Goal: Transaction & Acquisition: Subscribe to service/newsletter

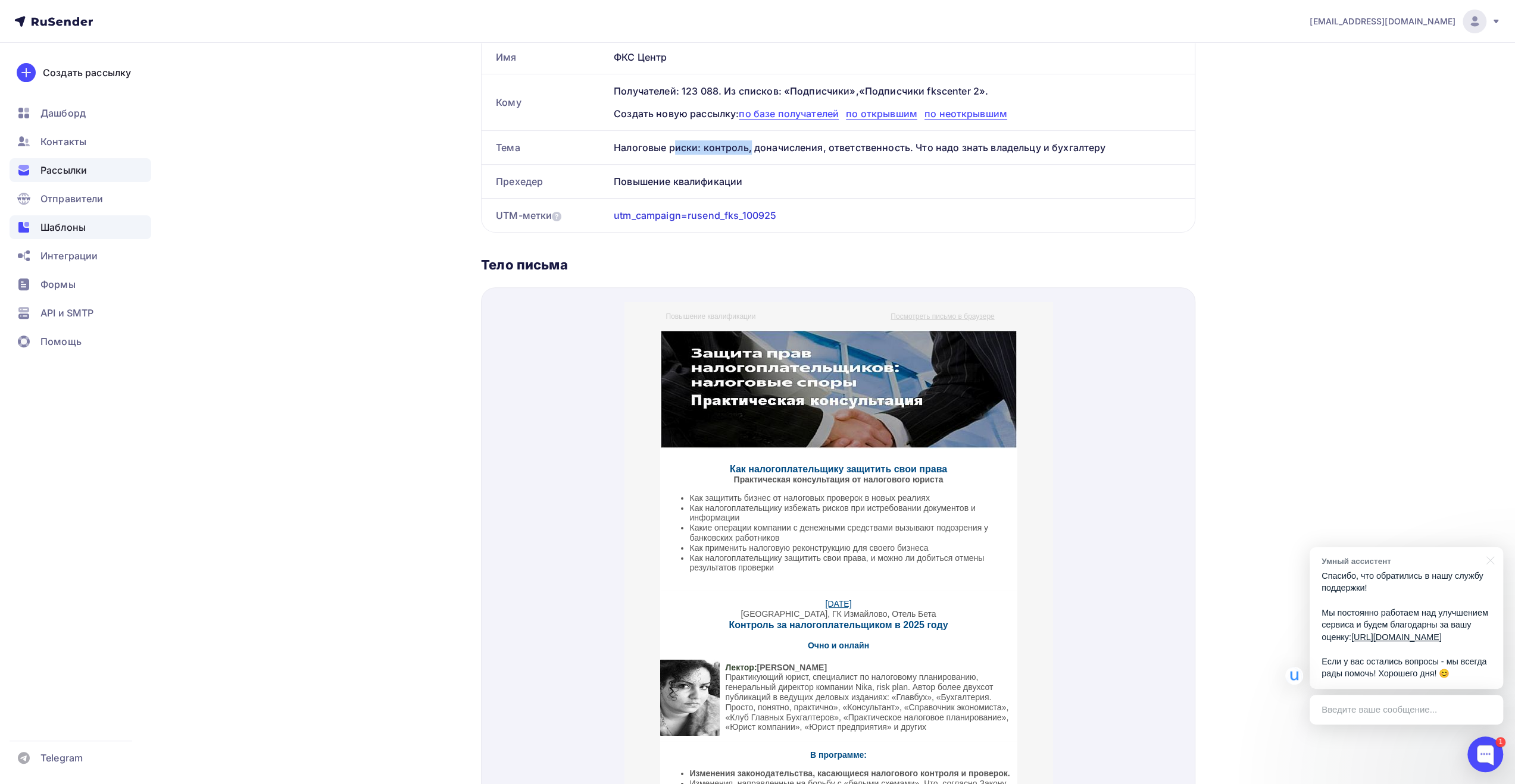
click at [66, 231] on span "Шаблоны" at bounding box center [63, 227] width 45 height 14
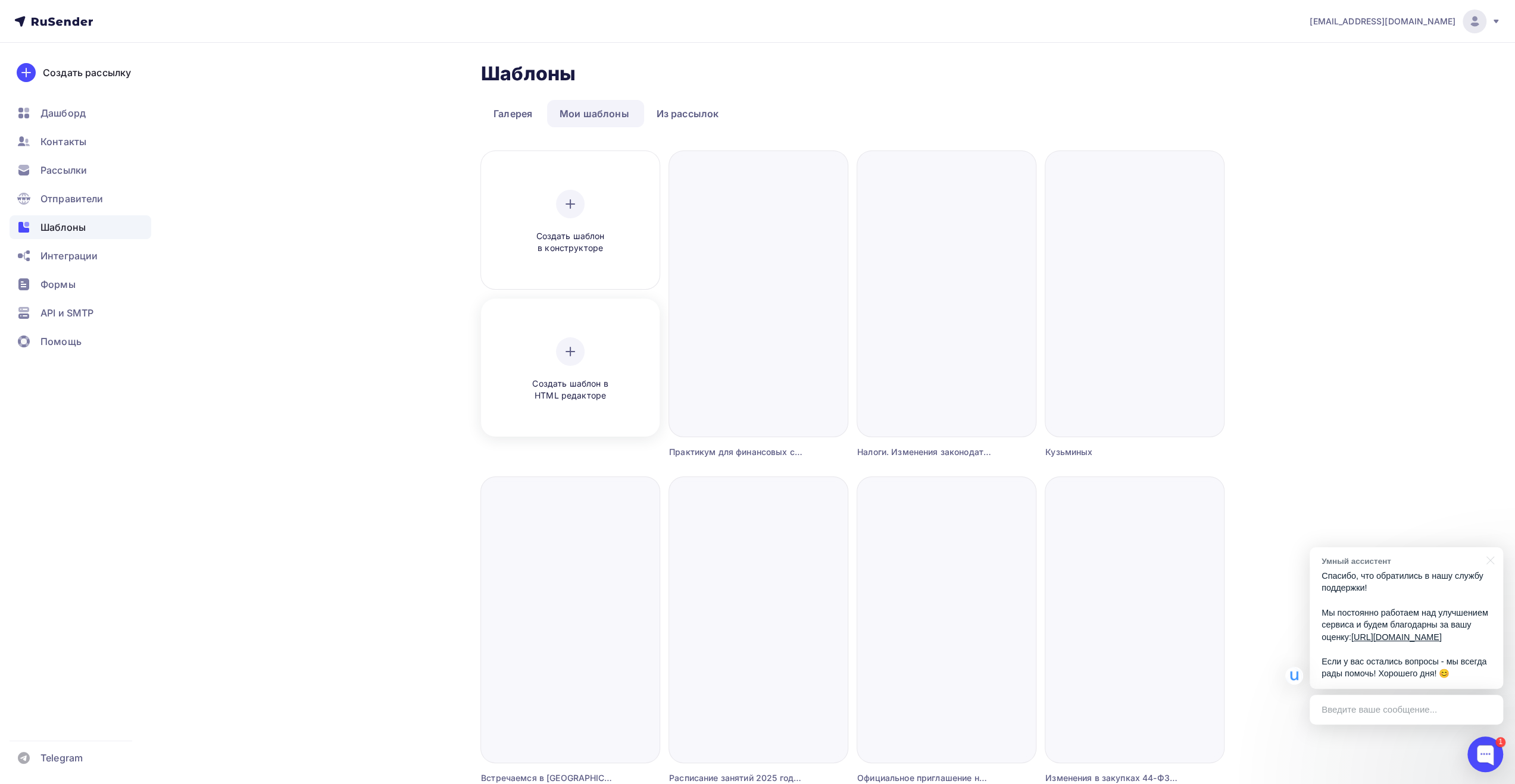
click at [565, 348] on icon at bounding box center [570, 351] width 14 height 14
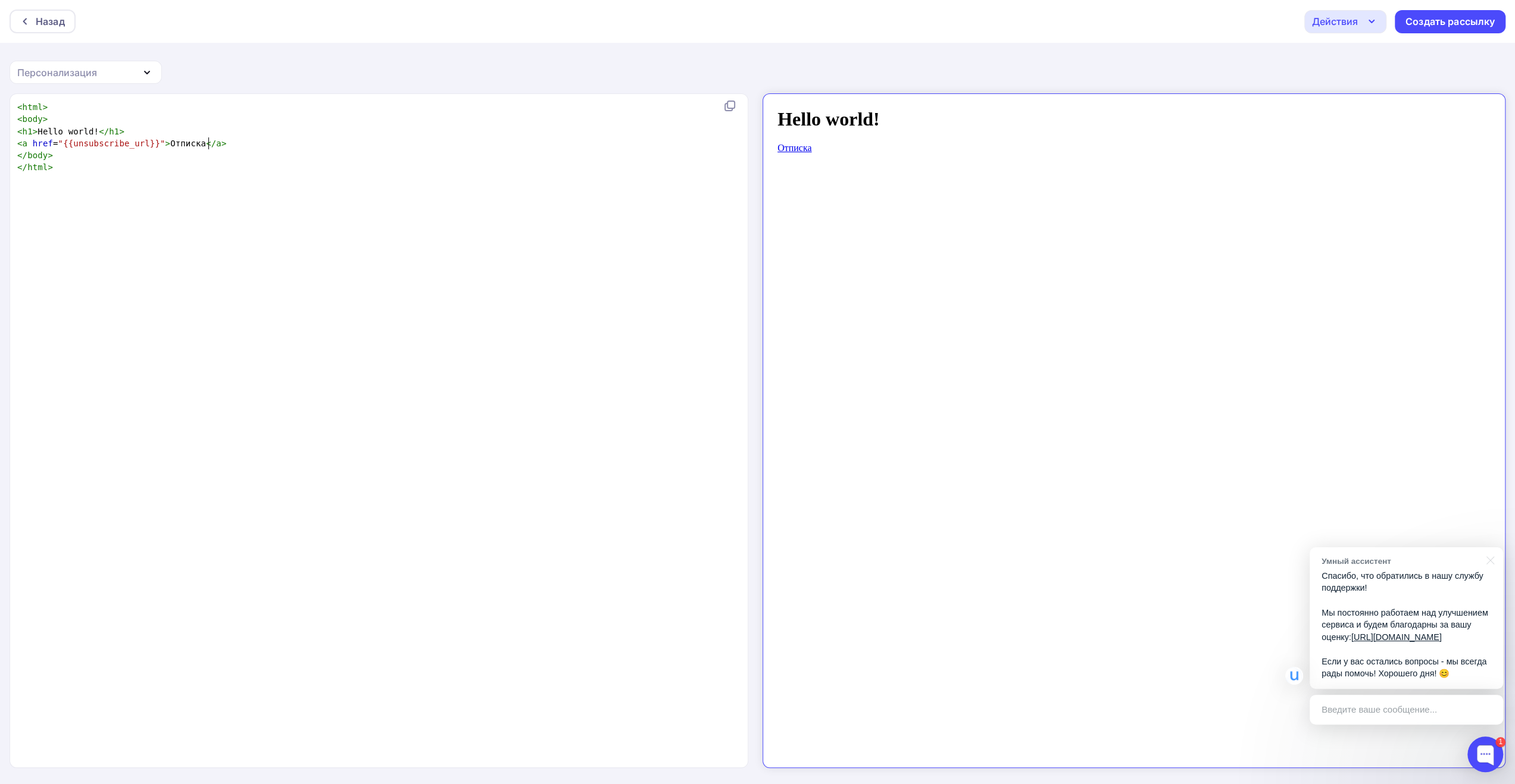
click at [581, 147] on pre "< a href = "{{unsubscribe_url}}" > Отписка </ a >" at bounding box center [377, 143] width 723 height 12
type textarea "<html> <body> <h1>Hello world!</h1> <a href="{{unsubscribe_url}}">Отписка</a> <…"
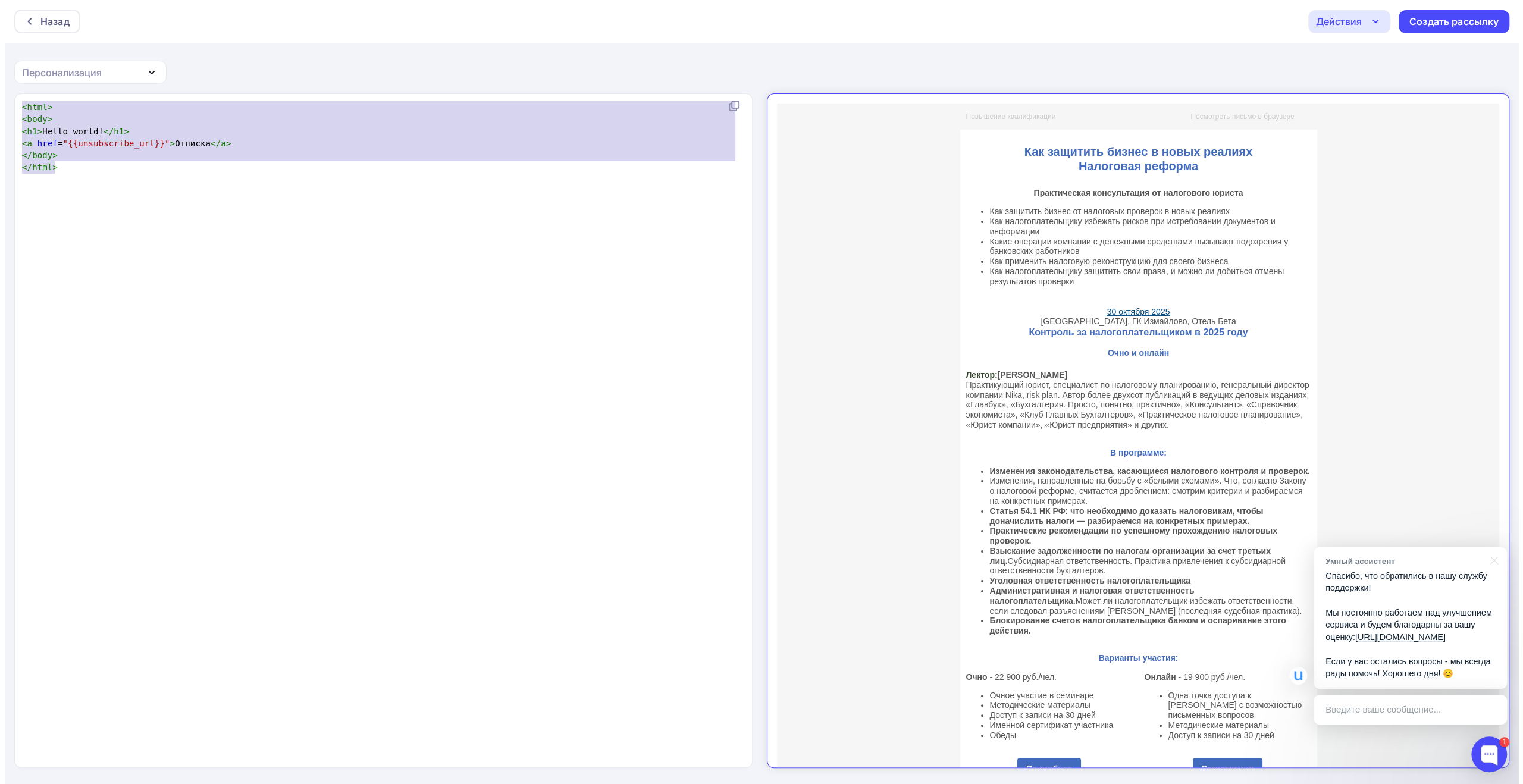
scroll to position [1501, 0]
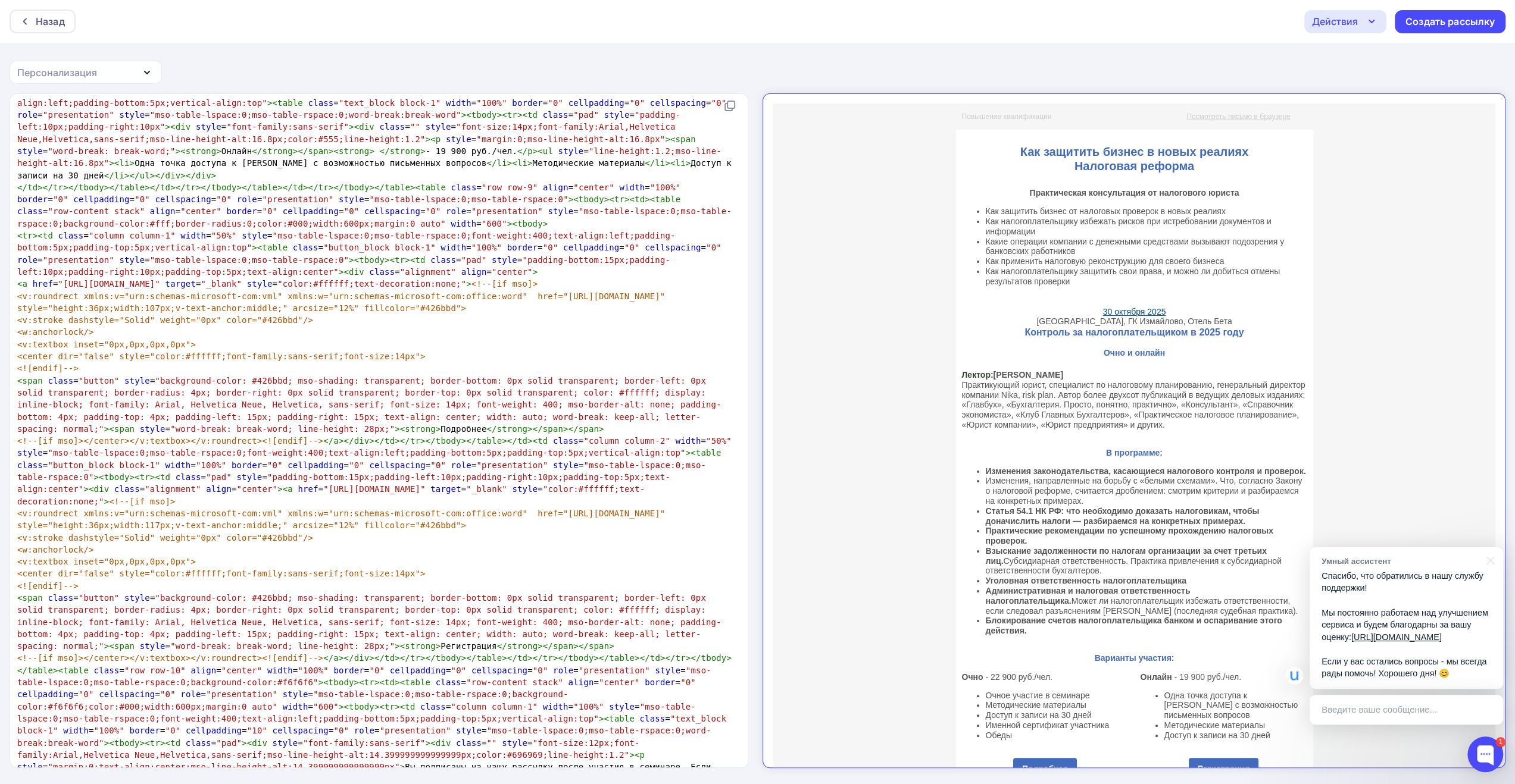
click at [1374, 25] on icon "button" at bounding box center [1371, 21] width 14 height 14
click at [1356, 86] on div "Сохранить в Мои шаблоны" at bounding box center [1406, 89] width 130 height 14
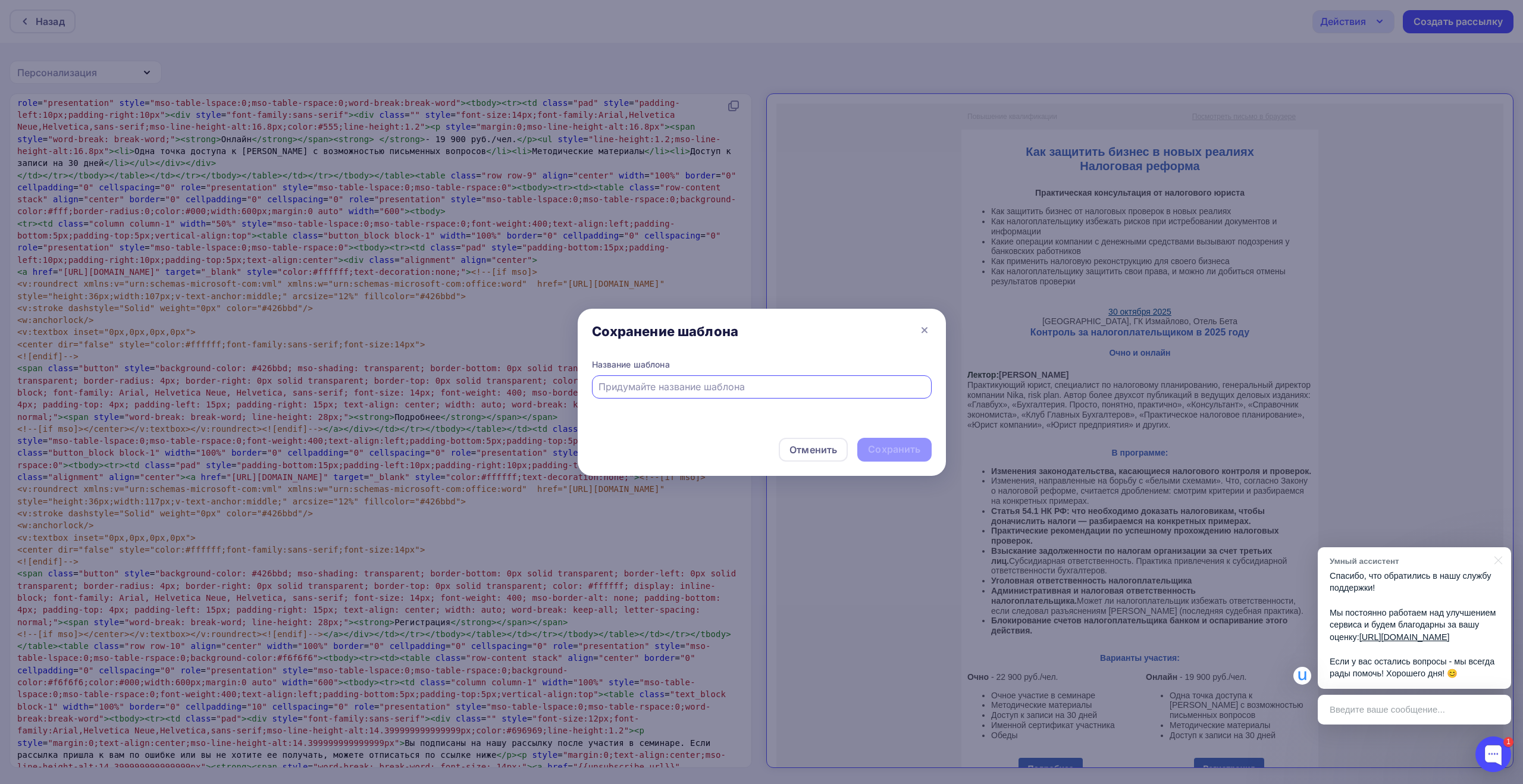
click at [716, 389] on input "text" at bounding box center [762, 387] width 326 height 14
paste input "Как защитить бизнес в новых реалиях. Налоговая реформа"
type input "Как защитить бизнес в новых реалиях. Налоговая реформа"
click at [890, 446] on div "Сохранить" at bounding box center [894, 449] width 52 height 14
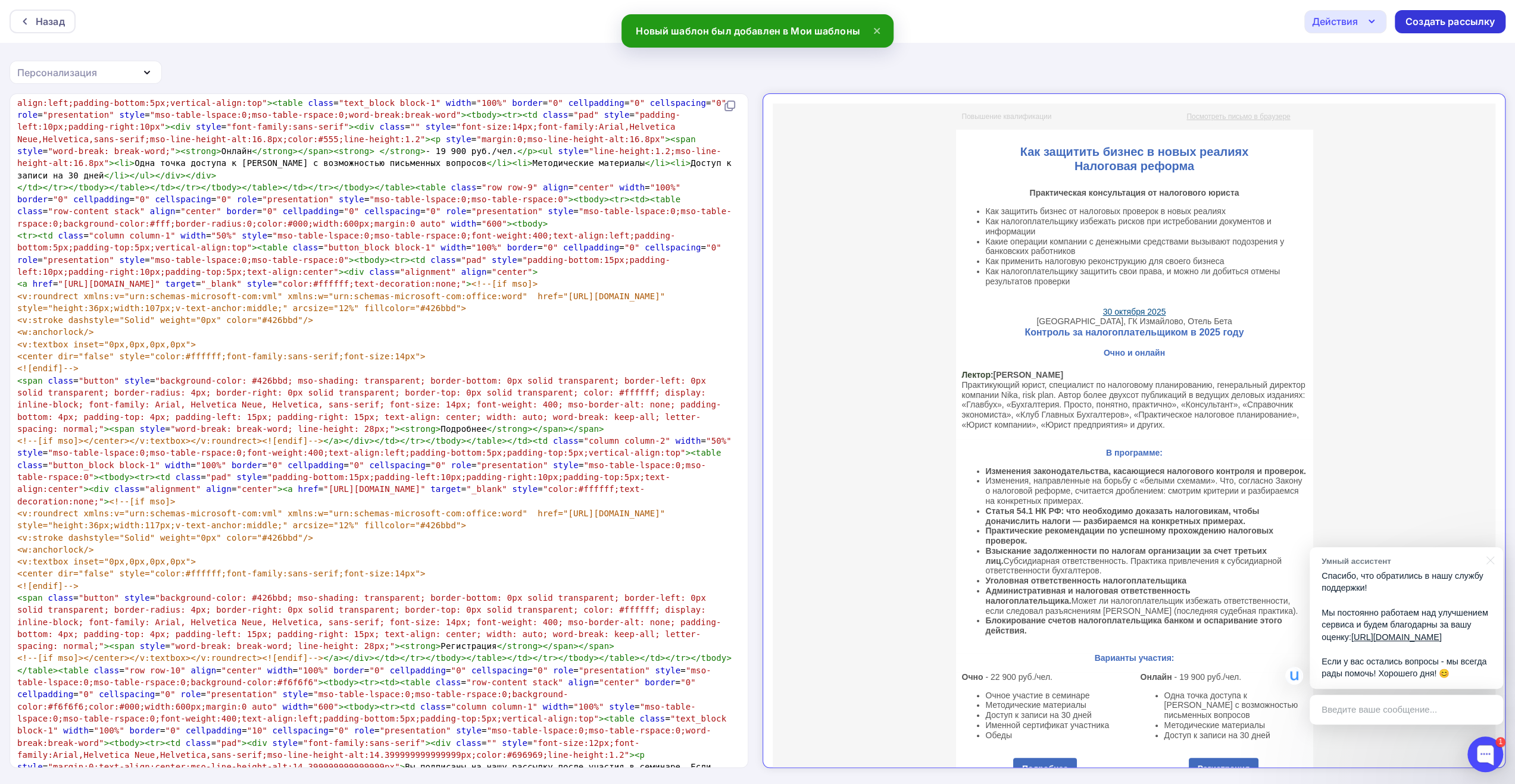
click at [1415, 25] on div "Создать рассылку" at bounding box center [1450, 22] width 89 height 14
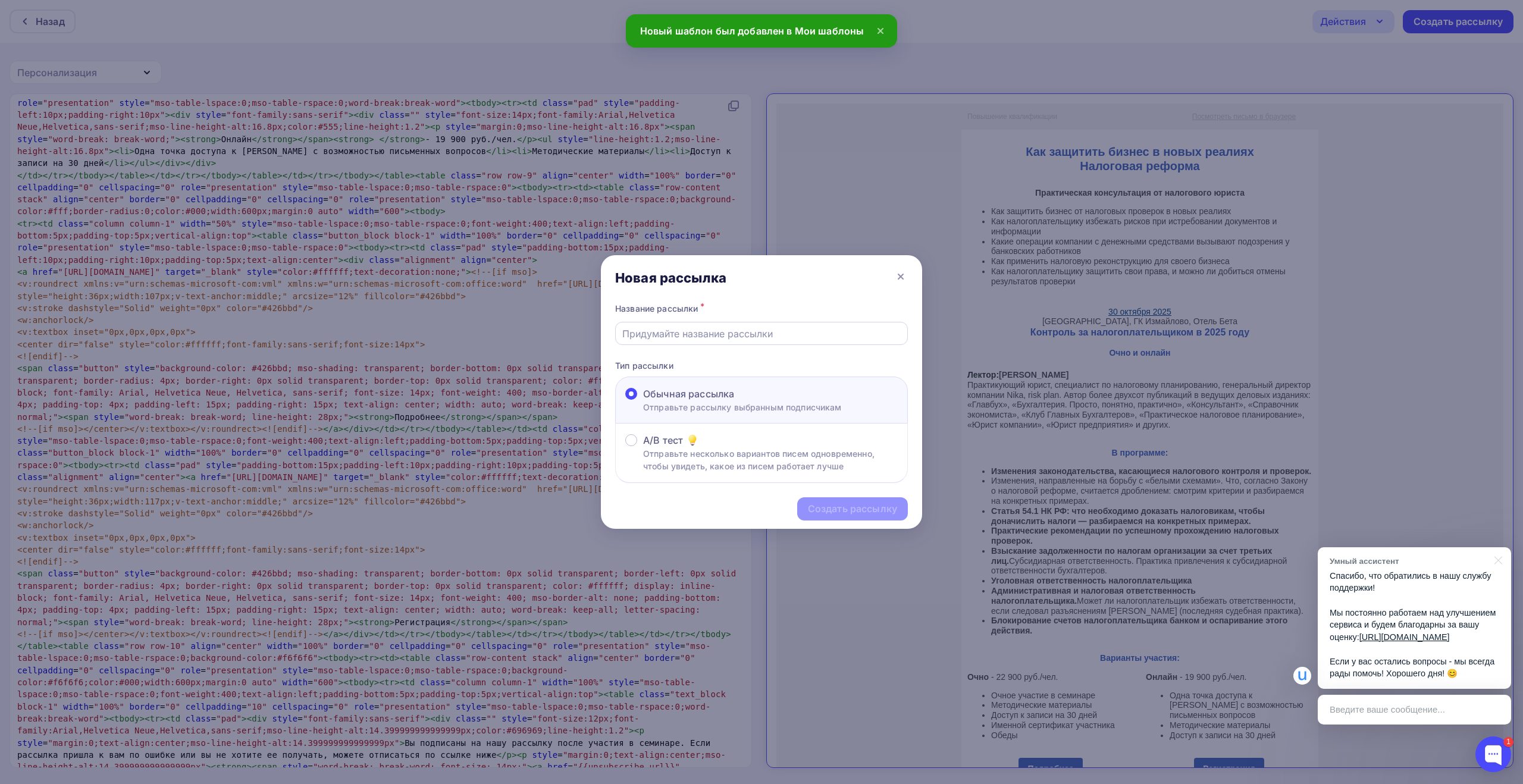
click at [807, 340] on input "text" at bounding box center [762, 333] width 279 height 14
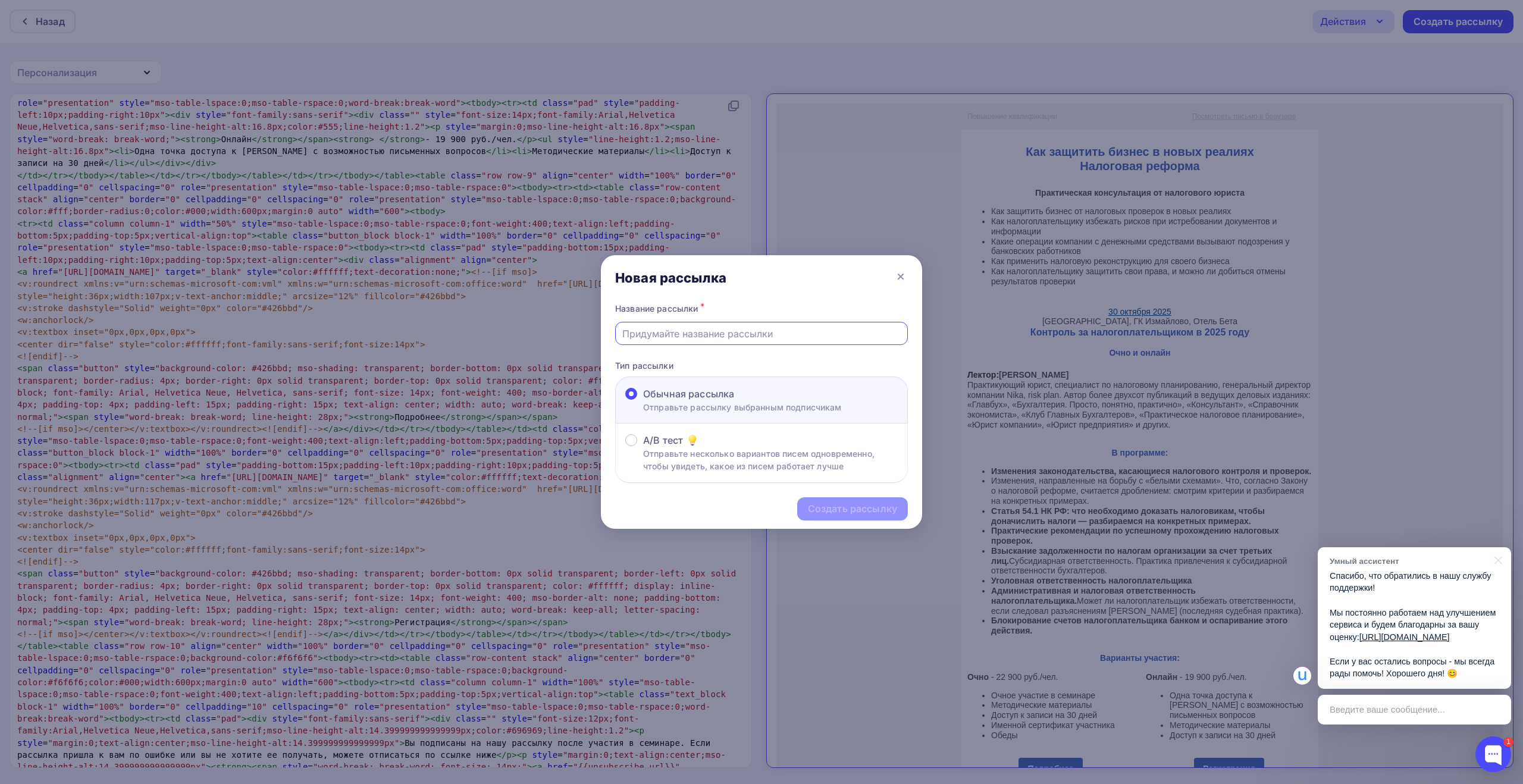
click at [696, 332] on input "text" at bounding box center [762, 333] width 279 height 14
paste input "Как защитить бизнес в новых реалиях. Налоговая реформа"
type input "Как защитить бизнес в новых реалиях. Налоговая реформа"
click at [865, 511] on div "Создать рассылку" at bounding box center [852, 509] width 89 height 14
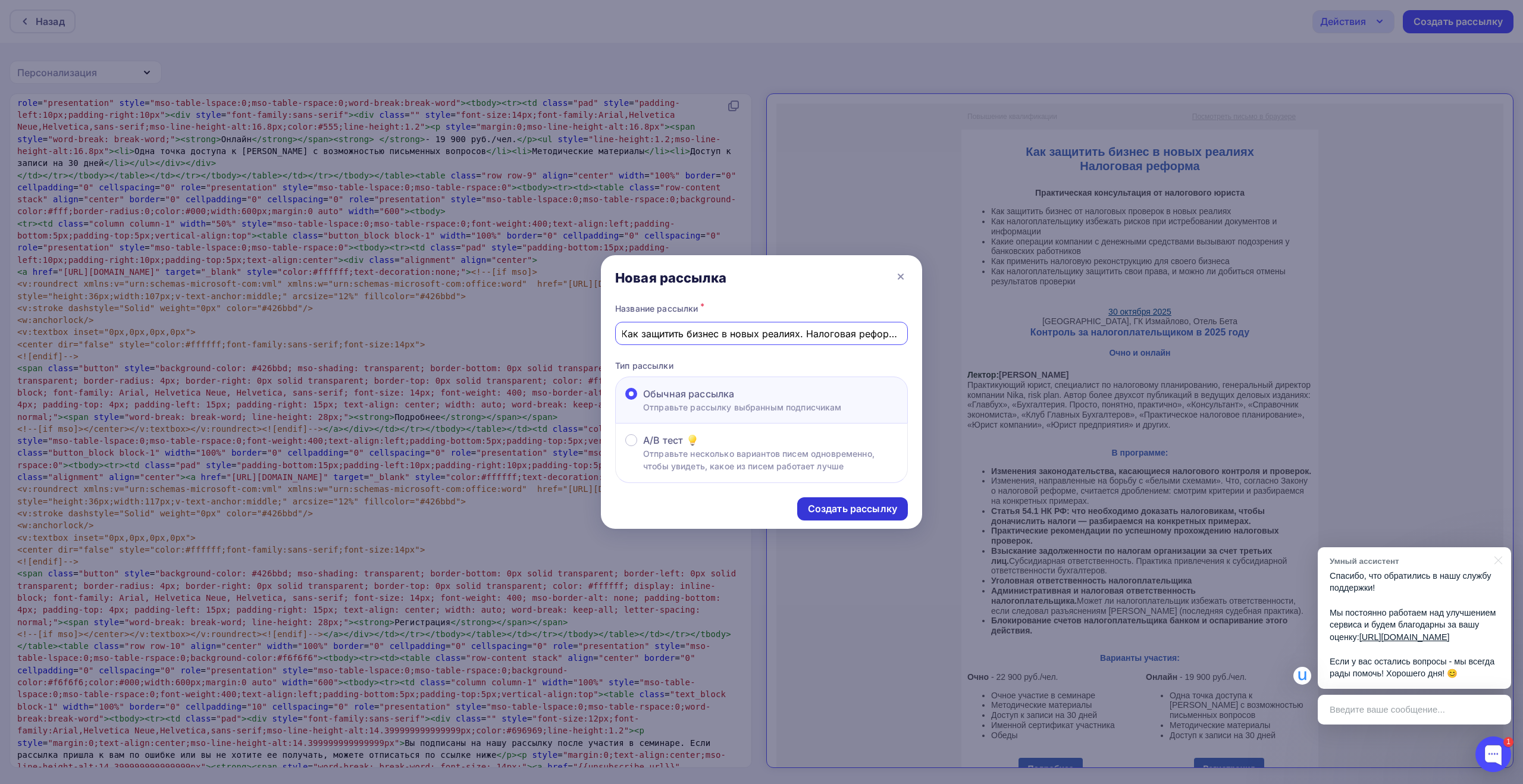
scroll to position [0, 0]
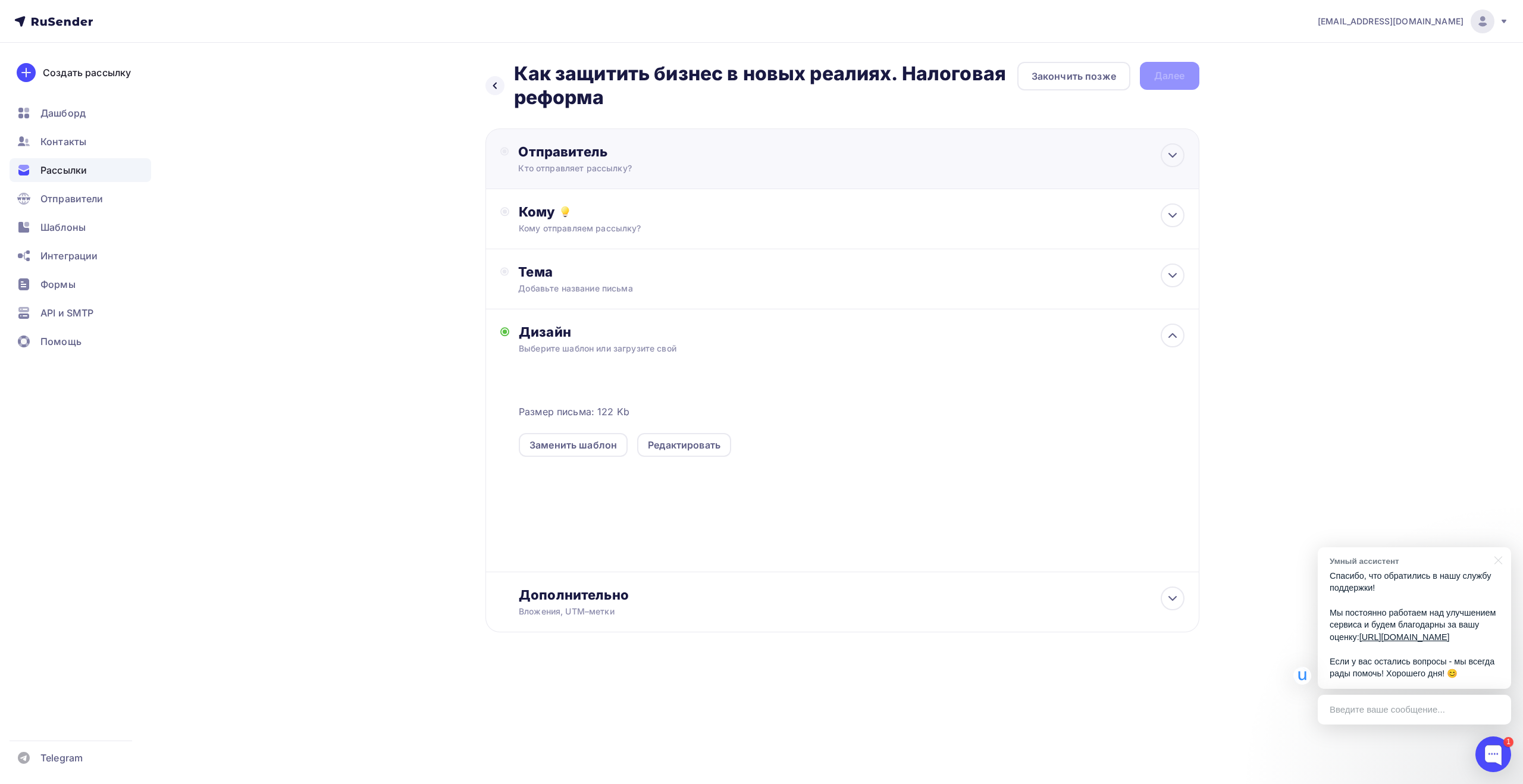
click at [595, 171] on div "Кто отправляет рассылку?" at bounding box center [634, 168] width 232 height 12
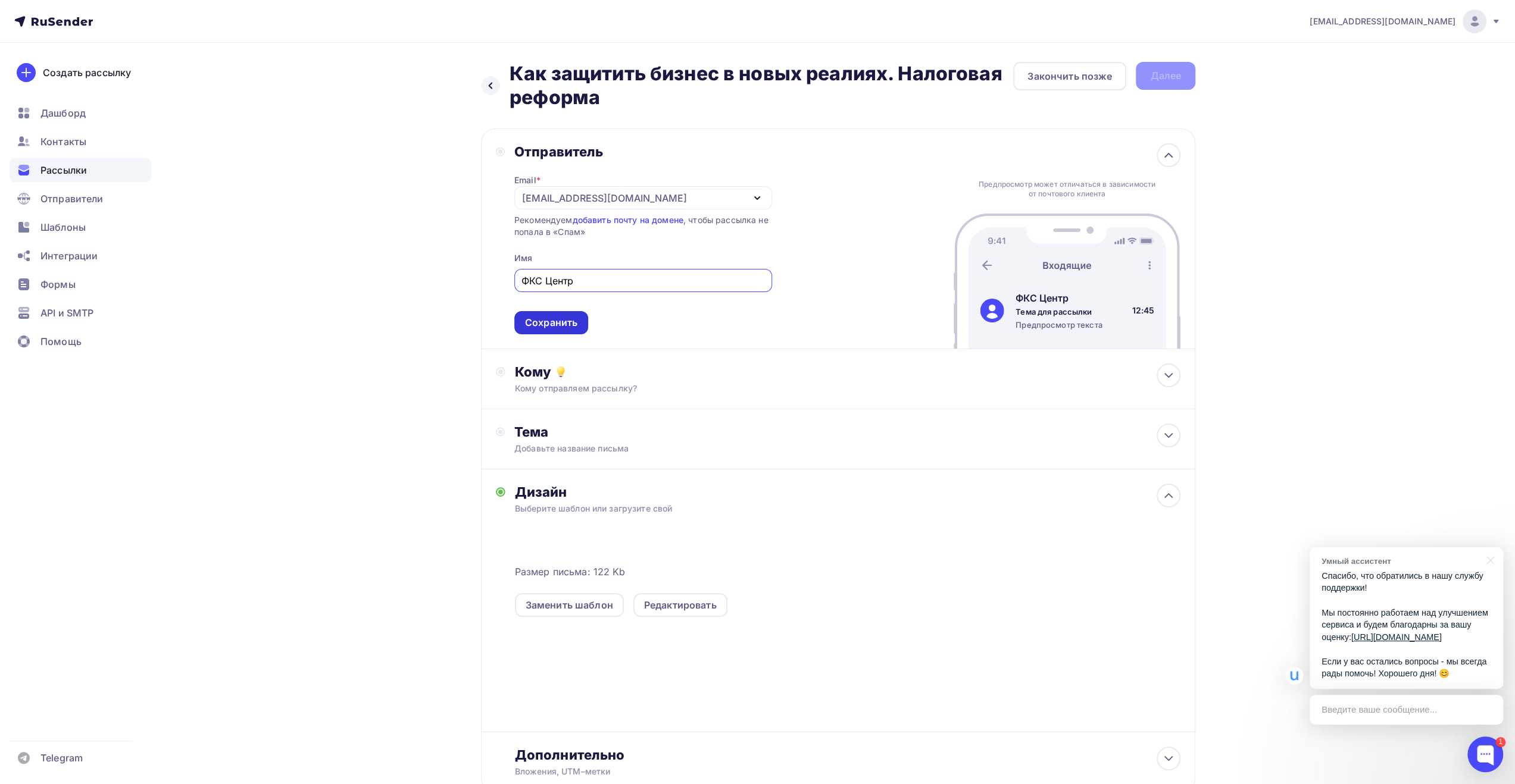
type input "ФКС Центр"
click at [555, 325] on div "Сохранить" at bounding box center [551, 322] width 53 height 14
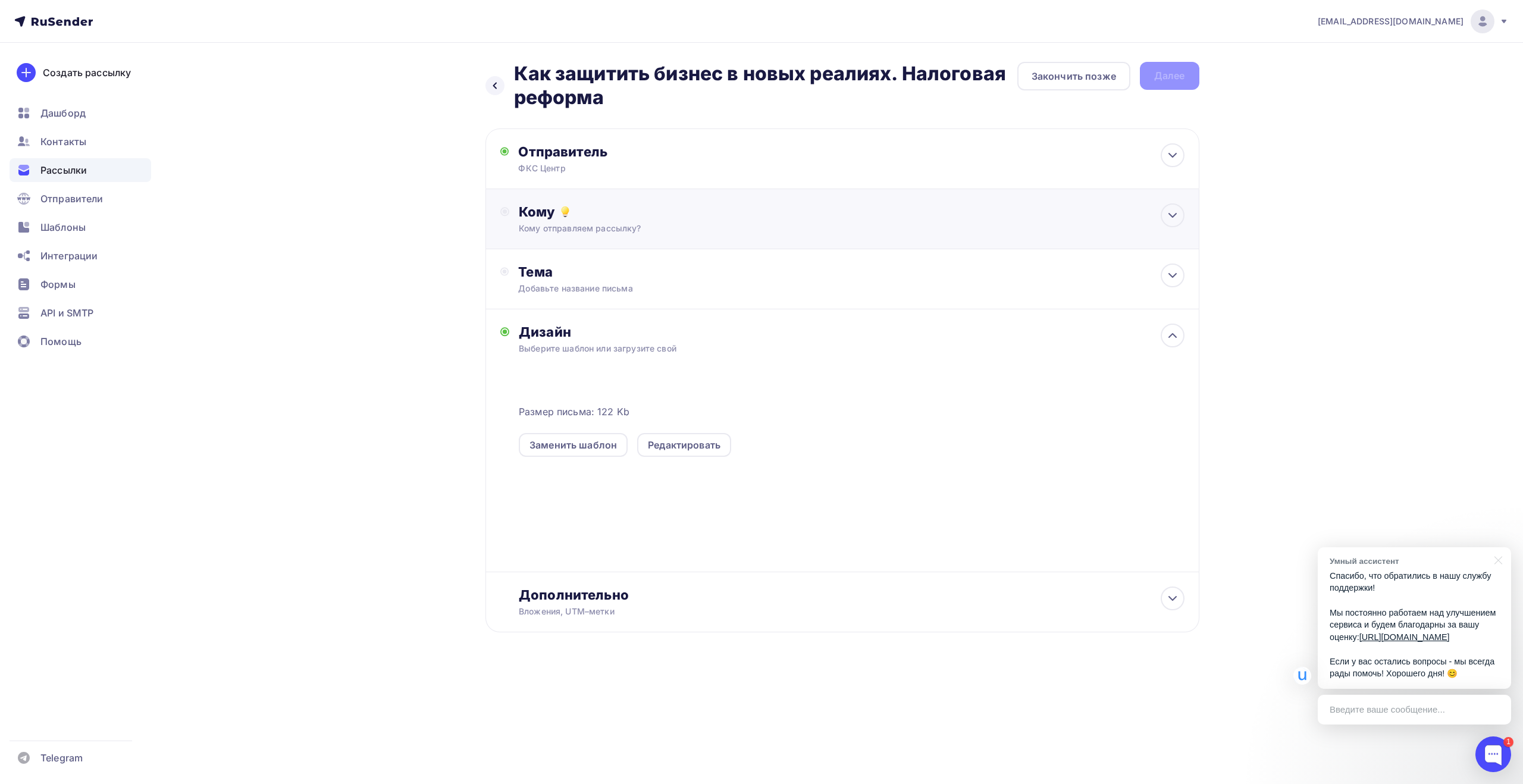
click at [597, 224] on div "Кому отправляем рассылку?" at bounding box center [818, 228] width 599 height 12
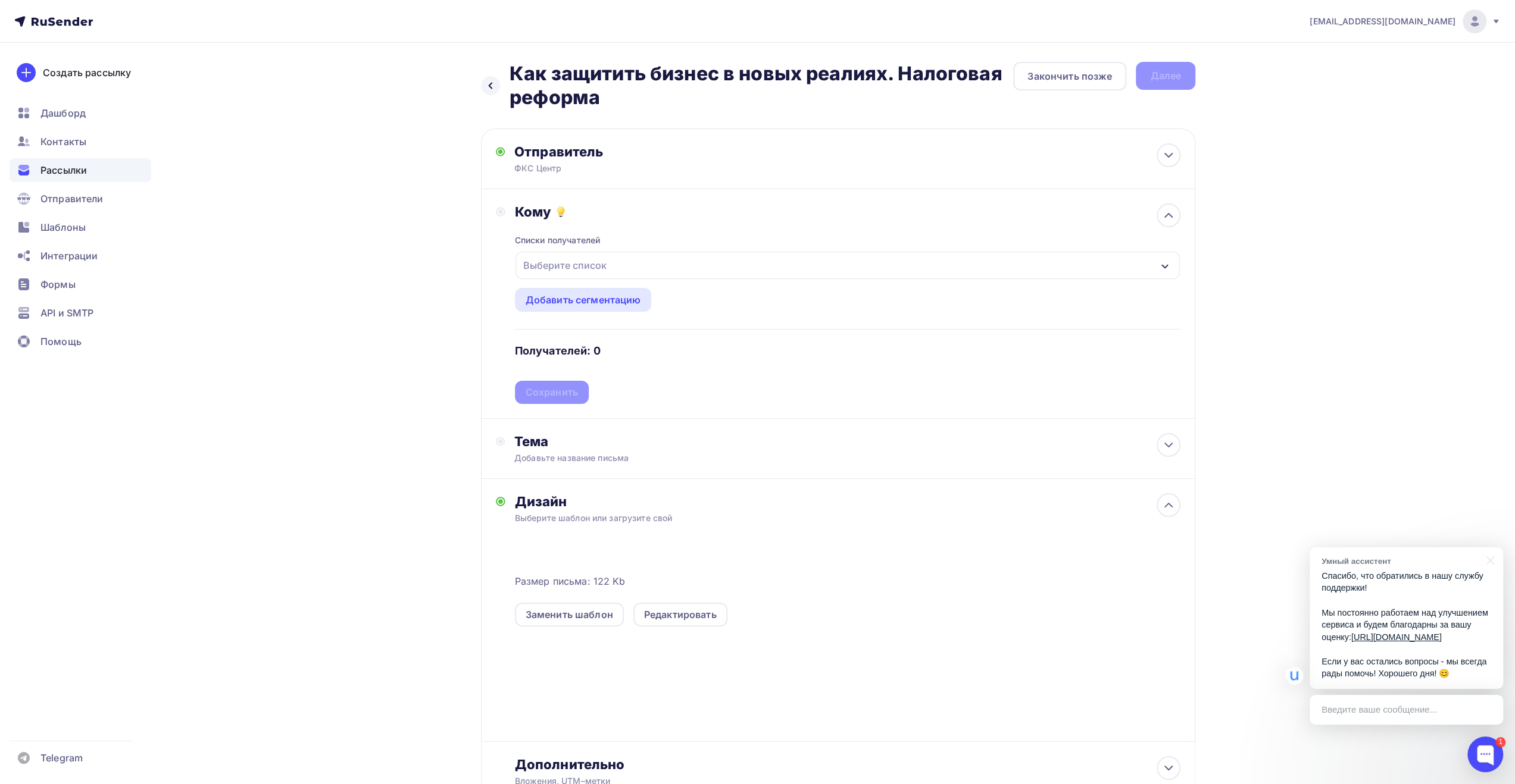
click at [668, 265] on div "Выберите список" at bounding box center [848, 265] width 664 height 27
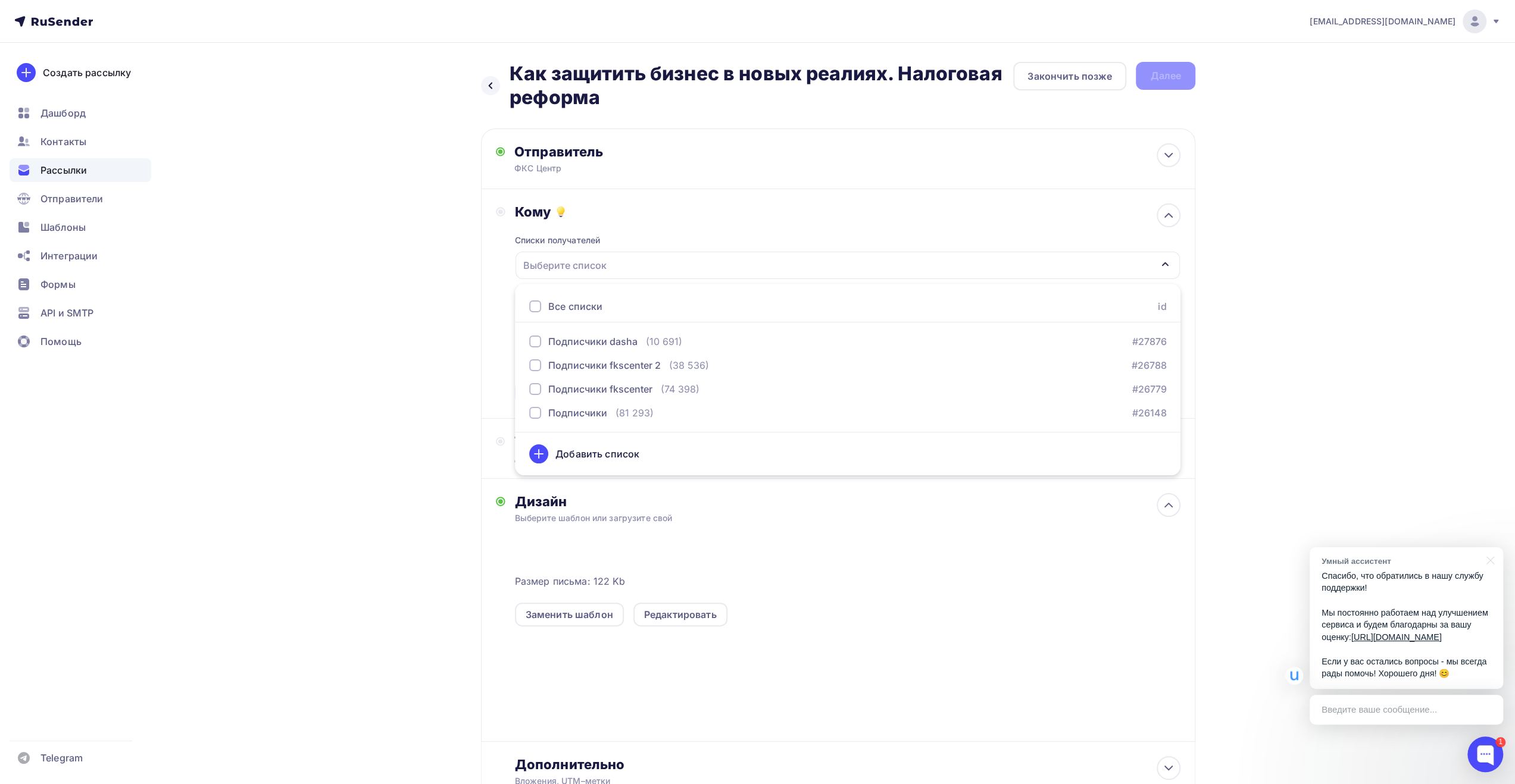
click at [589, 309] on div "Все списки" at bounding box center [575, 306] width 54 height 14
click at [465, 398] on div "Назад Как защитить бизнес в новых реалиях. Налоговая реформа Как защитить бизне…" at bounding box center [757, 461] width 975 height 836
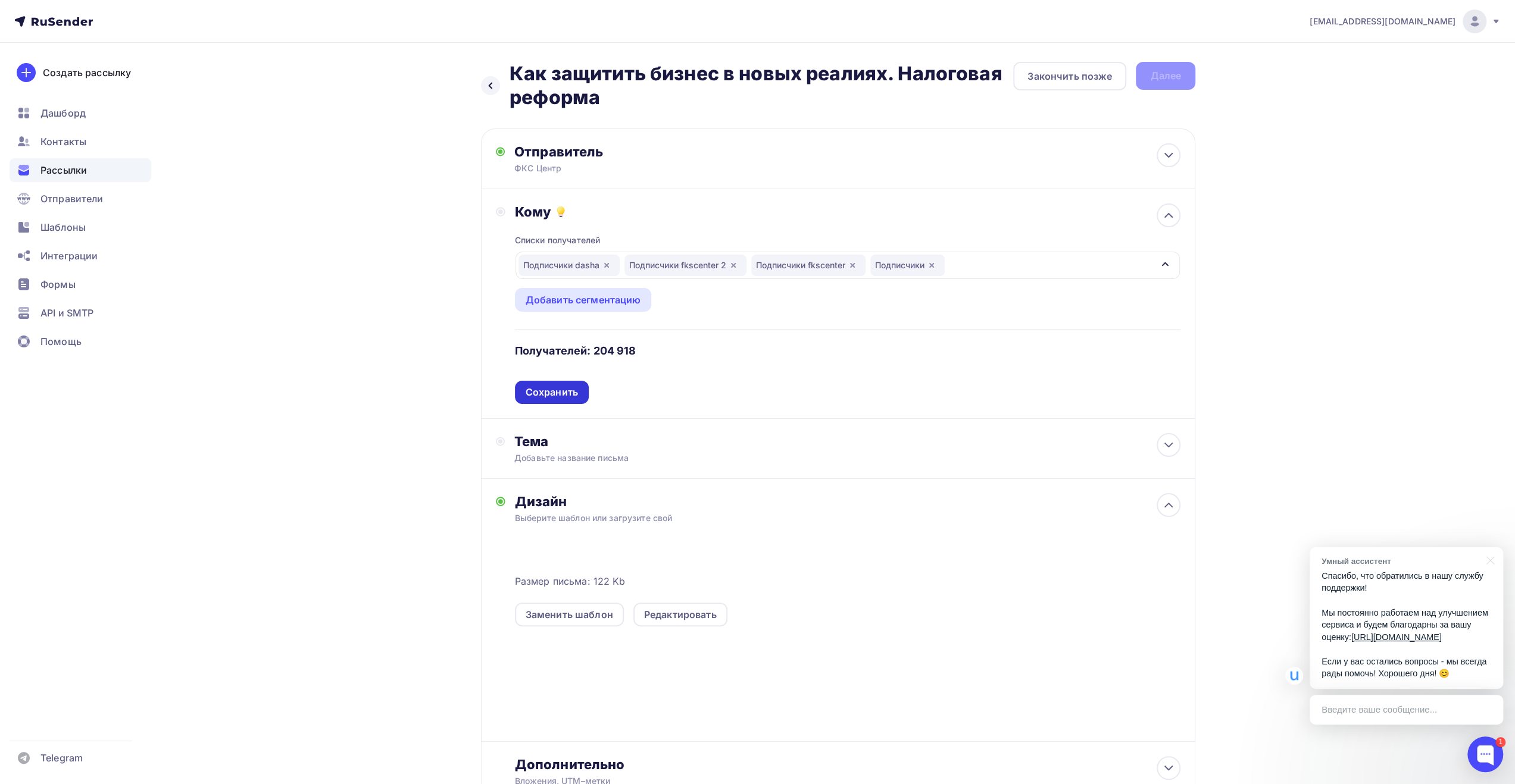
click at [546, 384] on div "Сохранить" at bounding box center [552, 392] width 74 height 23
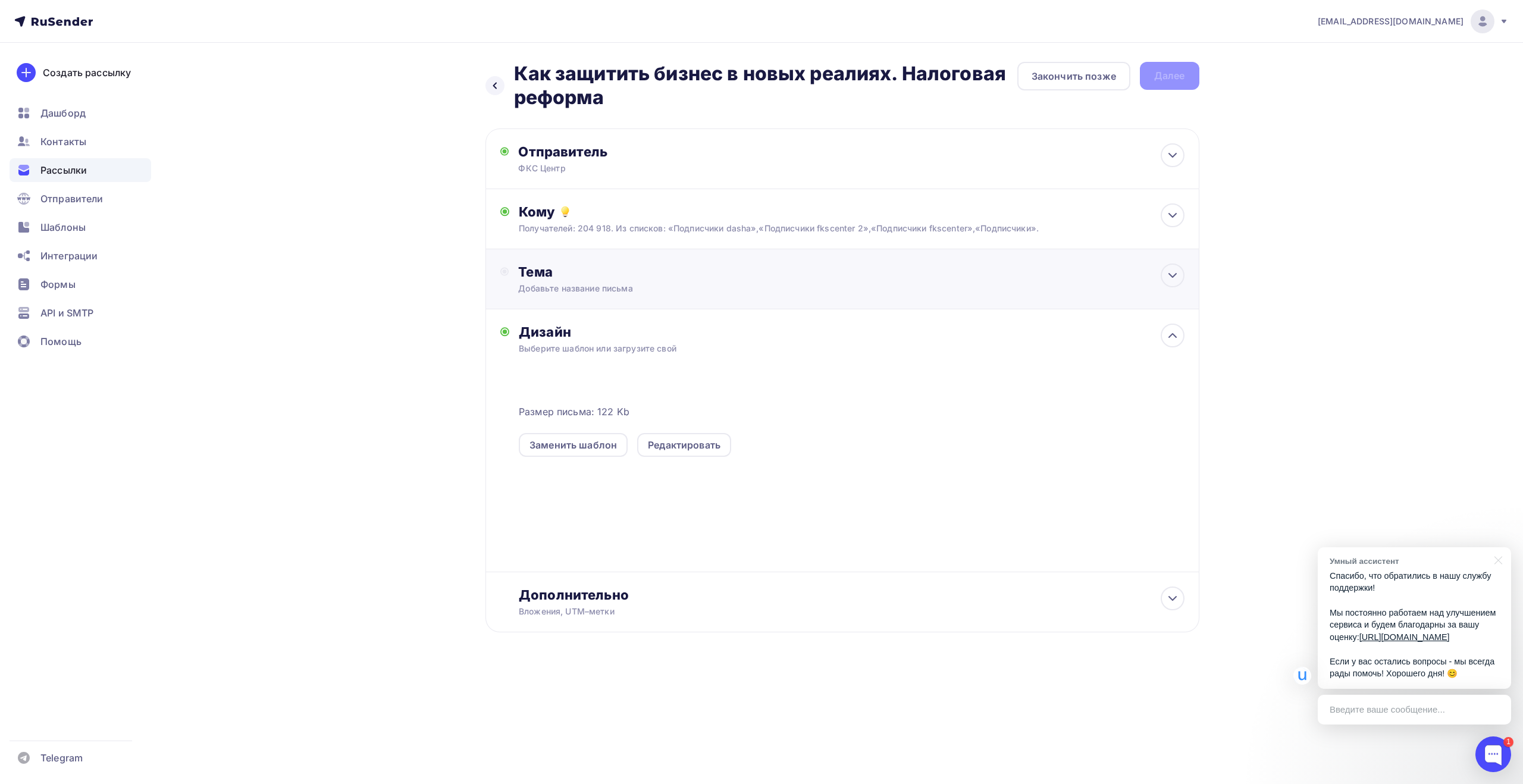
click at [623, 282] on div "Тема Добавьте название письма Тема * Рекомендуем использовать не более 150 симв…" at bounding box center [635, 279] width 235 height 31
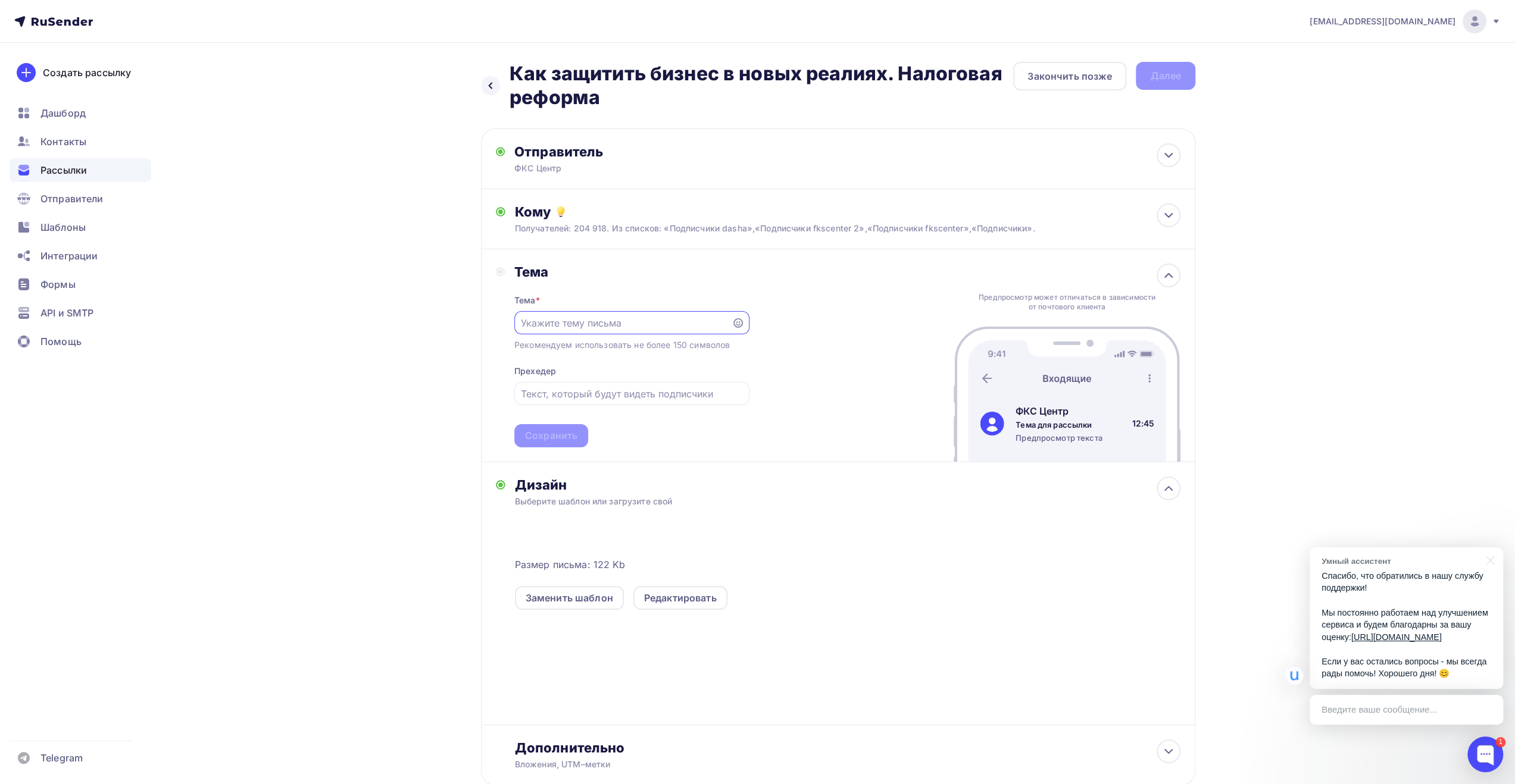
paste input "Как защитить бизнес в новых реалиях. Налоговая реформа"
type input "Как защитить бизнес в новых реалиях. Налоговая реформа"
click at [595, 395] on input "text" at bounding box center [631, 393] width 222 height 14
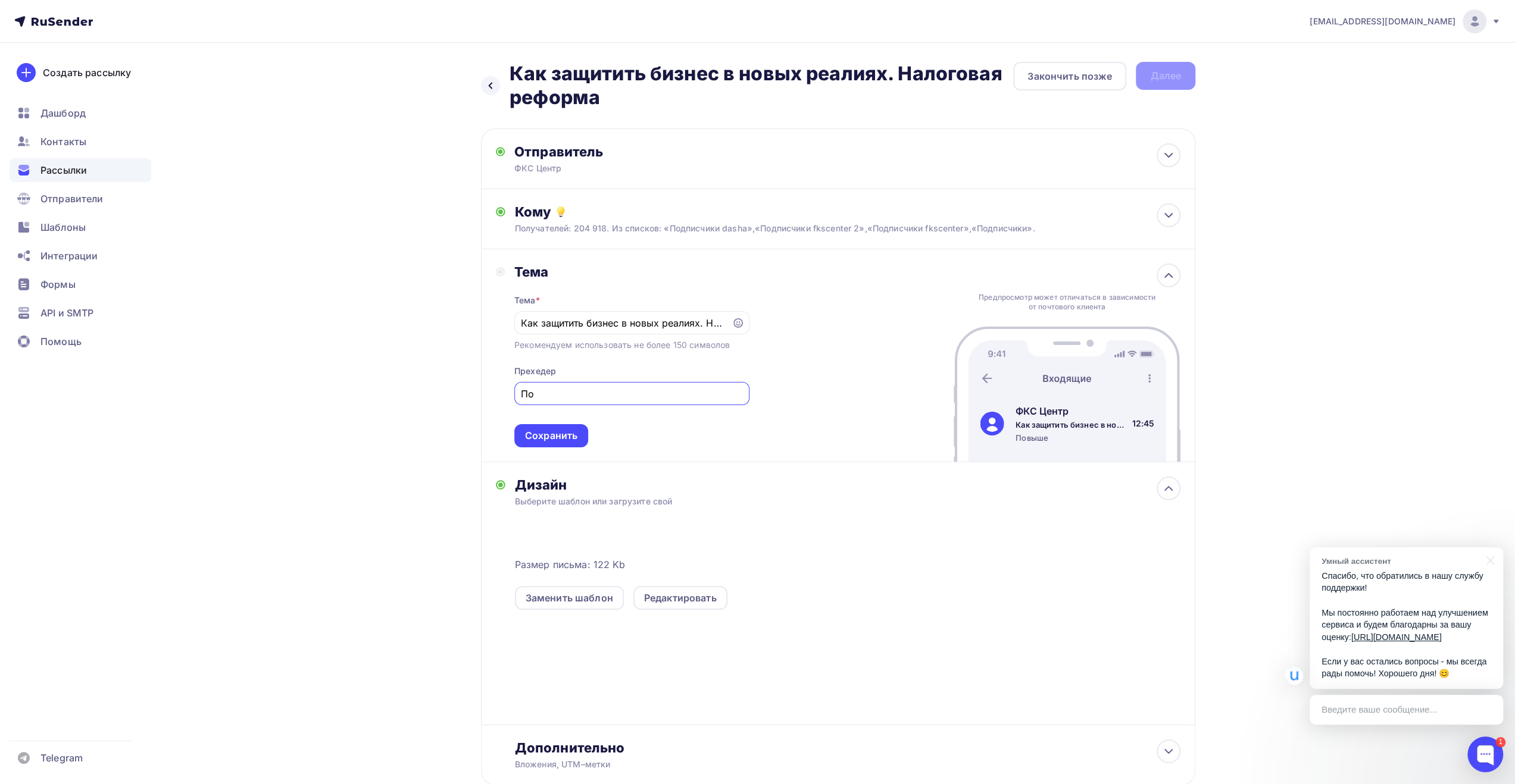
type input "П"
type input "Очно и онлайн"
click at [570, 441] on div "Сохранить" at bounding box center [551, 436] width 53 height 14
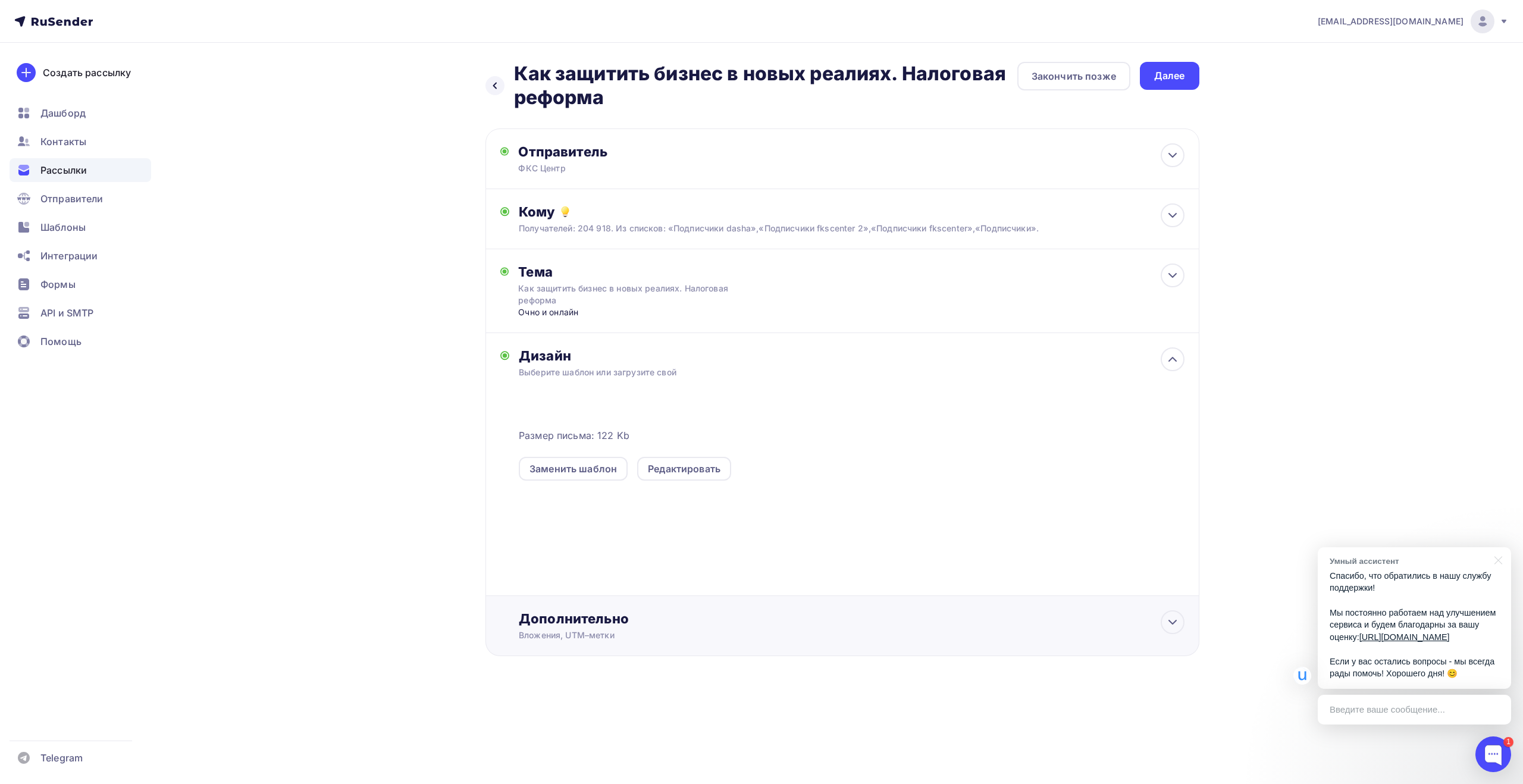
click at [598, 620] on div "Дополнительно" at bounding box center [851, 618] width 665 height 16
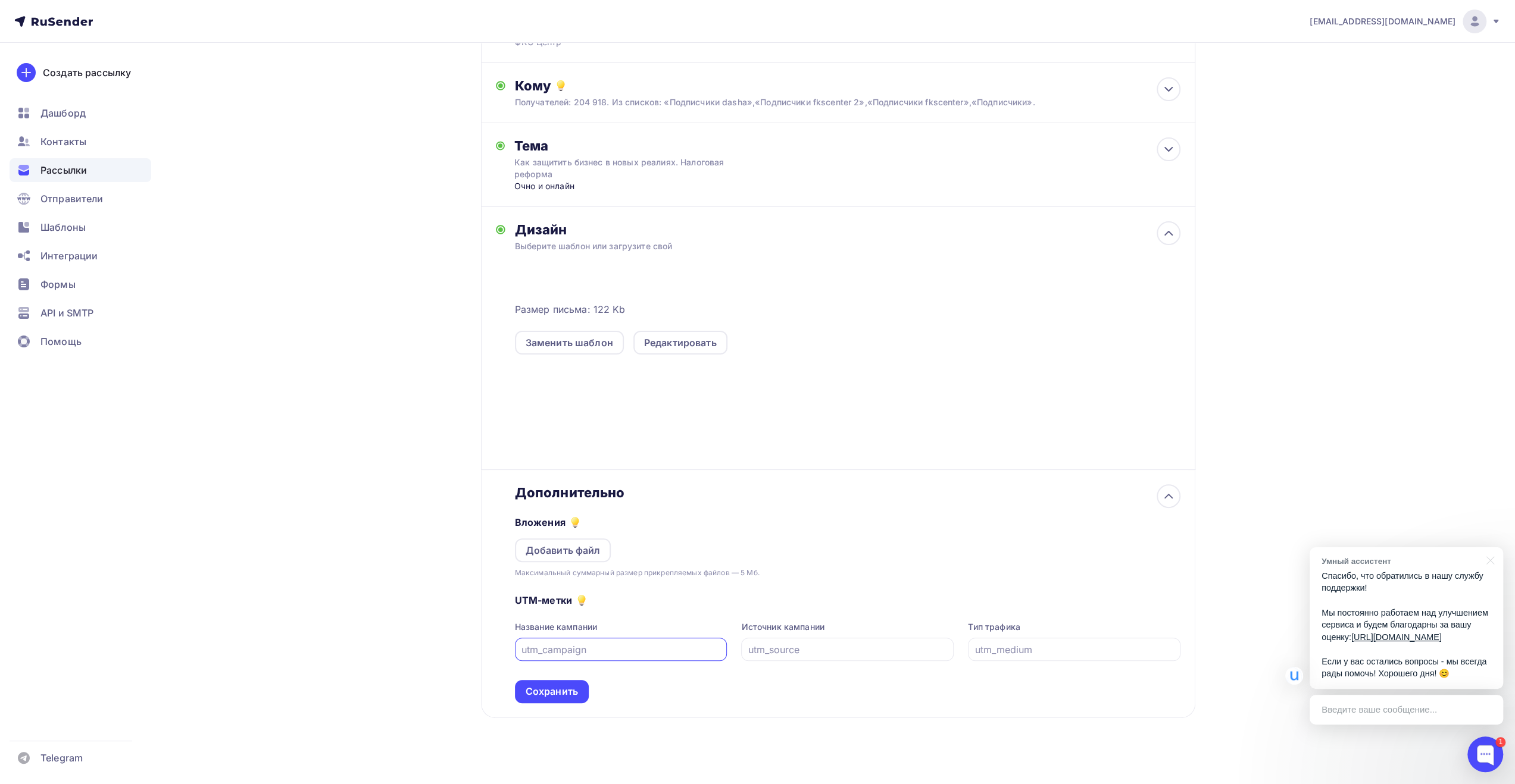
scroll to position [138, 0]
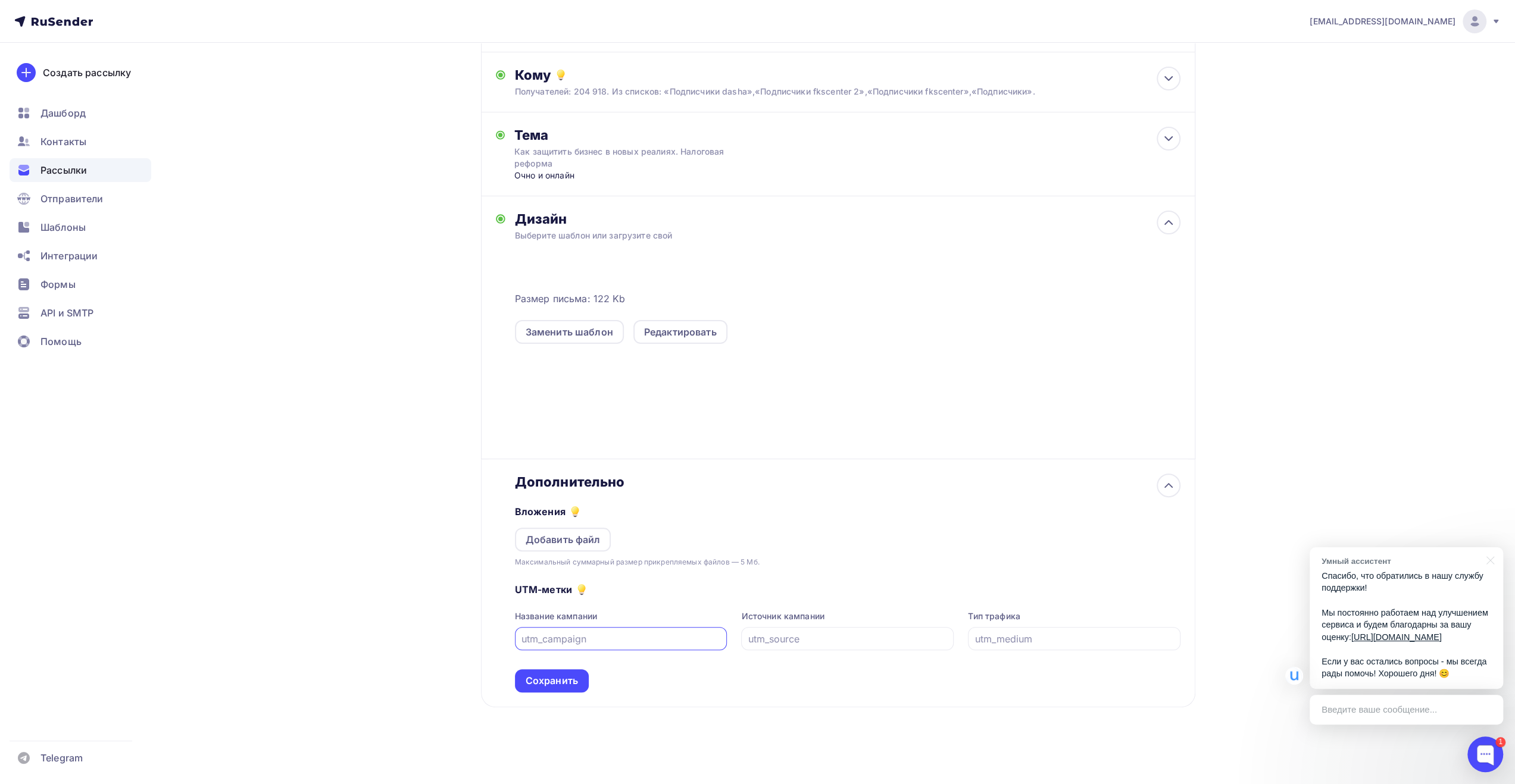
click at [611, 637] on input "text" at bounding box center [620, 639] width 198 height 14
type input "к"
click at [664, 635] on input "rusend_fks_" at bounding box center [620, 639] width 198 height 14
type input "rusend_fks_131025"
click at [576, 678] on div "Сохранить" at bounding box center [552, 681] width 74 height 23
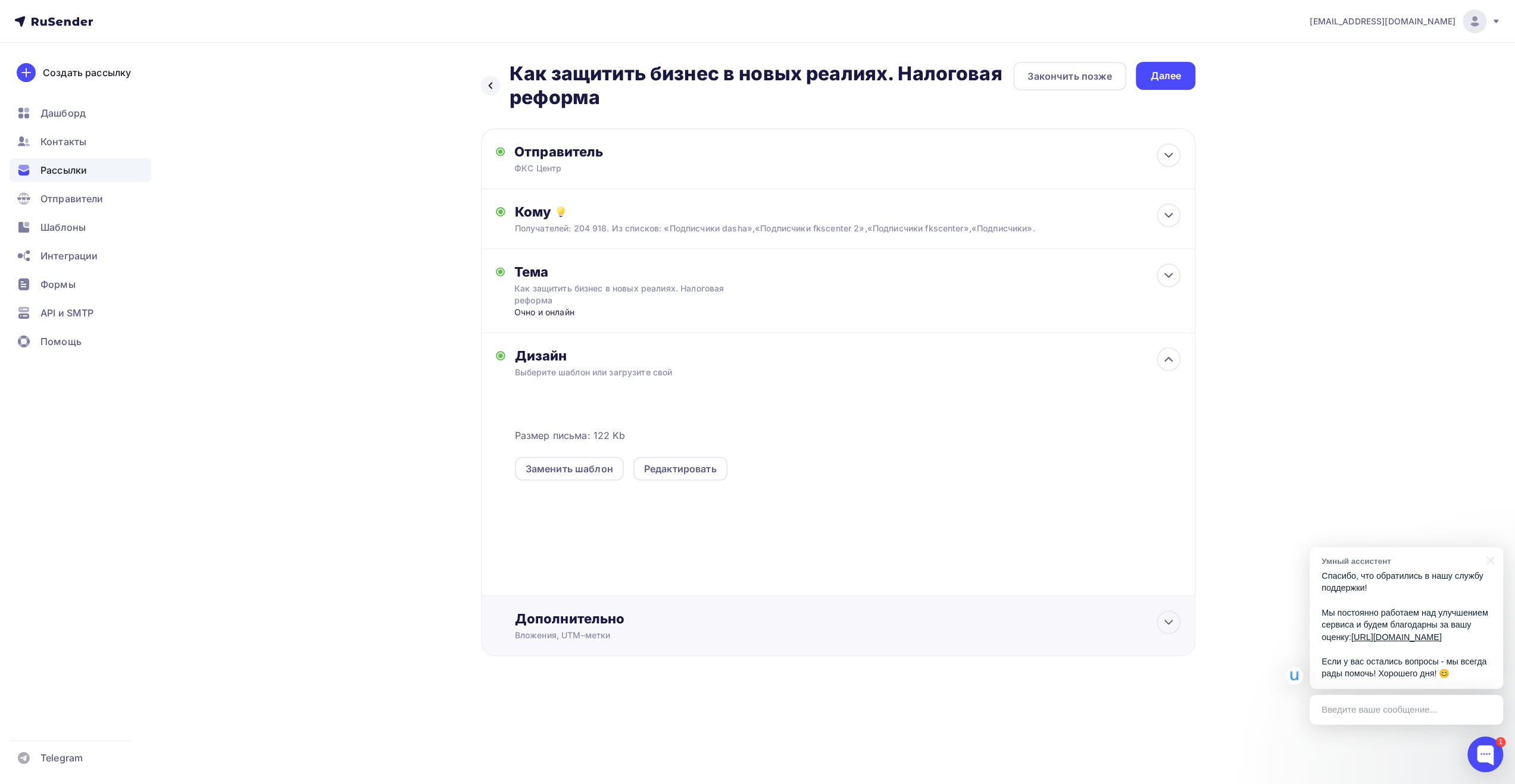
scroll to position [0, 0]
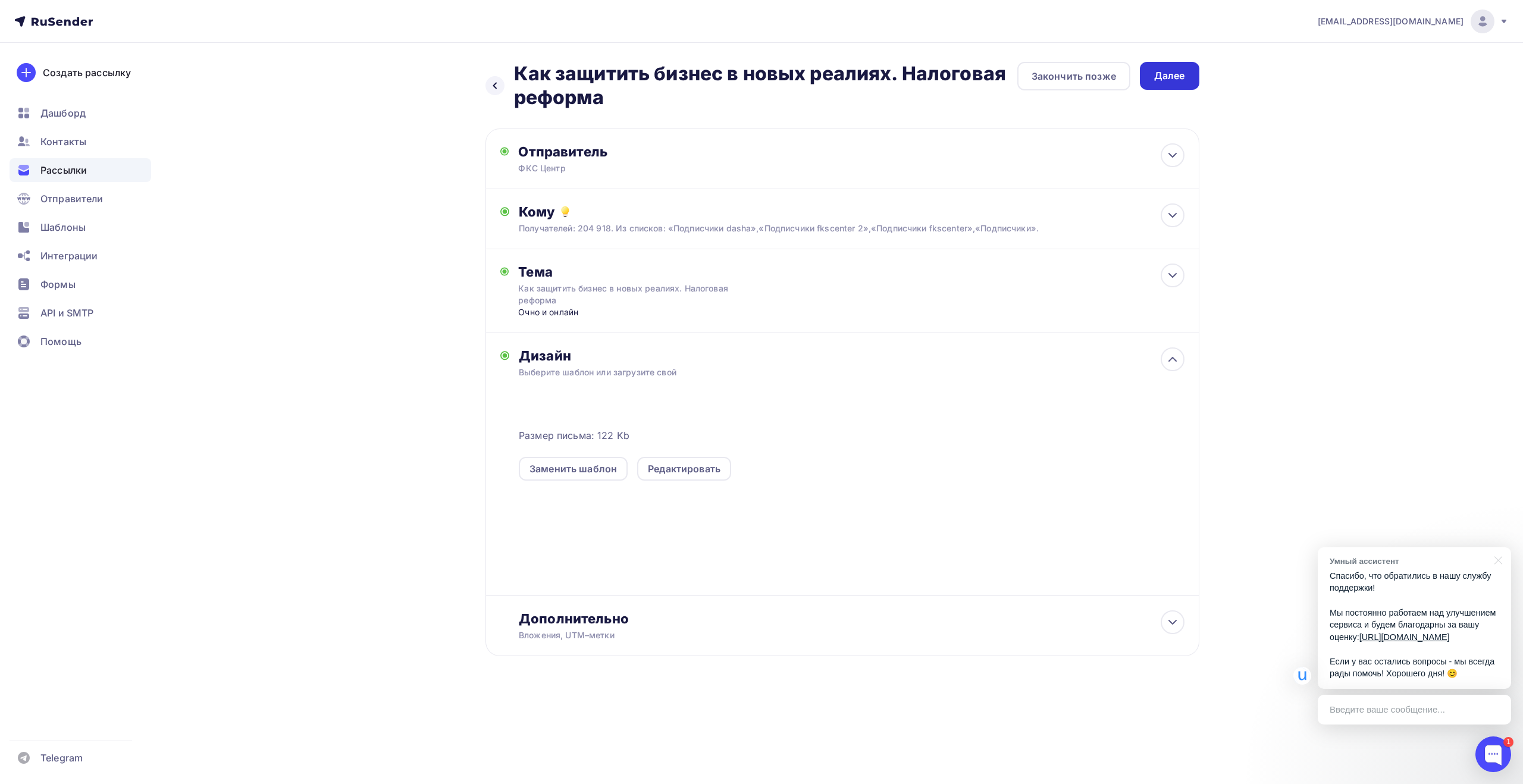
click at [1162, 78] on div "Далее" at bounding box center [1169, 76] width 31 height 14
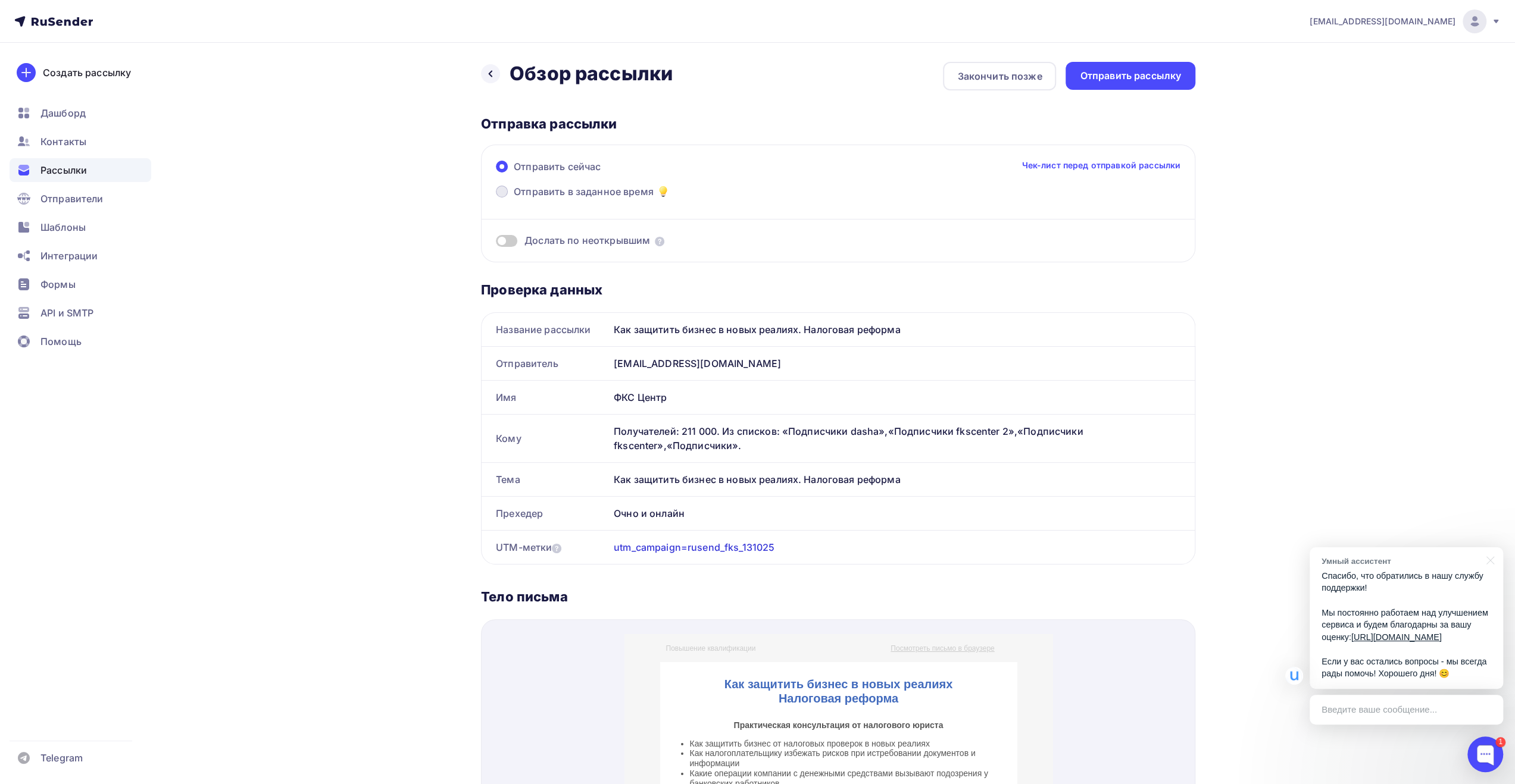
click at [569, 187] on span "Отправить в заданное время" at bounding box center [583, 191] width 140 height 14
click at [514, 198] on input "Отправить в заданное время" at bounding box center [514, 198] width 0 height 0
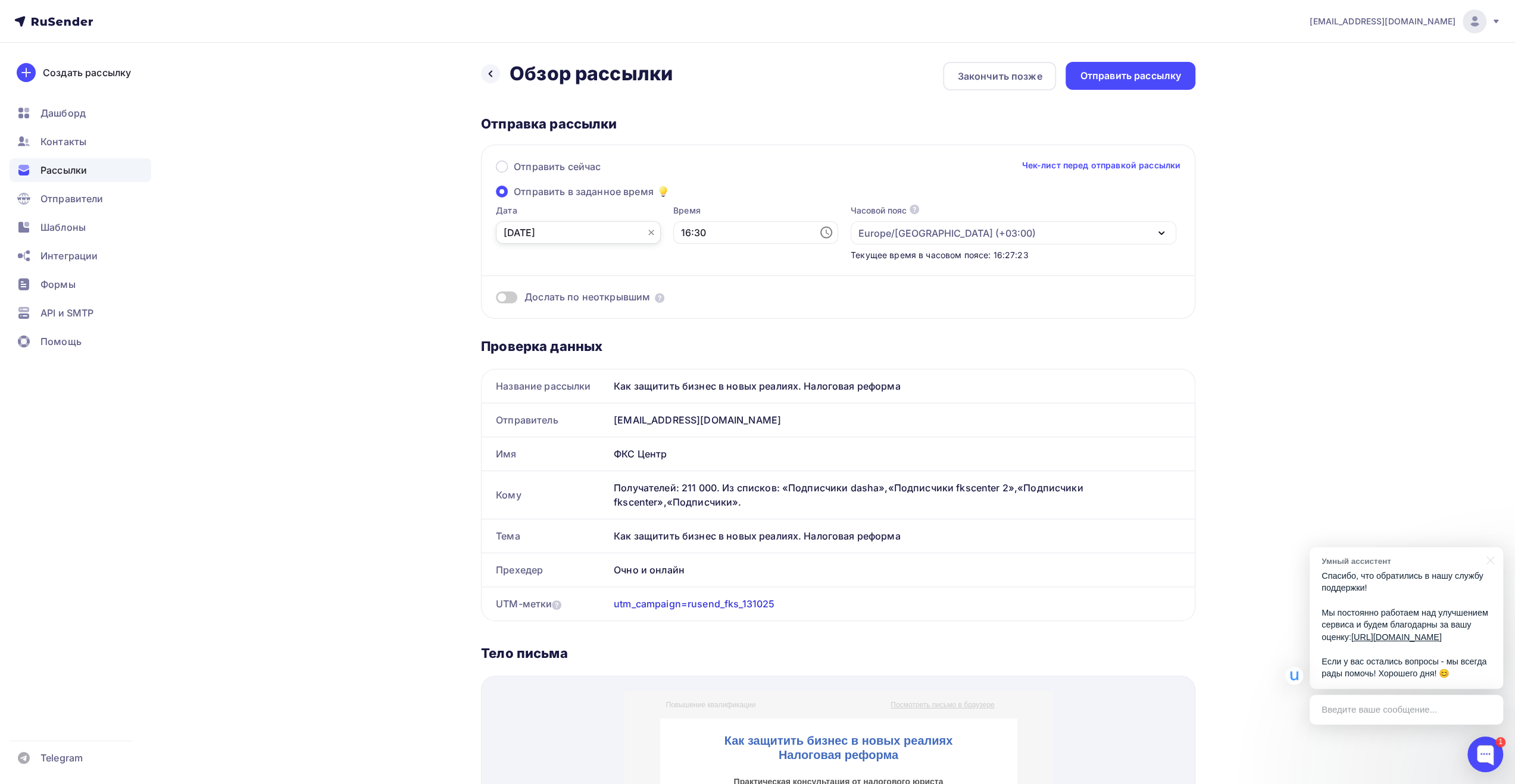
click at [608, 232] on input "[DATE]" at bounding box center [578, 232] width 165 height 22
click at [510, 336] on div "13" at bounding box center [513, 335] width 19 height 11
type input "[DATE]"
click at [690, 228] on input "16:30" at bounding box center [756, 232] width 165 height 22
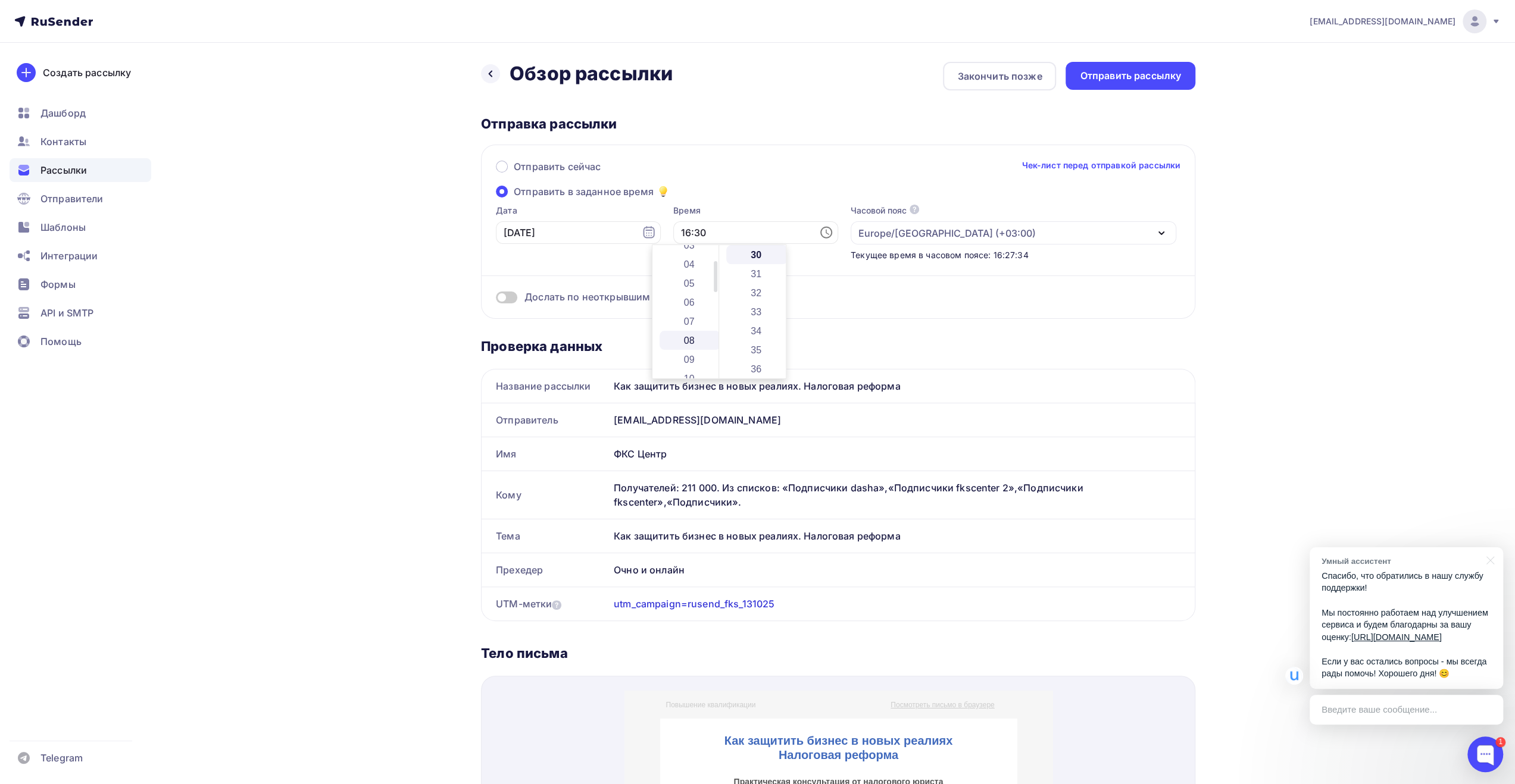
click at [690, 337] on li "08" at bounding box center [690, 340] width 61 height 19
type input "08:30"
click at [748, 253] on li "30" at bounding box center [756, 254] width 61 height 19
click at [947, 186] on div "Отправить сейчас Чек-лист перед отправкой рассылки Отправить в заданное время Д…" at bounding box center [838, 232] width 714 height 175
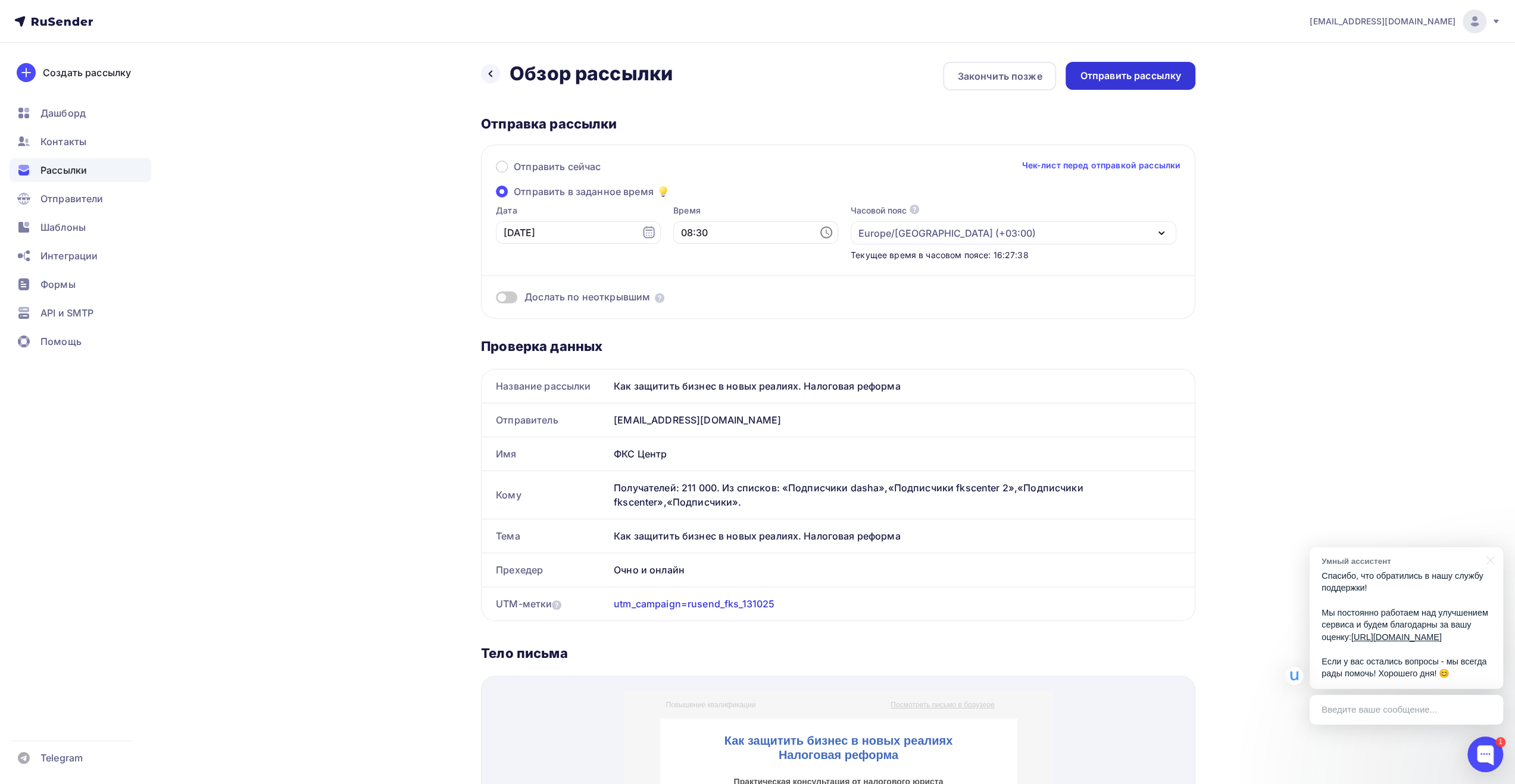
click at [1107, 80] on div "Отправить рассылку" at bounding box center [1130, 76] width 101 height 14
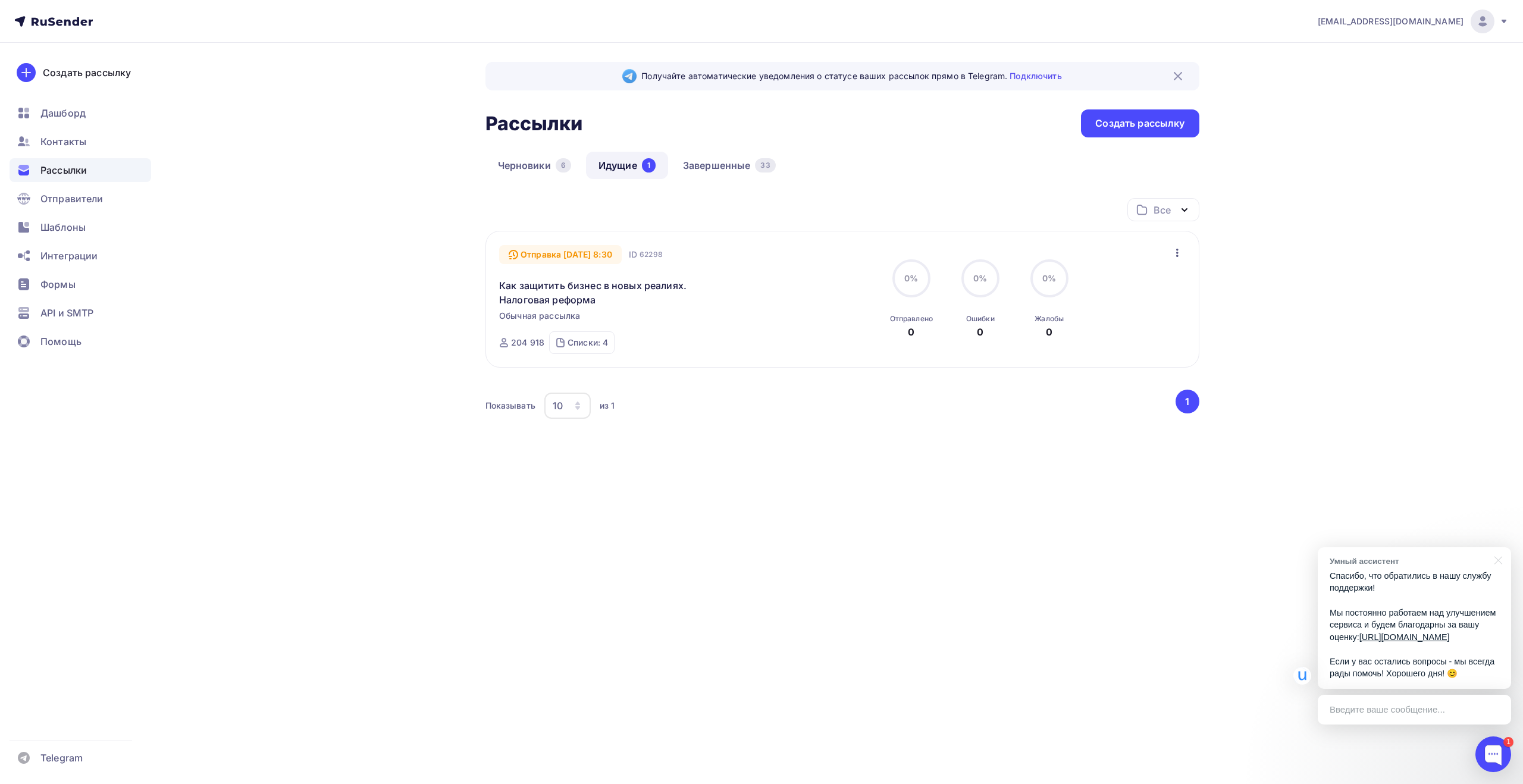
click at [969, 203] on div "Все Все папки Создать новую папку" at bounding box center [842, 215] width 714 height 33
click at [969, 202] on div "Все Все папки Создать новую папку" at bounding box center [842, 215] width 714 height 33
click at [991, 134] on div "Рассылки Рассылки Создать рассылку" at bounding box center [842, 123] width 714 height 28
click at [1499, 18] on icon at bounding box center [1504, 21] width 10 height 10
click at [1363, 113] on link "Выйти" at bounding box center [1401, 108] width 200 height 24
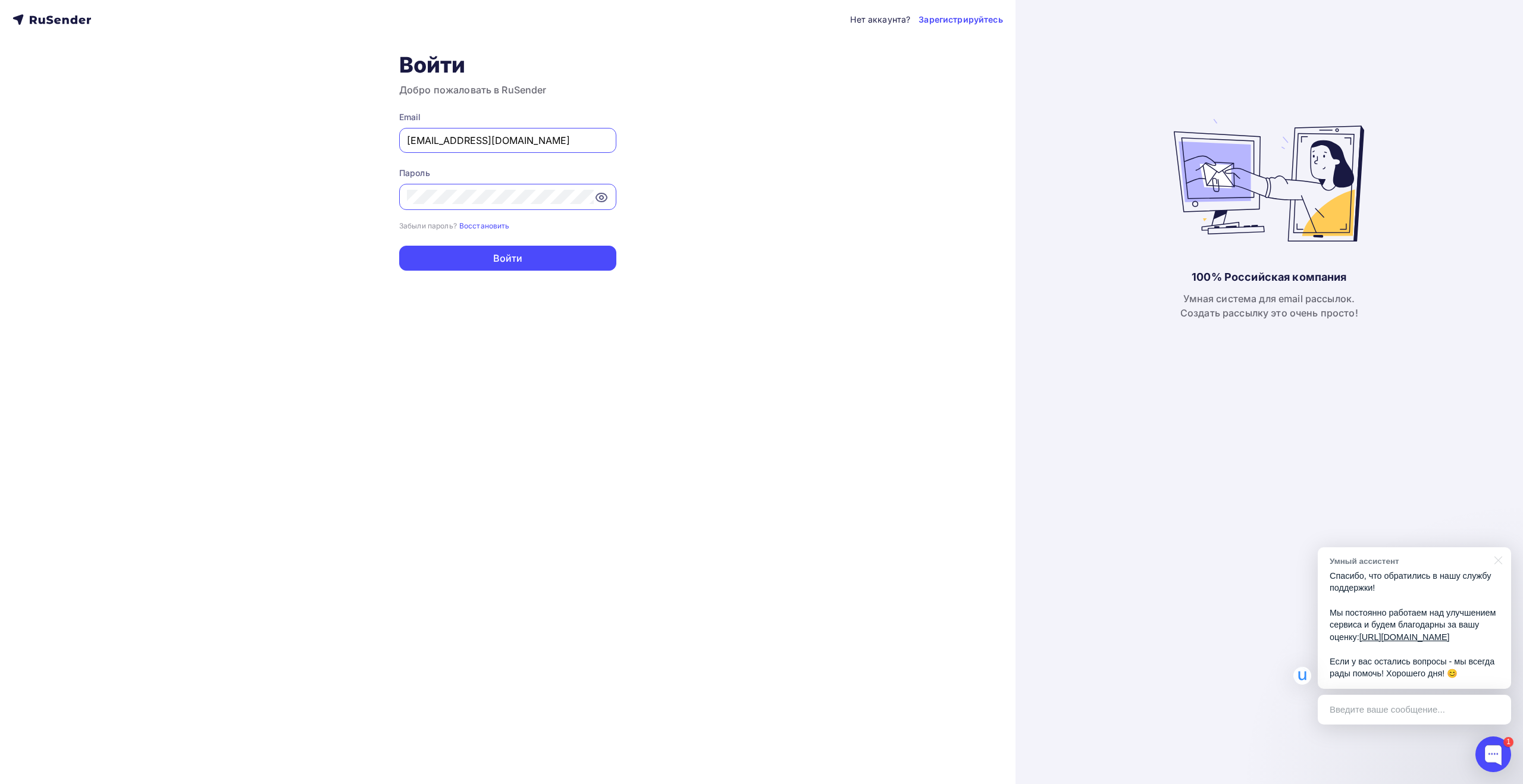
click at [553, 146] on input "[EMAIL_ADDRESS][DOMAIN_NAME]" at bounding box center [508, 140] width 202 height 14
type input "[EMAIL_ADDRESS][DOMAIN_NAME]"
click at [532, 252] on button "Войти" at bounding box center [507, 258] width 217 height 25
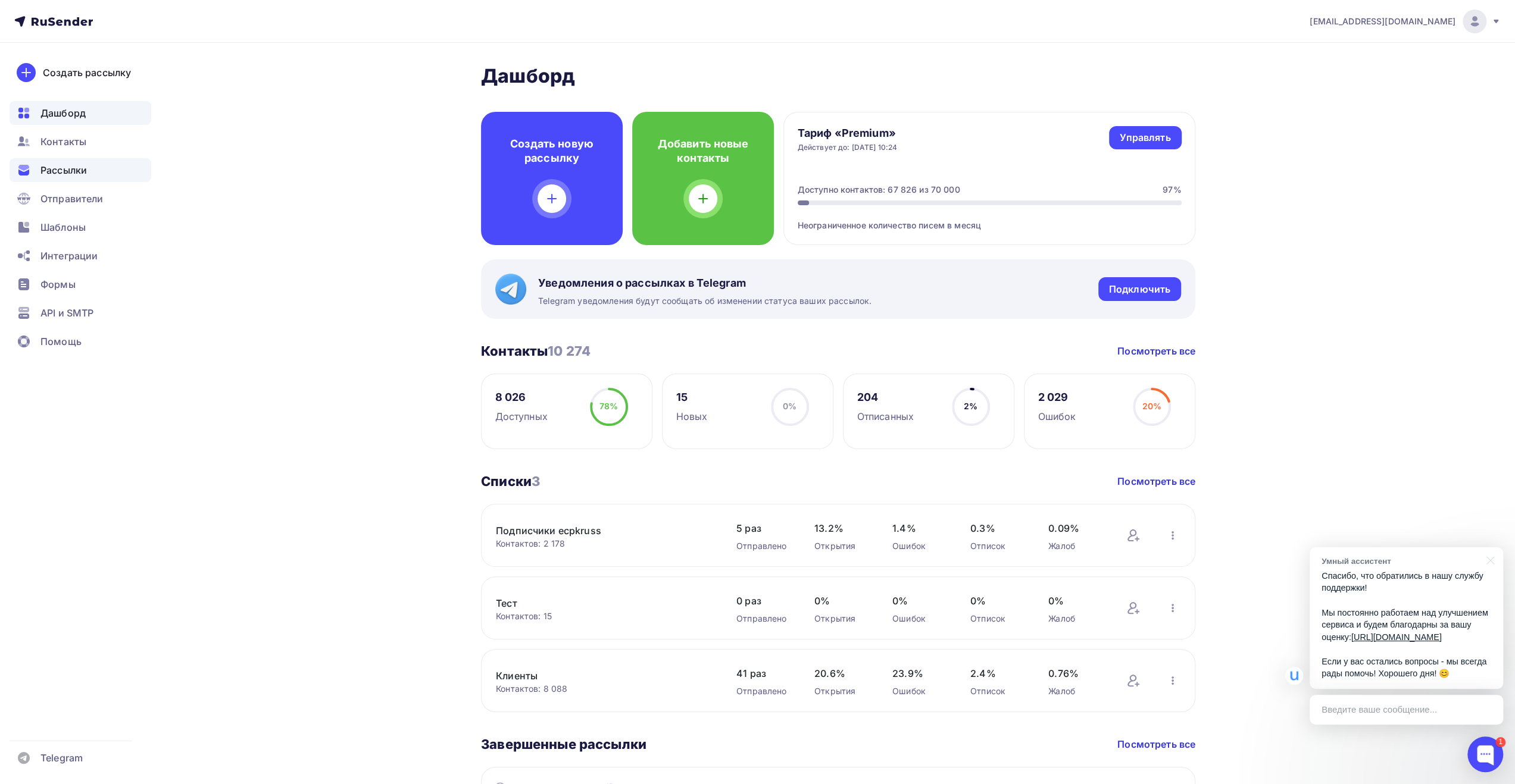
click at [100, 177] on div "Рассылки" at bounding box center [80, 170] width 142 height 24
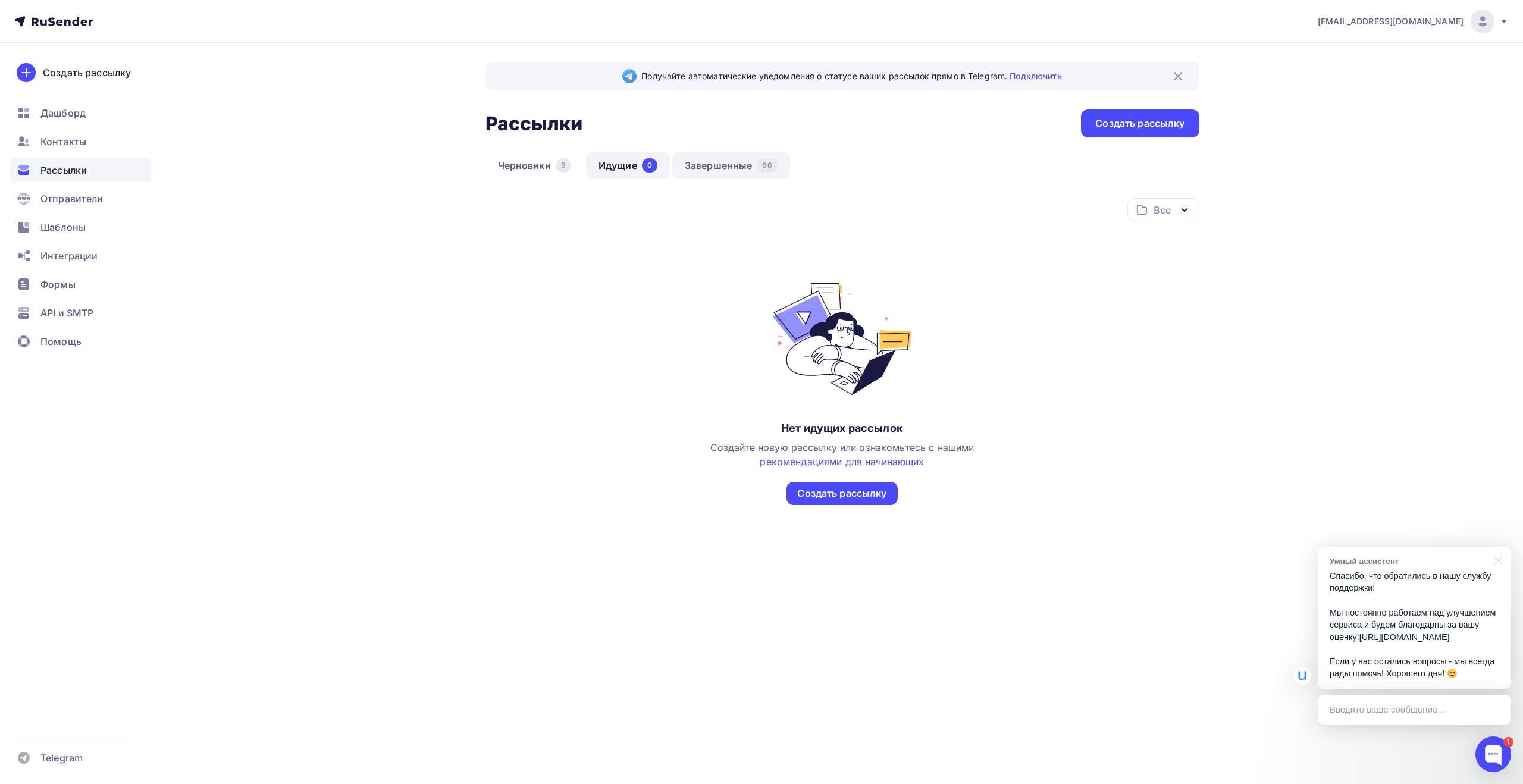
click at [710, 157] on link "Завершенные 66" at bounding box center [731, 165] width 118 height 27
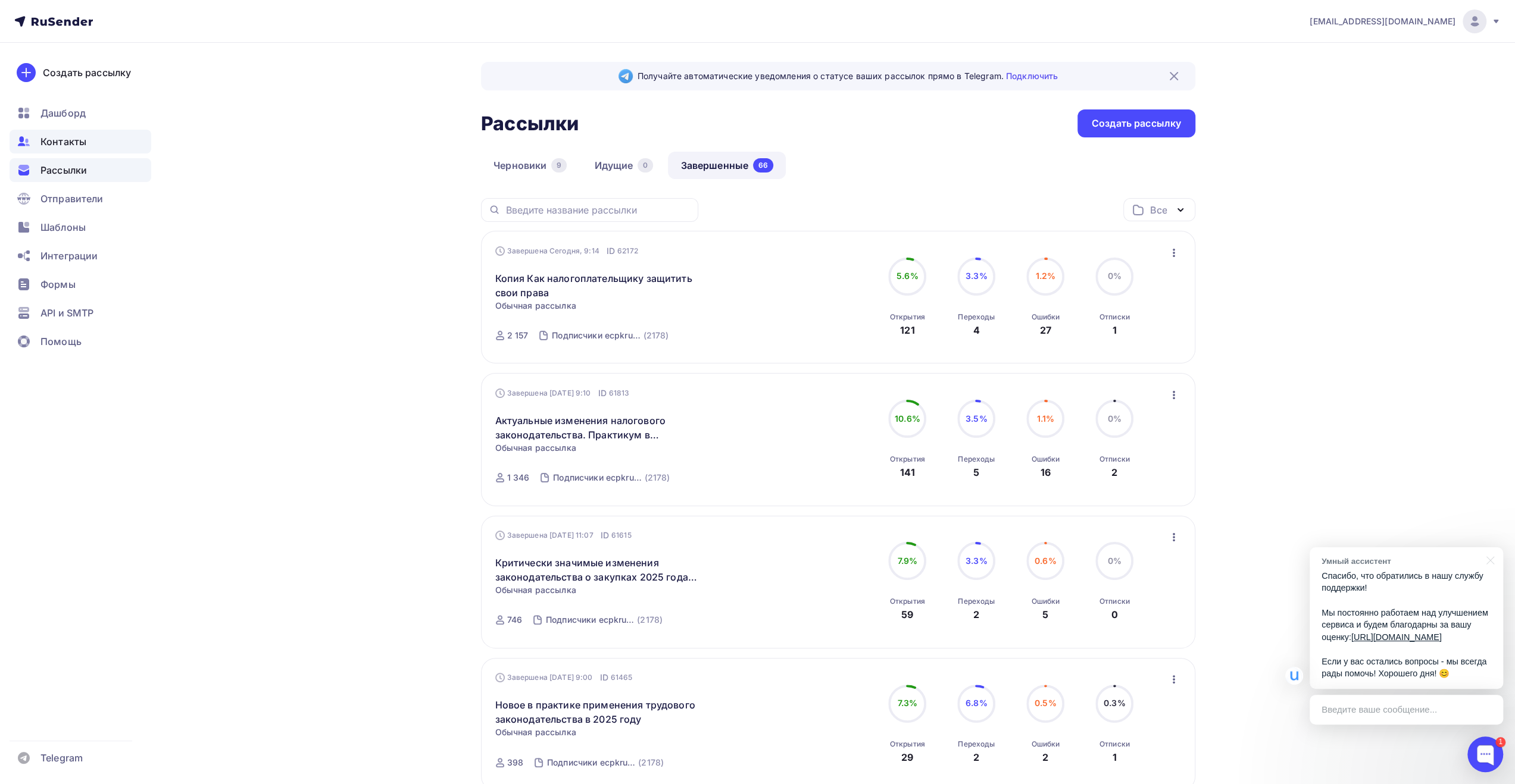
click at [100, 145] on div "Контакты" at bounding box center [80, 141] width 142 height 24
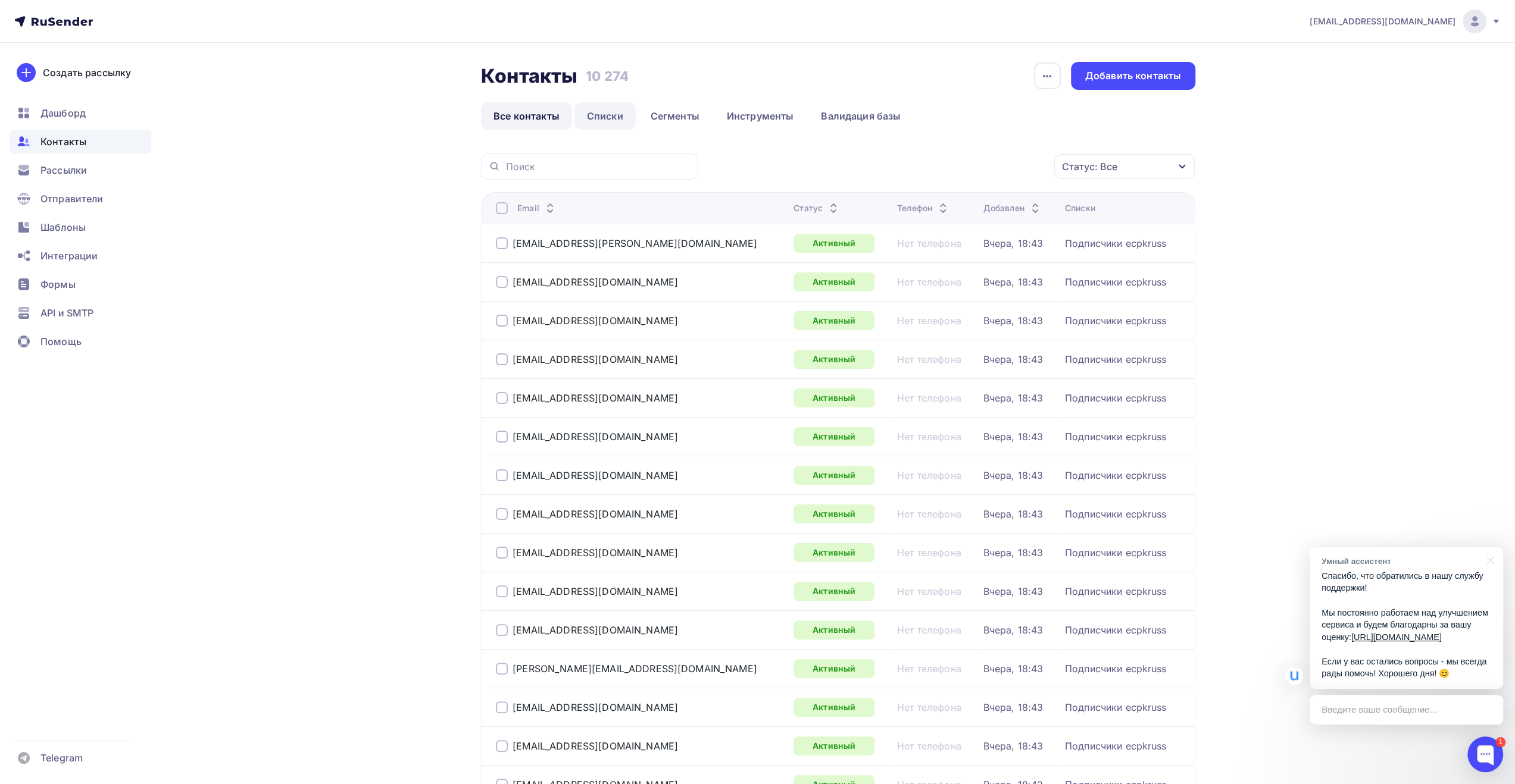
click at [623, 115] on link "Списки" at bounding box center [605, 116] width 61 height 27
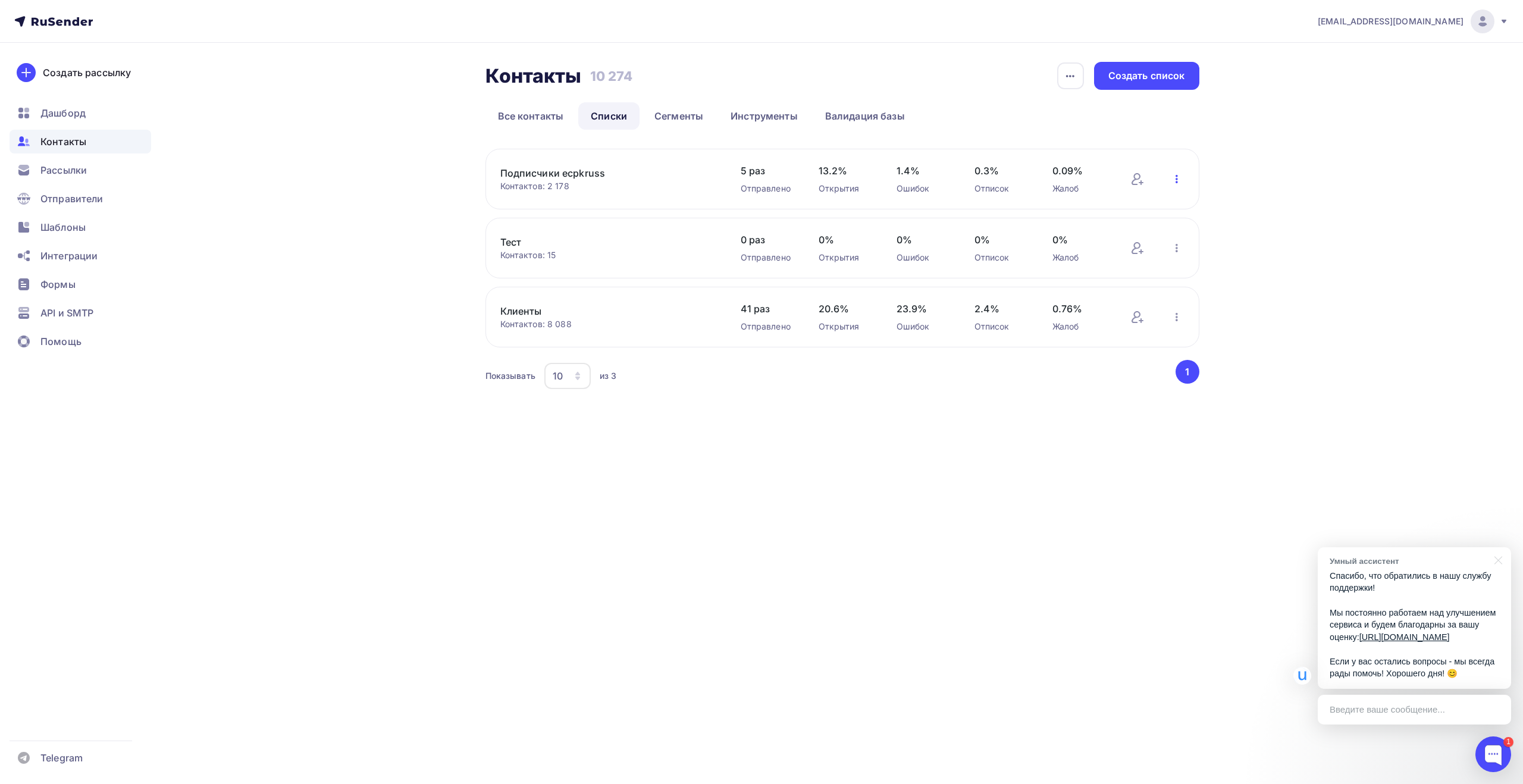
click at [1173, 182] on icon "button" at bounding box center [1176, 179] width 14 height 14
click at [1135, 215] on div "Добавить контакты" at bounding box center [1098, 213] width 166 height 19
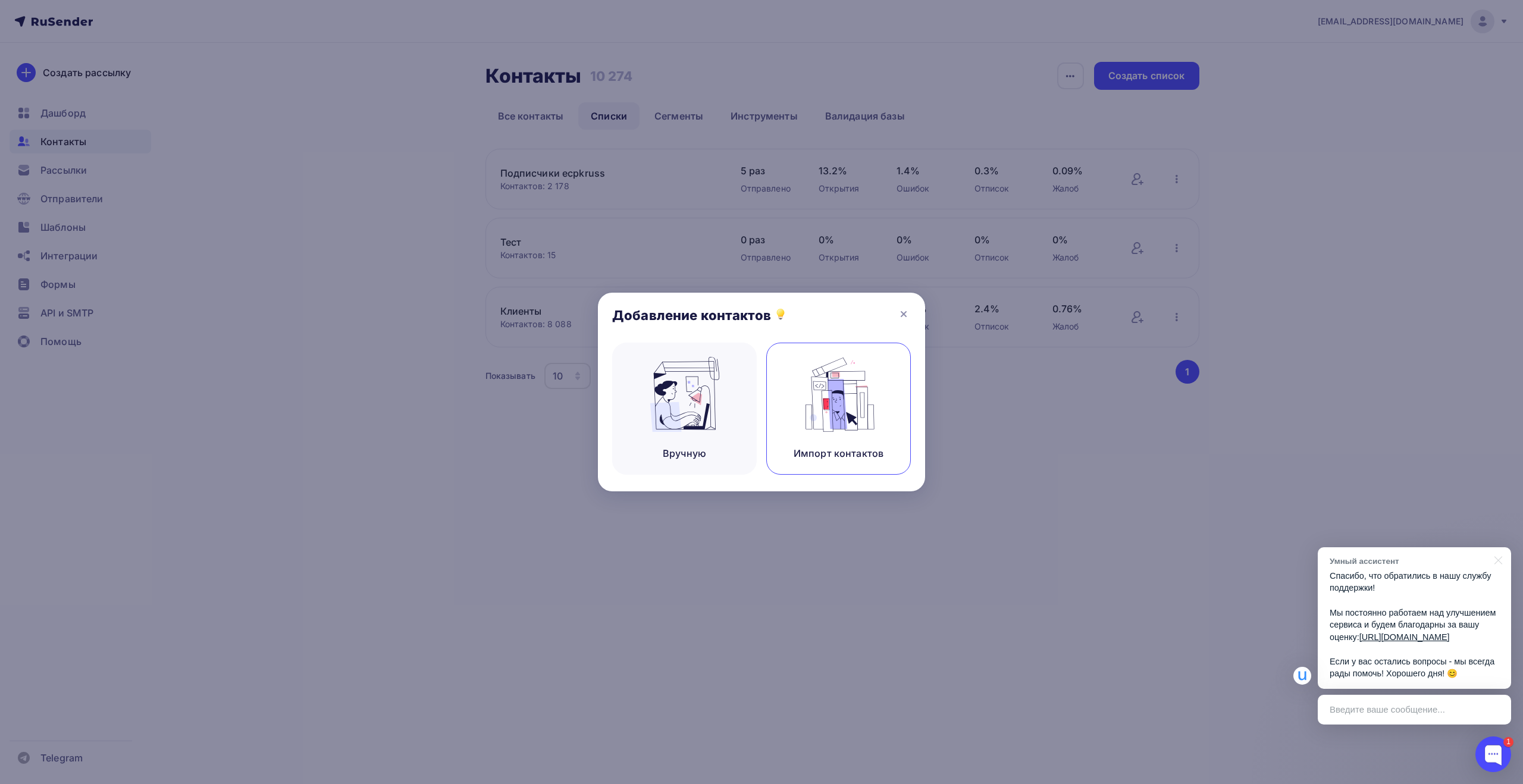
click at [851, 419] on img at bounding box center [839, 395] width 80 height 75
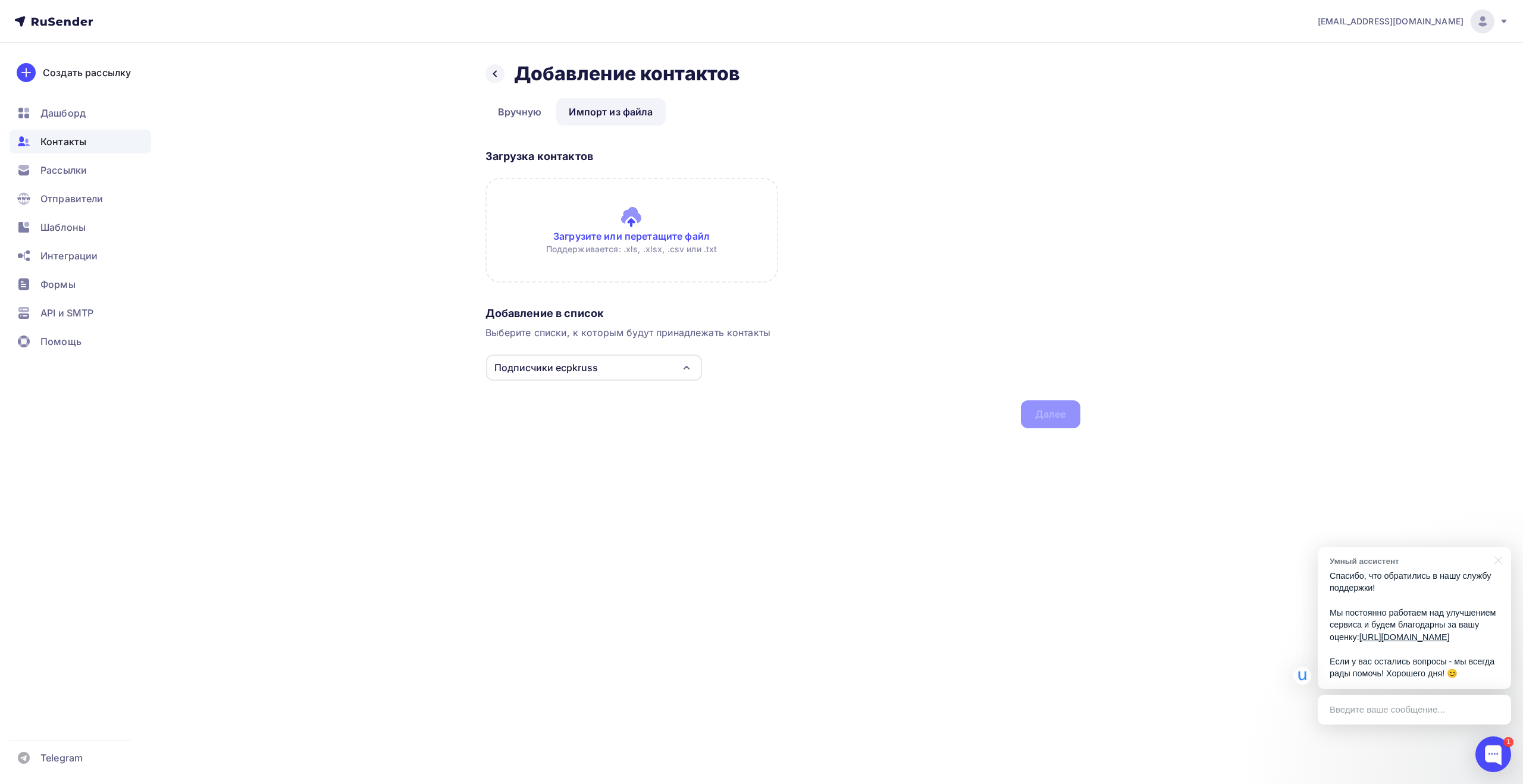
click at [1464, 26] on div "[EMAIL_ADDRESS][DOMAIN_NAME]" at bounding box center [1413, 21] width 191 height 24
click at [1356, 54] on span "Аккаунт" at bounding box center [1350, 52] width 40 height 14
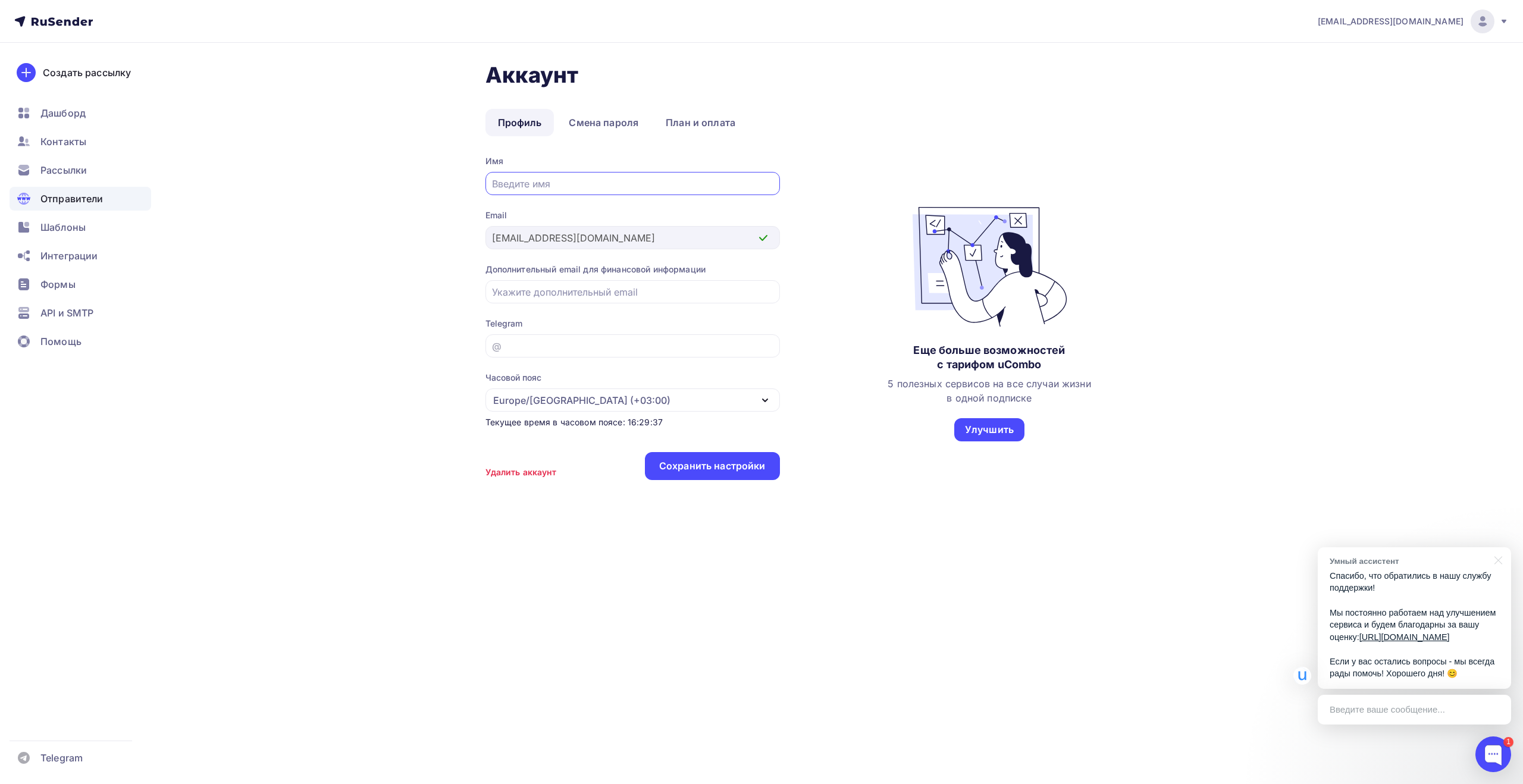
click at [100, 202] on span "Отправители" at bounding box center [72, 198] width 63 height 14
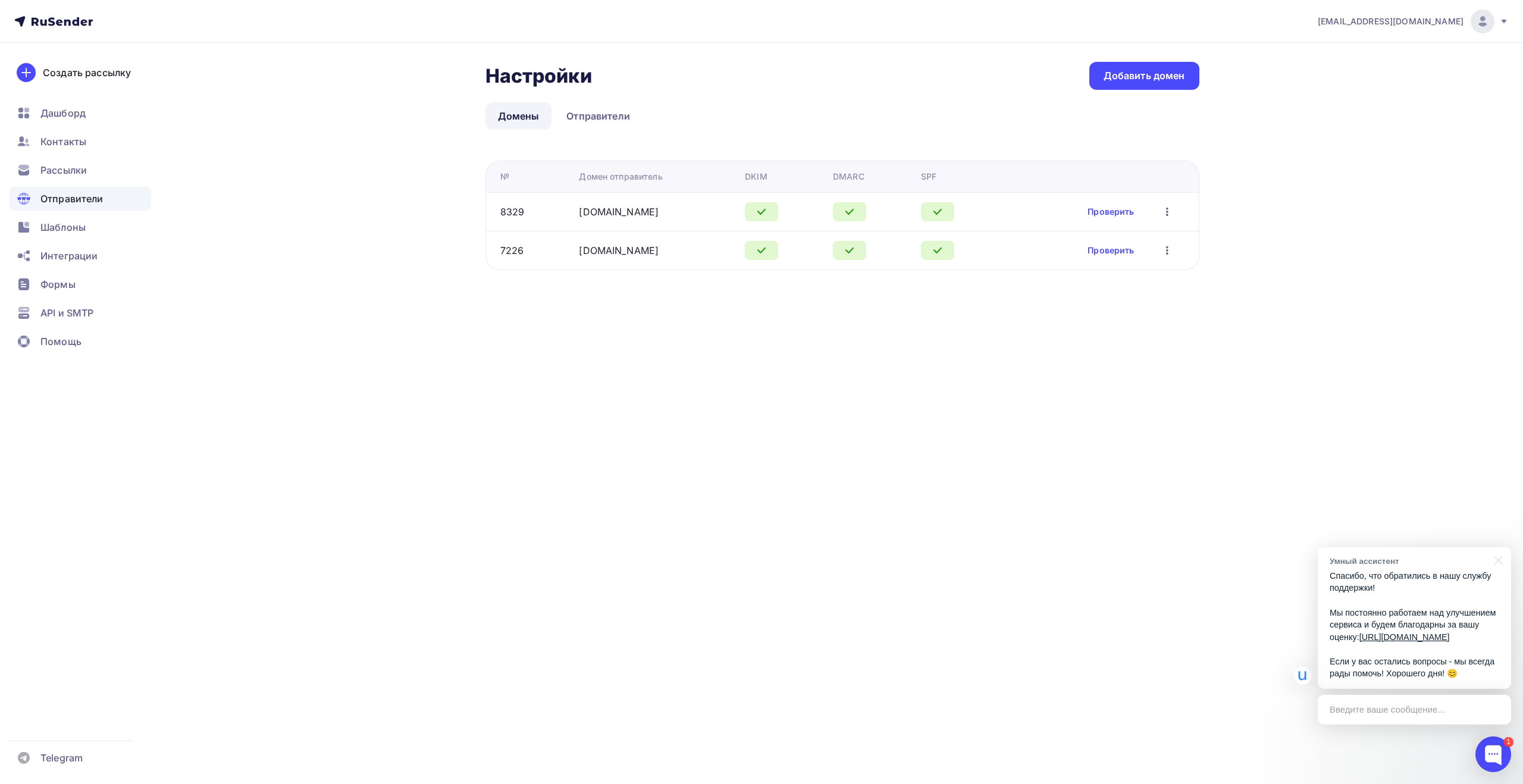
click at [1163, 250] on icon "button" at bounding box center [1166, 250] width 14 height 14
click at [1117, 303] on div "Удалить" at bounding box center [1111, 304] width 115 height 14
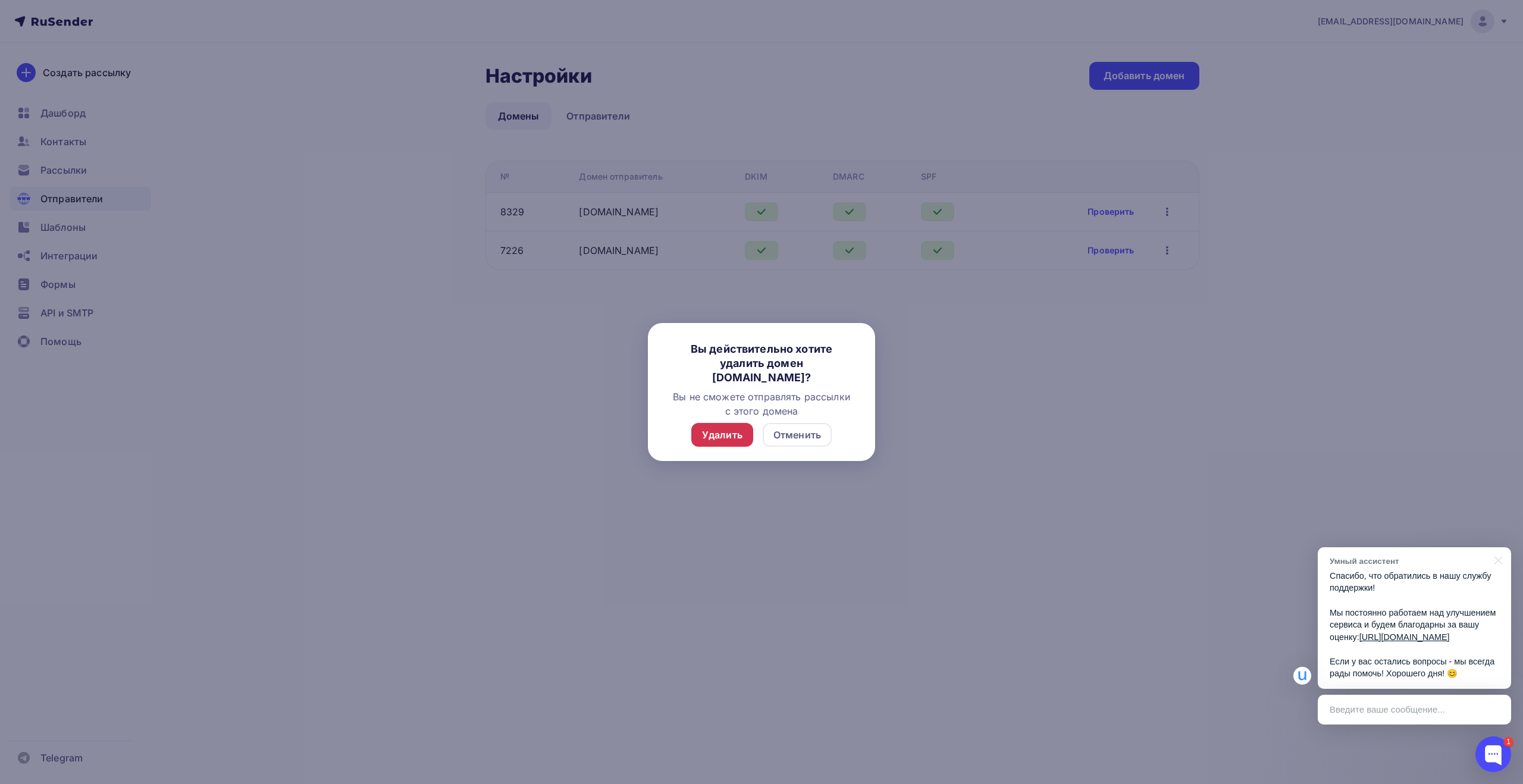
click at [735, 432] on div "Удалить" at bounding box center [722, 434] width 40 height 14
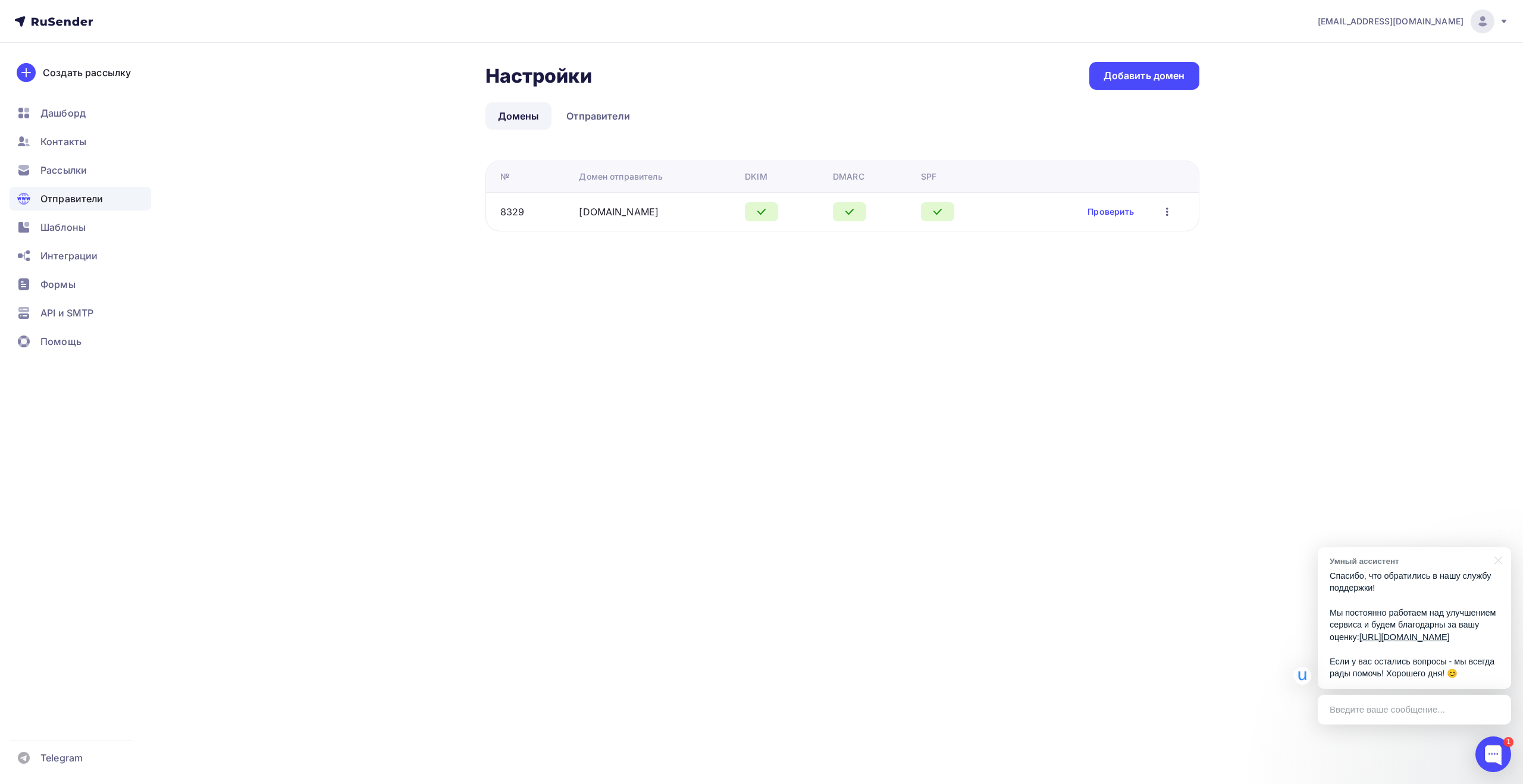
click at [386, 333] on div "[EMAIL_ADDRESS][DOMAIN_NAME] Аккаунт Тарифы Выйти Создать рассылку [GEOGRAPHIC_…" at bounding box center [762, 392] width 1523 height 784
click at [593, 120] on link "Отправители" at bounding box center [598, 116] width 89 height 27
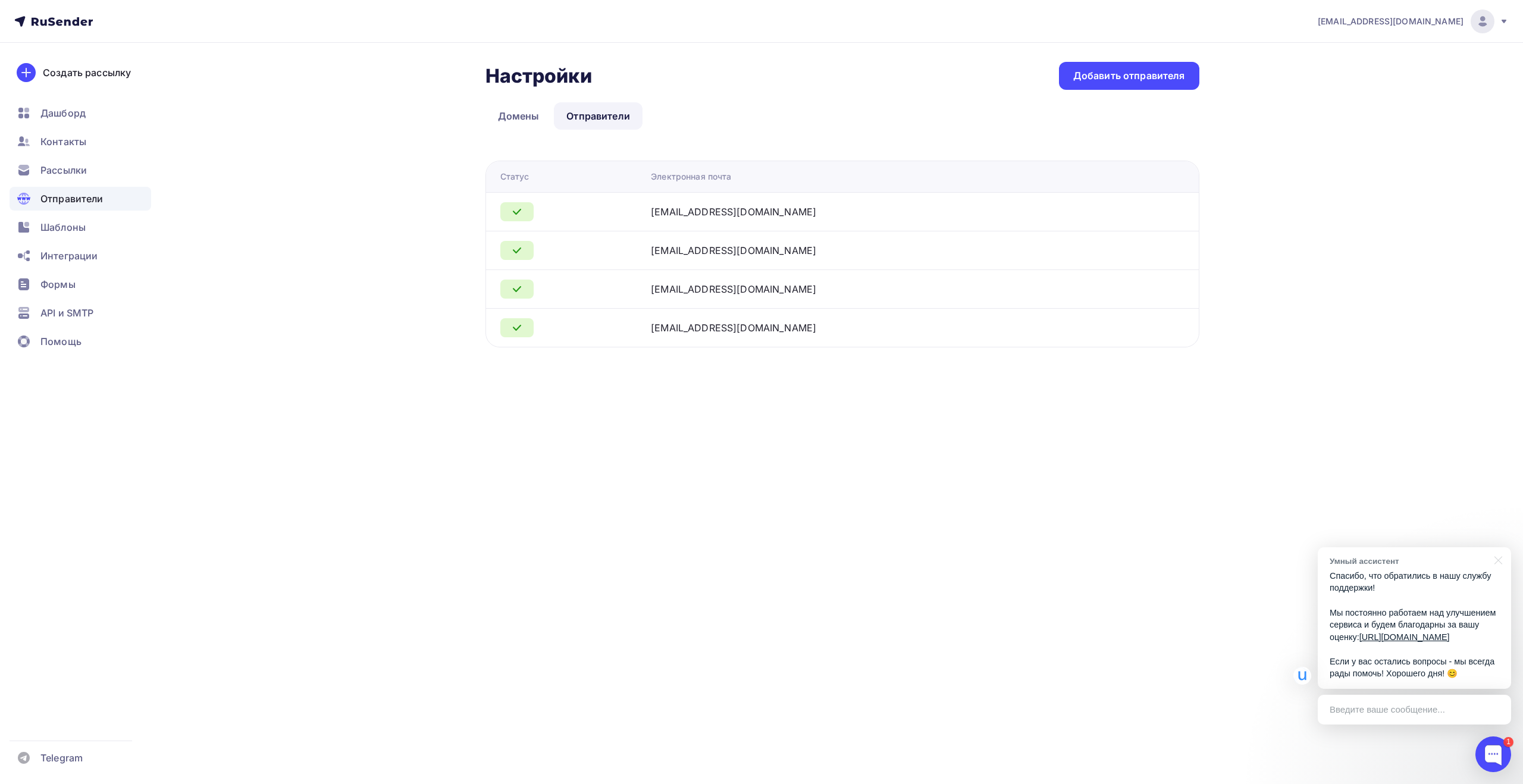
click at [747, 249] on div "[EMAIL_ADDRESS][DOMAIN_NAME]" at bounding box center [734, 250] width 166 height 14
click at [642, 290] on div at bounding box center [571, 289] width 142 height 19
click at [741, 286] on div "[EMAIL_ADDRESS][DOMAIN_NAME]" at bounding box center [734, 289] width 166 height 14
click at [91, 149] on div "Контакты" at bounding box center [80, 141] width 142 height 24
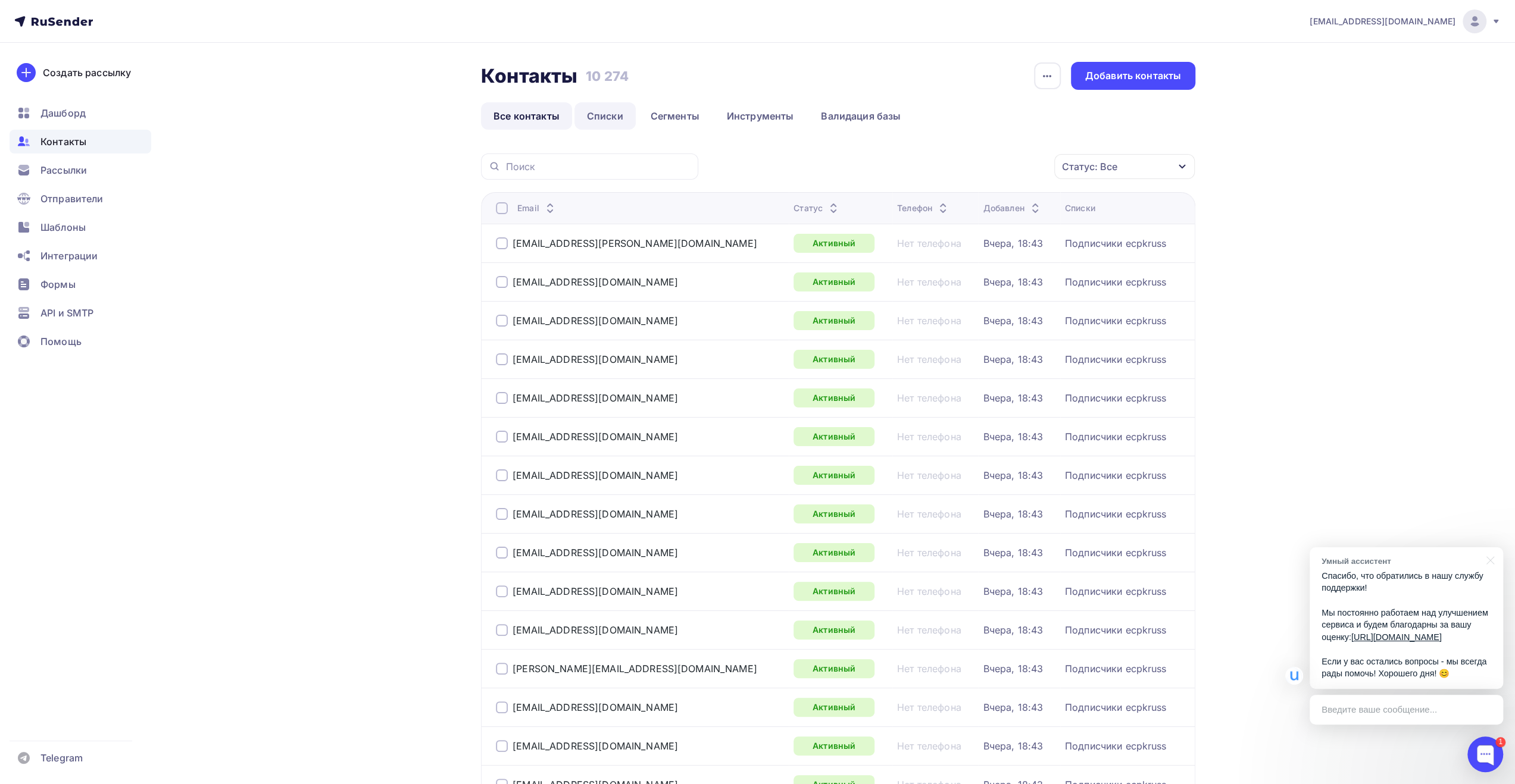
click at [608, 120] on link "Списки" at bounding box center [605, 116] width 61 height 27
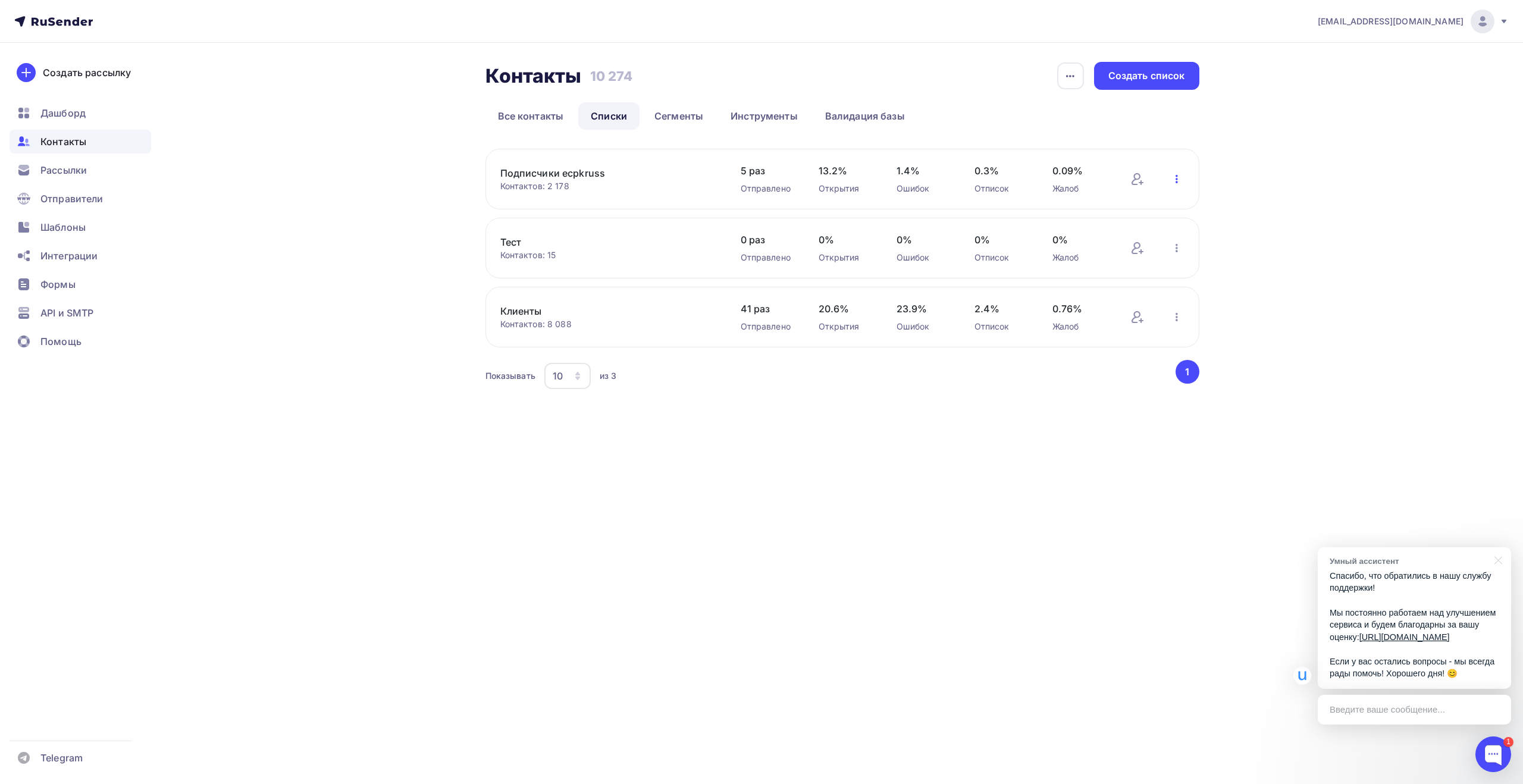
click at [1178, 180] on icon "button" at bounding box center [1176, 179] width 14 height 14
click at [1150, 211] on div "Добавить контакты" at bounding box center [1098, 213] width 166 height 19
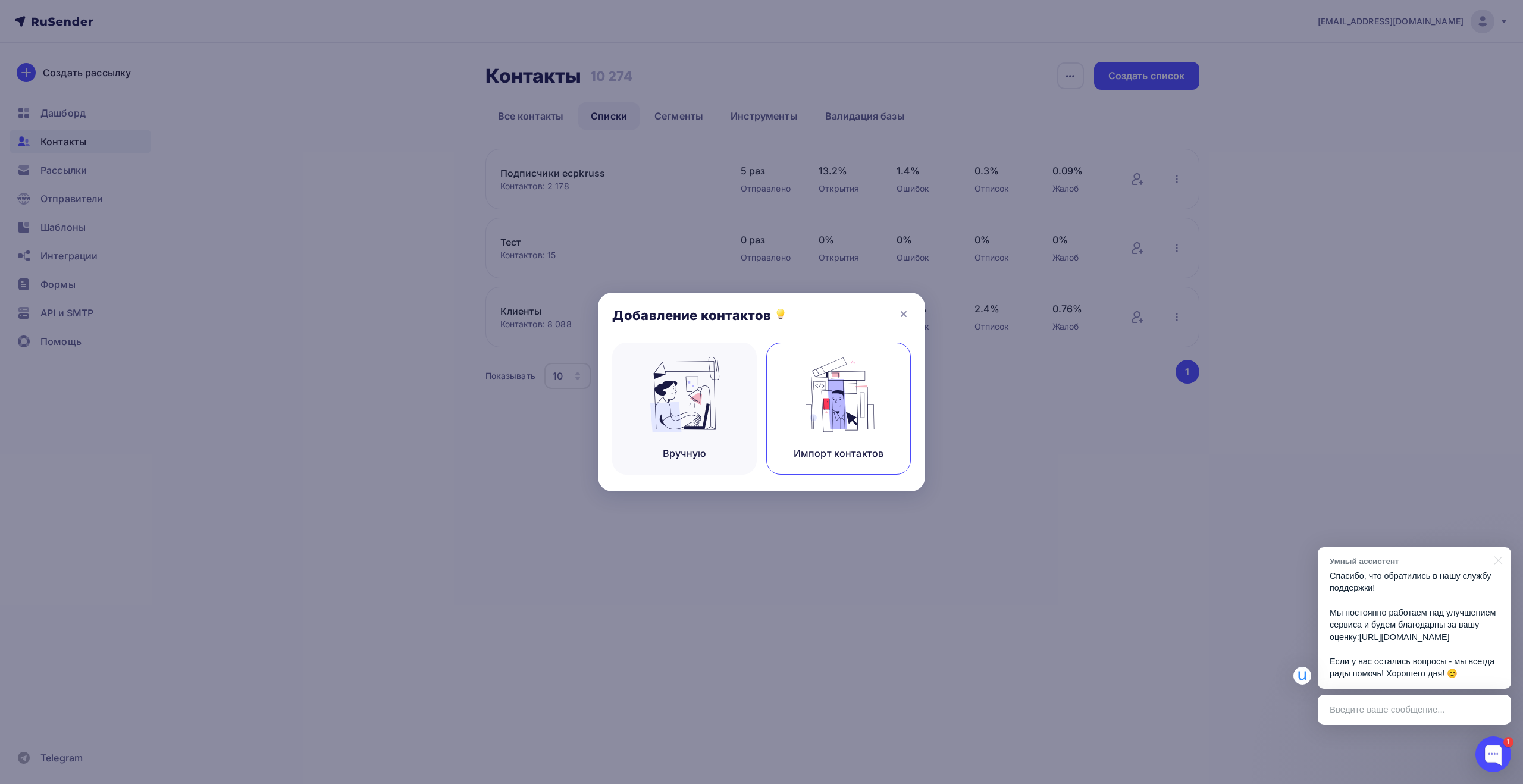
drag, startPoint x: 837, startPoint y: 400, endPoint x: 828, endPoint y: 446, distance: 46.9
click at [836, 400] on img at bounding box center [839, 395] width 80 height 75
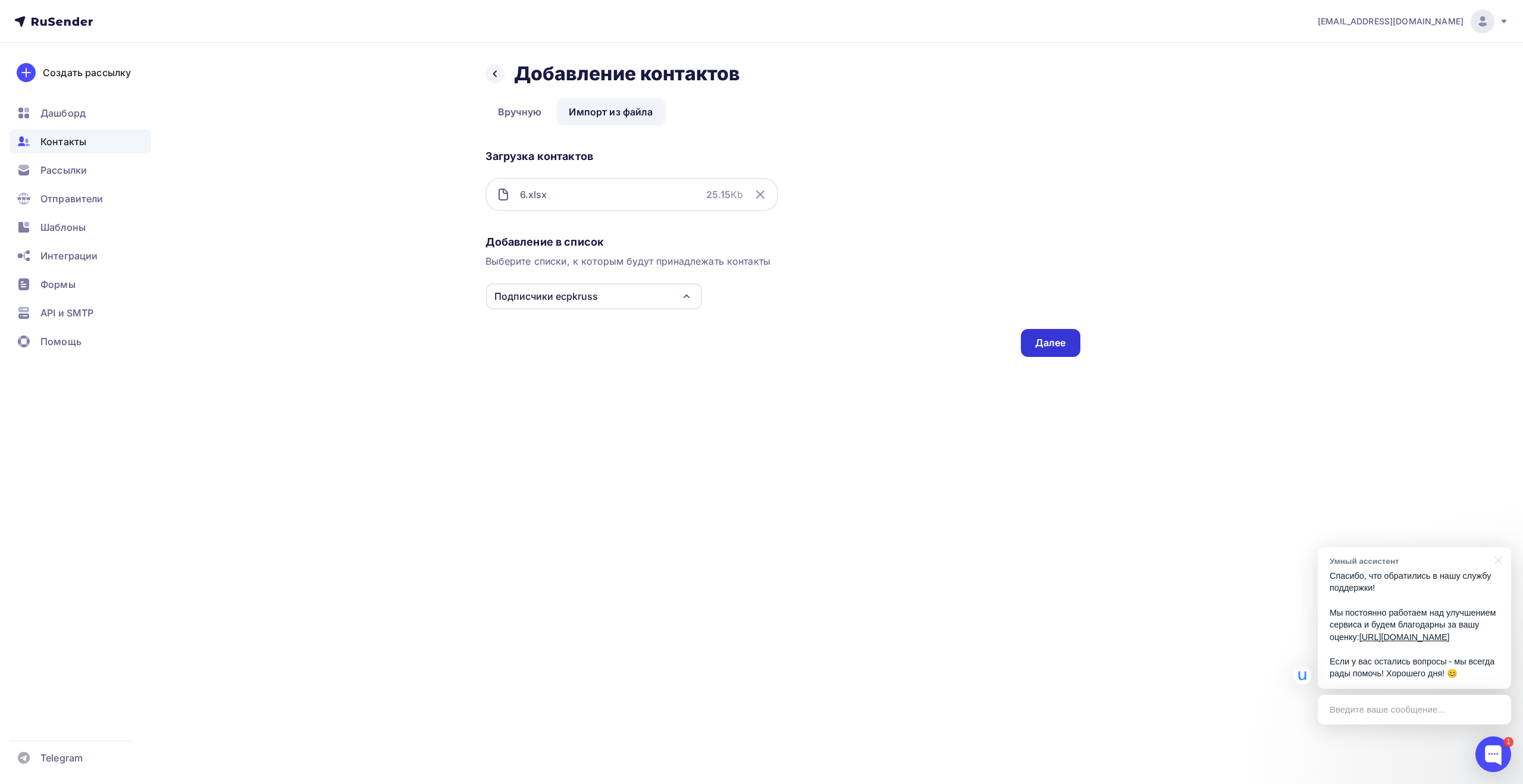
click at [1049, 345] on div "Далее" at bounding box center [1050, 343] width 31 height 14
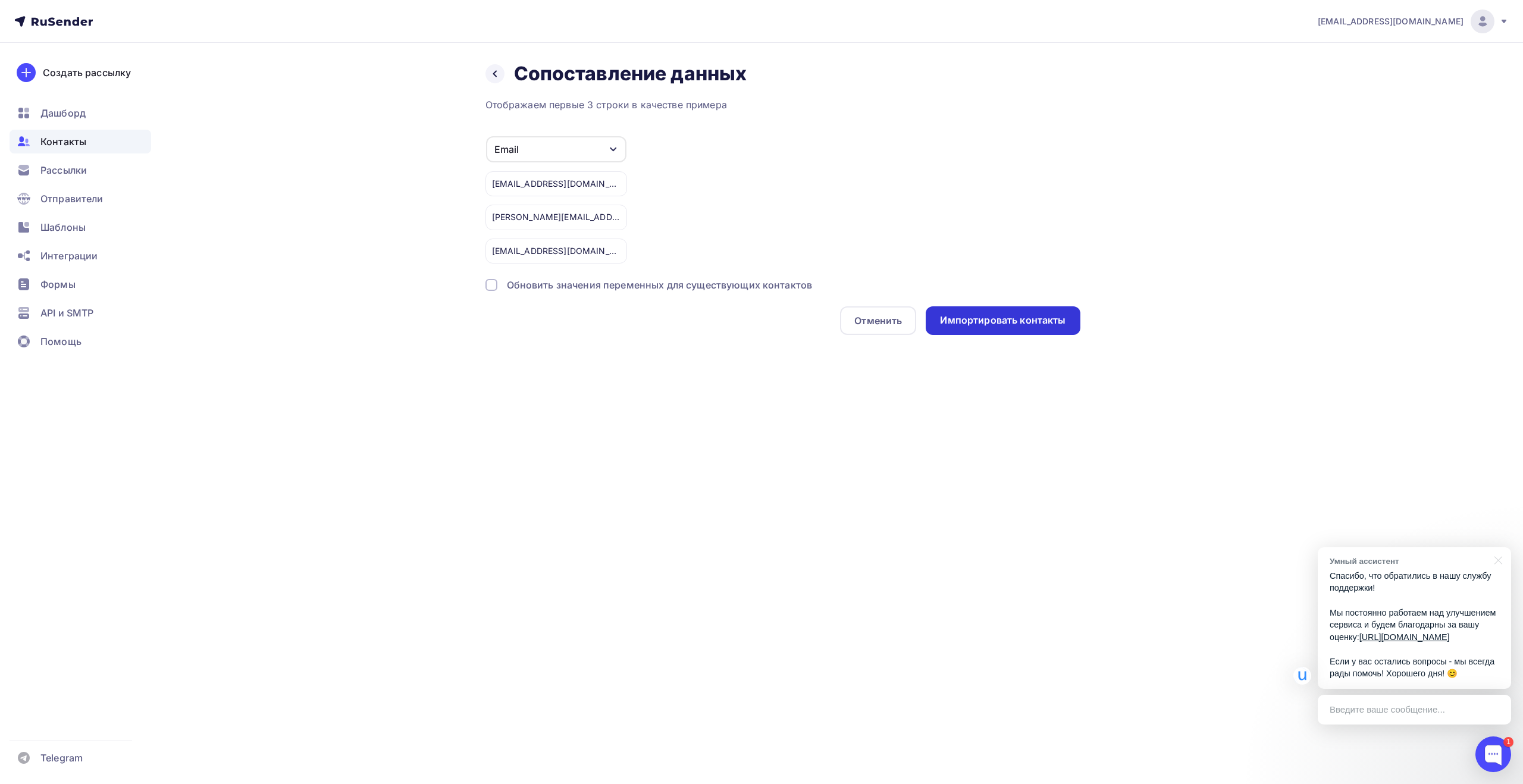
click at [1031, 326] on div "Импортировать контакты" at bounding box center [1003, 320] width 125 height 14
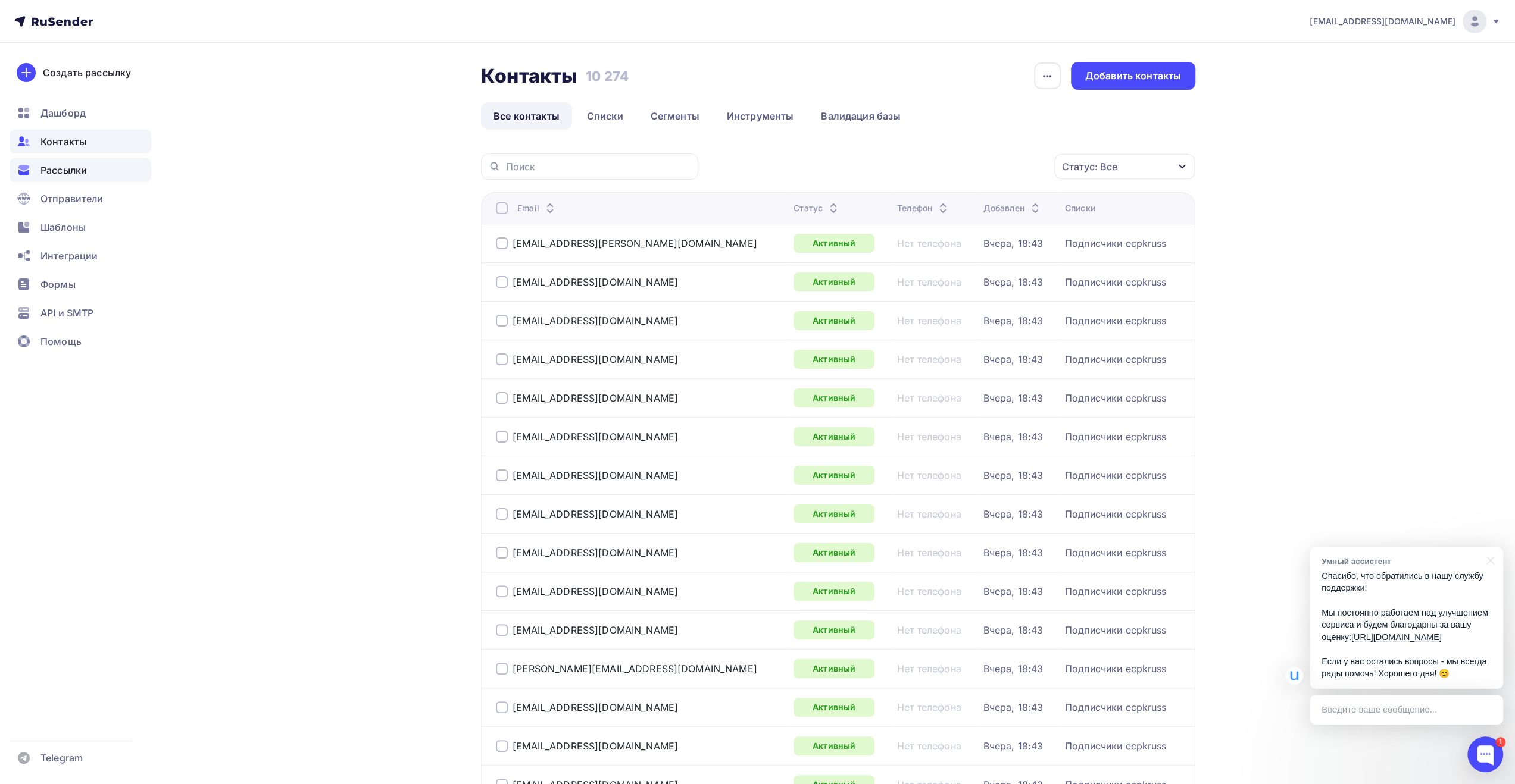
click at [77, 177] on span "Рассылки" at bounding box center [63, 170] width 46 height 14
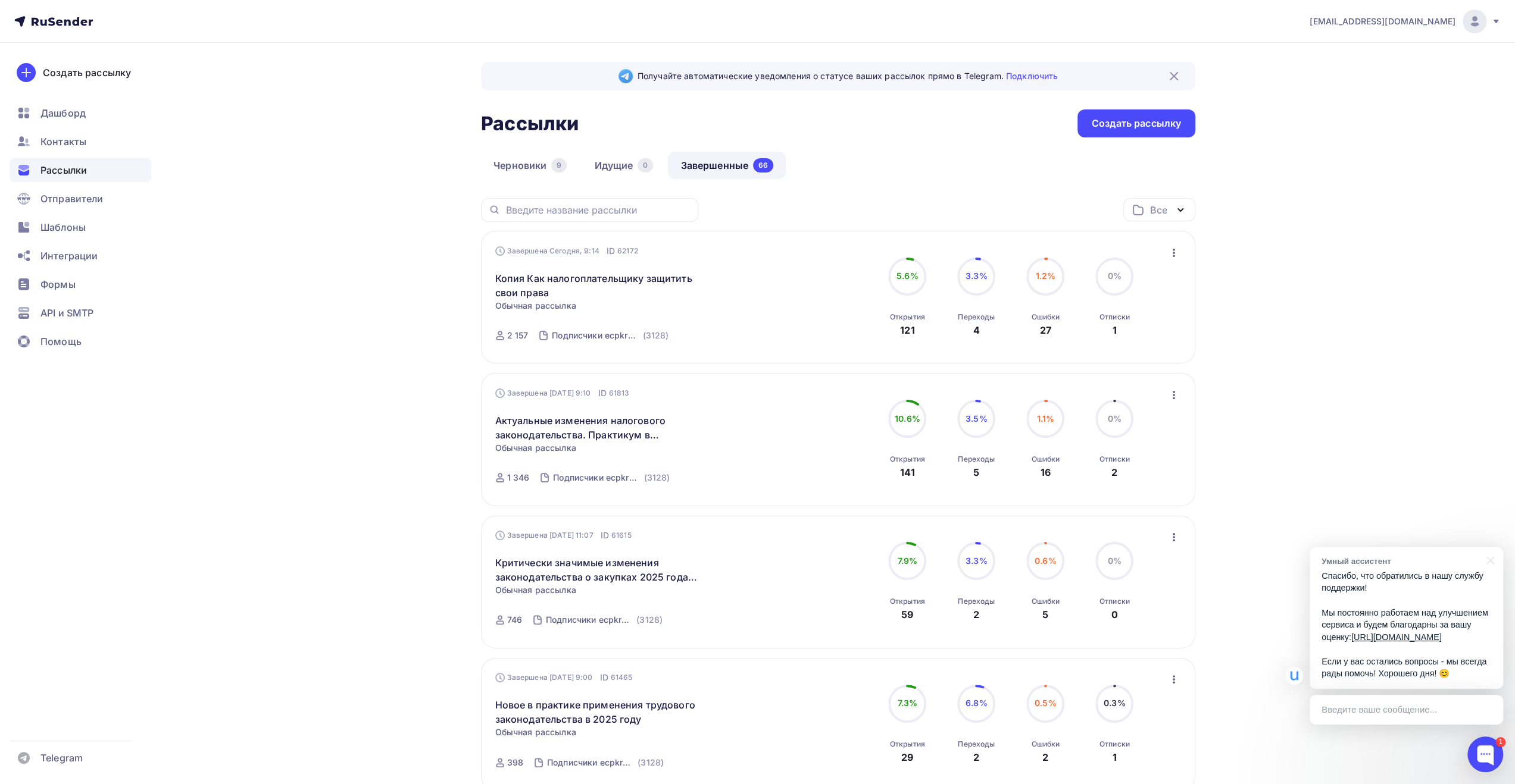
click at [832, 111] on div "Рассылки Рассылки Создать рассылку" at bounding box center [838, 123] width 714 height 28
click at [89, 226] on div "Шаблоны" at bounding box center [80, 227] width 142 height 24
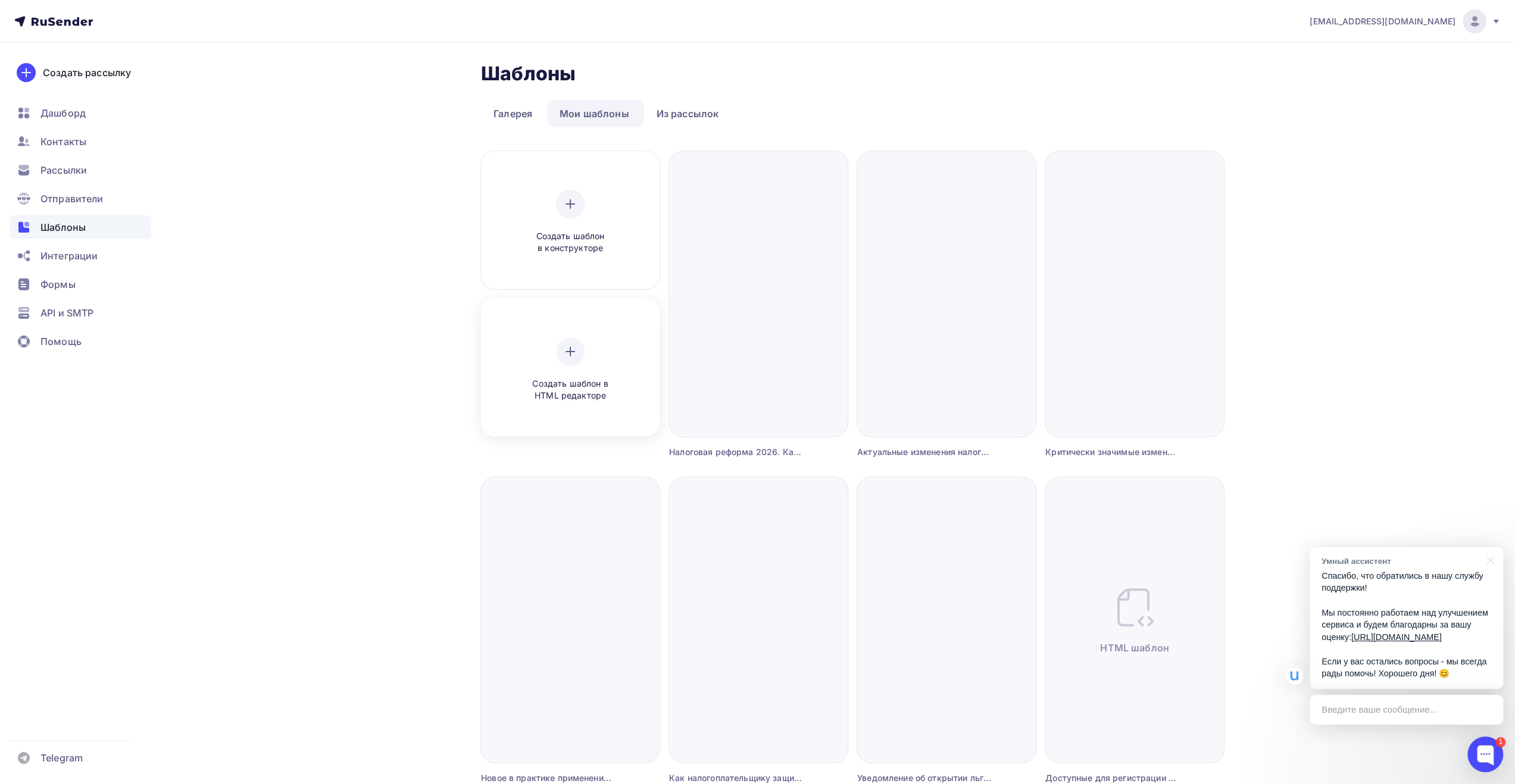
click at [575, 391] on span "Создать шаблон в HTML редакторе" at bounding box center [570, 390] width 113 height 25
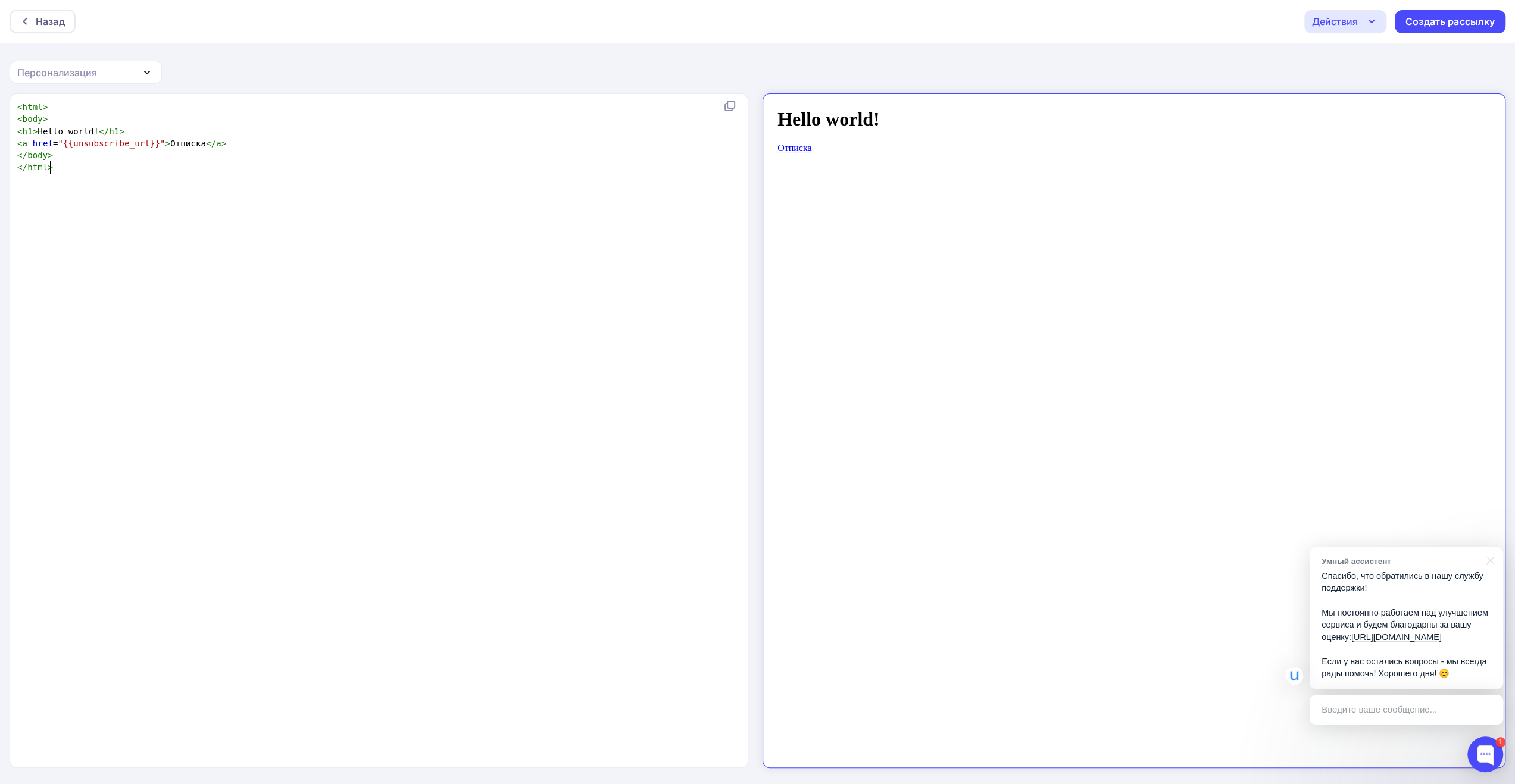
click at [730, 194] on div "xxxxxxxxxx < html > < body > < h1 > Hello world! </ h1 > < a href = "{{unsubscr…" at bounding box center [392, 445] width 753 height 693
click at [616, 159] on pre "</ body >" at bounding box center [377, 155] width 723 height 12
type textarea "<html> <body> <h1>Hello world!</h1> <a href="{{unsubscribe_url}}">Отписка</a> <…"
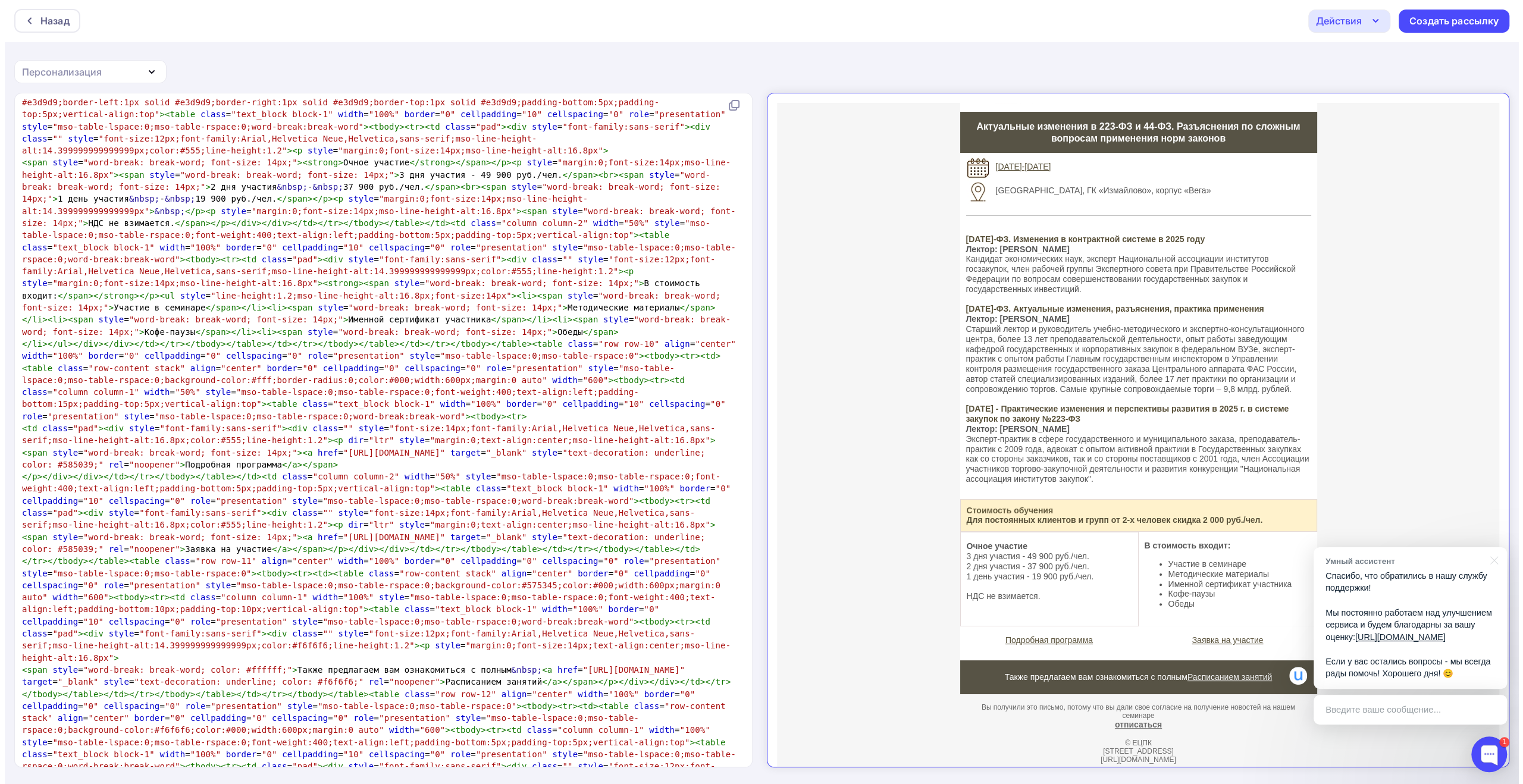
scroll to position [95, 0]
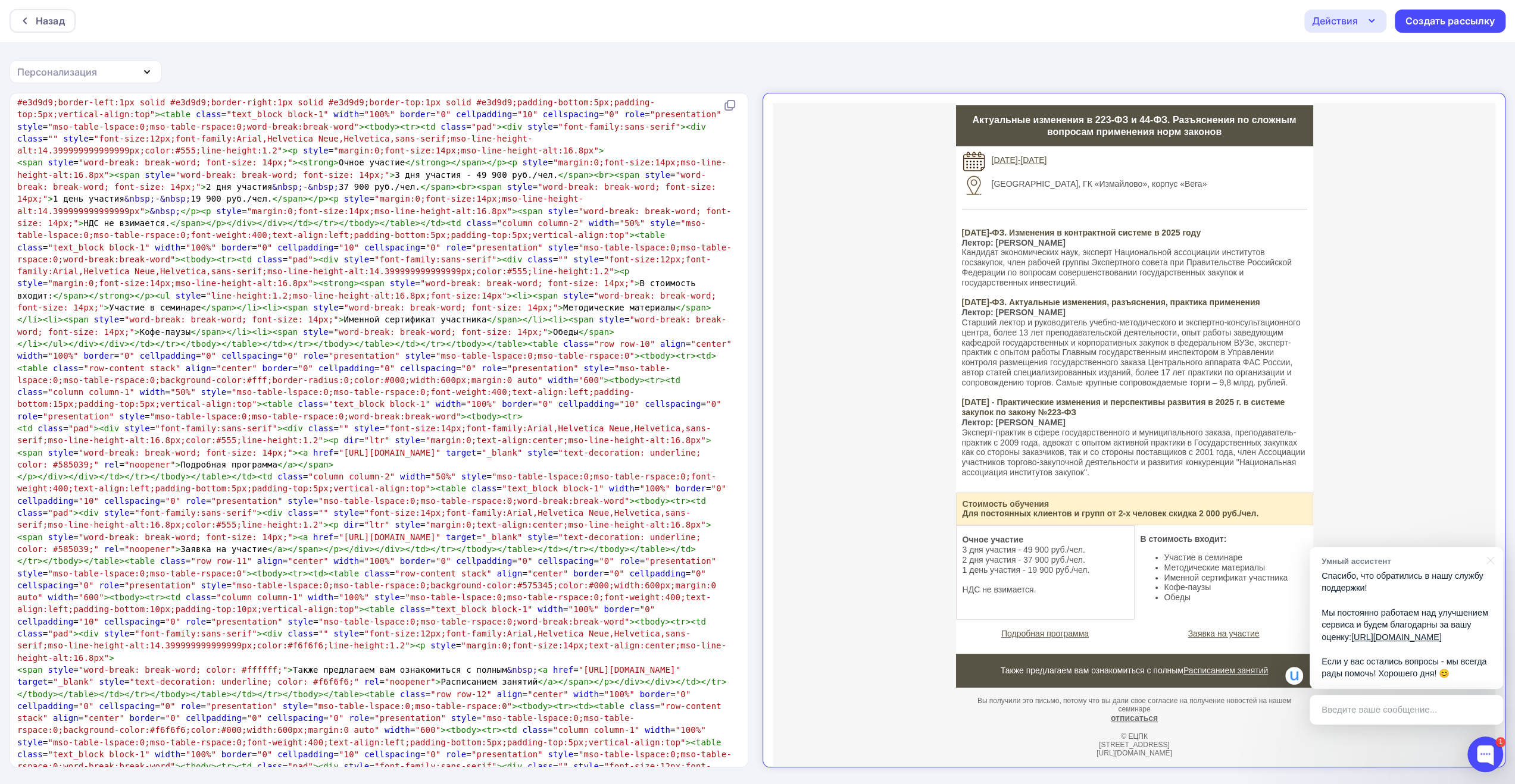
click at [1366, 16] on icon "button" at bounding box center [1371, 20] width 14 height 14
click at [1366, 92] on div "Сохранить в Мои шаблоны" at bounding box center [1406, 89] width 130 height 14
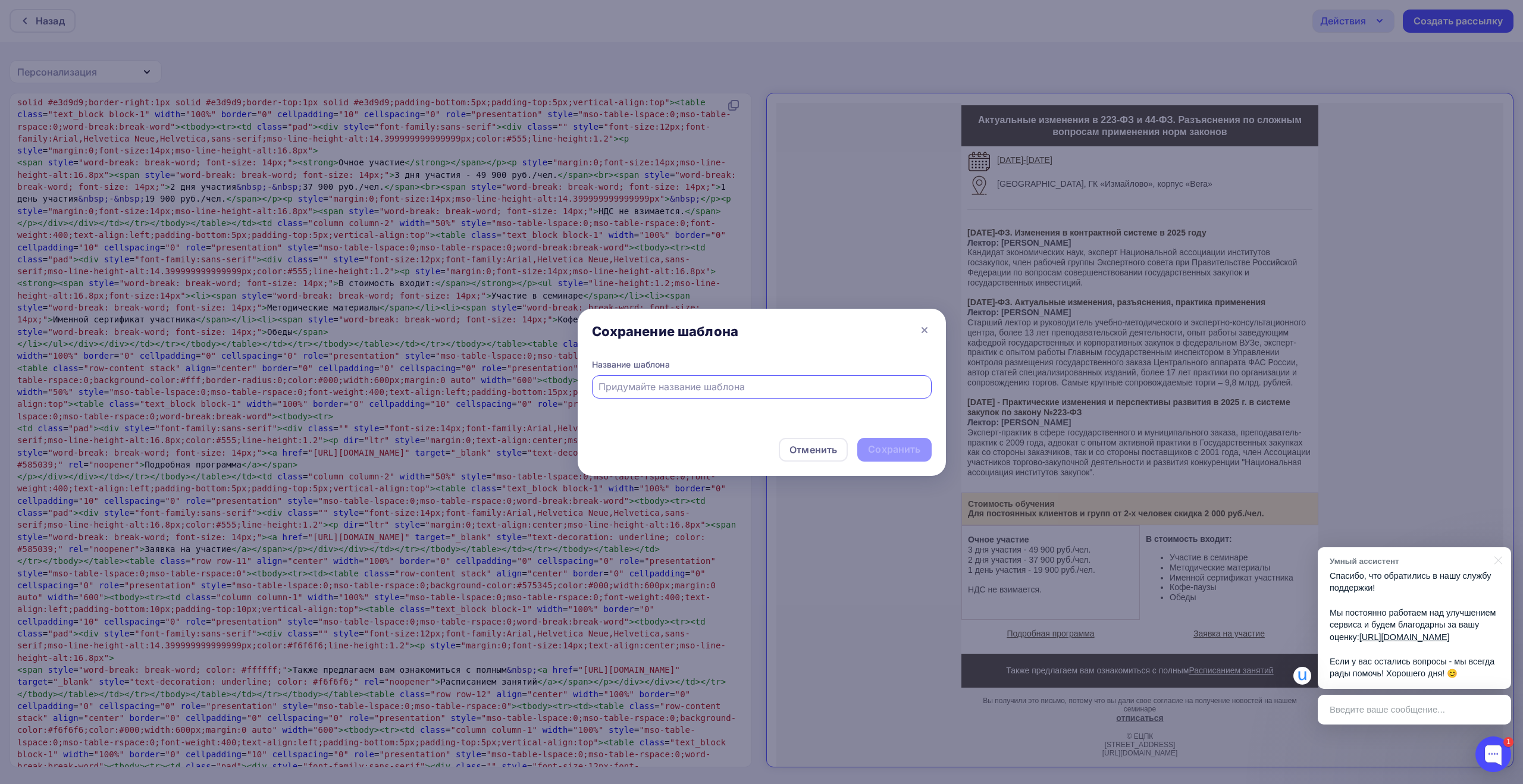
drag, startPoint x: 785, startPoint y: 393, endPoint x: 781, endPoint y: 404, distance: 11.7
click at [785, 393] on input "text" at bounding box center [762, 387] width 326 height 14
paste input "Критически значимые изменения законодательства о закупках 2025 года. Разъяснени…"
type input "Критически значимые изменения законодательства о закупках 2025 года. Разъяснени…"
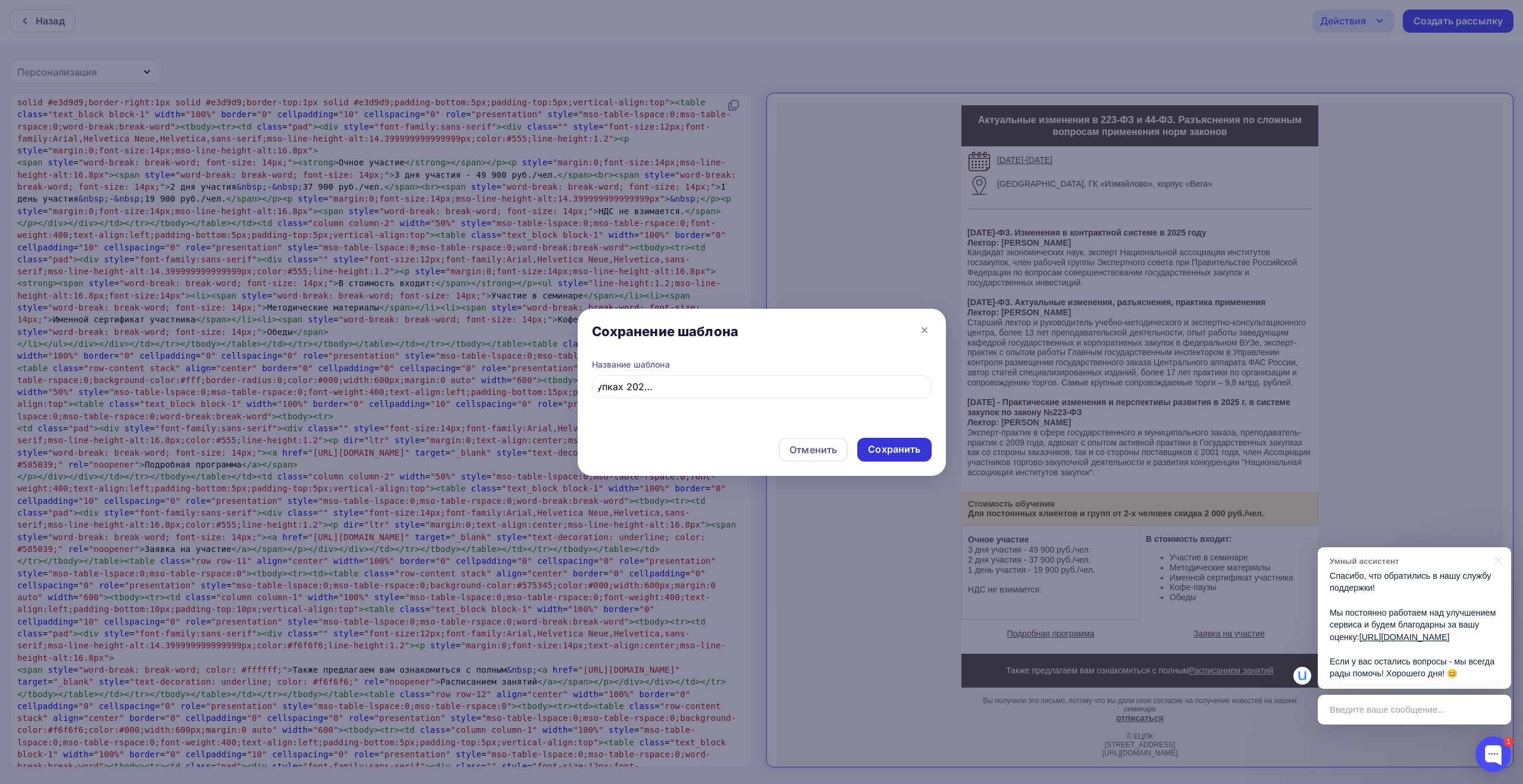
click at [896, 457] on div "Сохранить" at bounding box center [894, 449] width 74 height 24
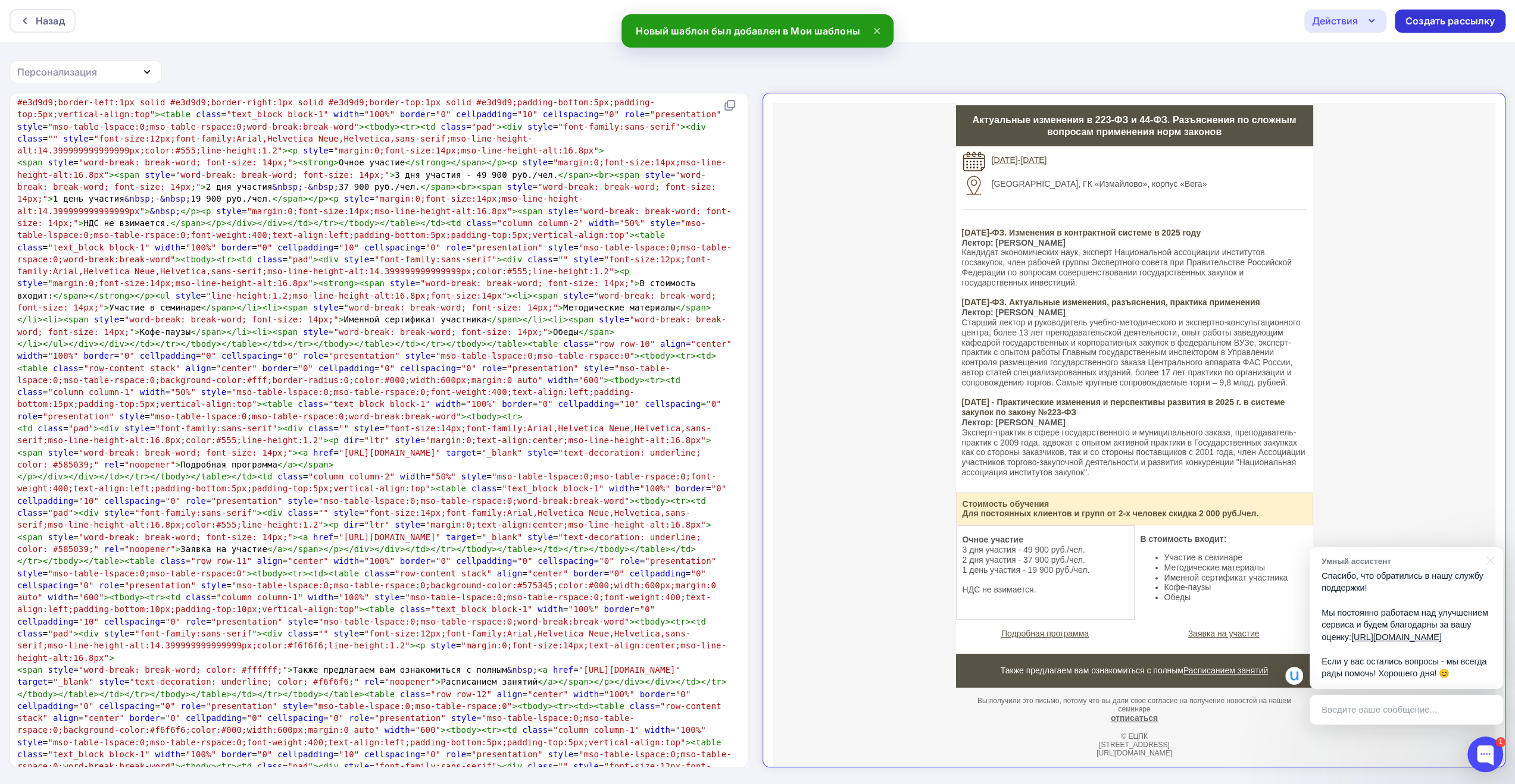
click at [1428, 21] on div "Создать рассылку" at bounding box center [1450, 21] width 89 height 14
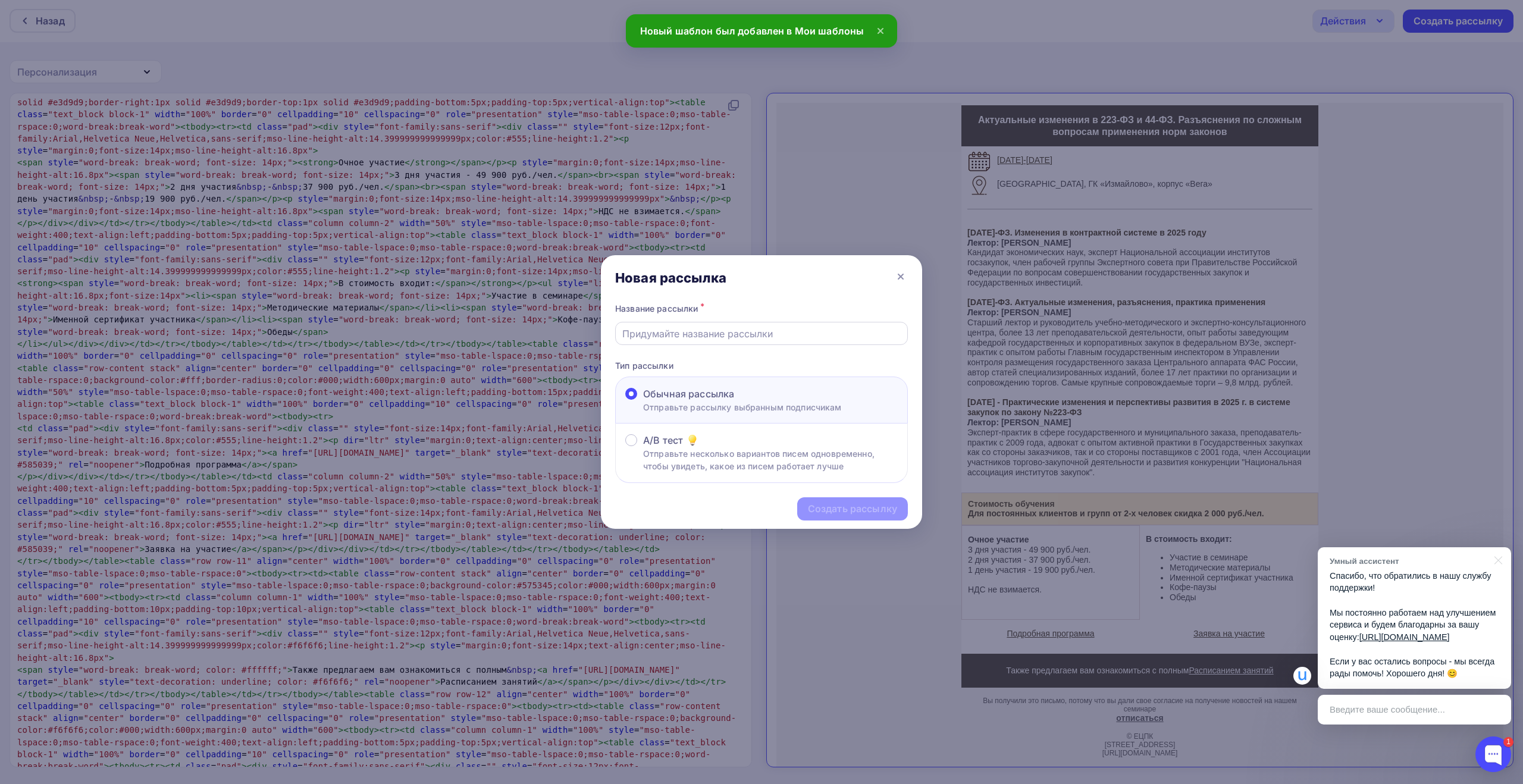
click at [819, 337] on input "text" at bounding box center [762, 333] width 279 height 14
paste input "Критически значимые изменения законодательства о закупках 2025 года. Разъяснени…"
type input "Критически значимые изменения законодательства о закупках 2025 года. Разъяснени…"
click at [833, 504] on div "Создать рассылку" at bounding box center [852, 509] width 89 height 14
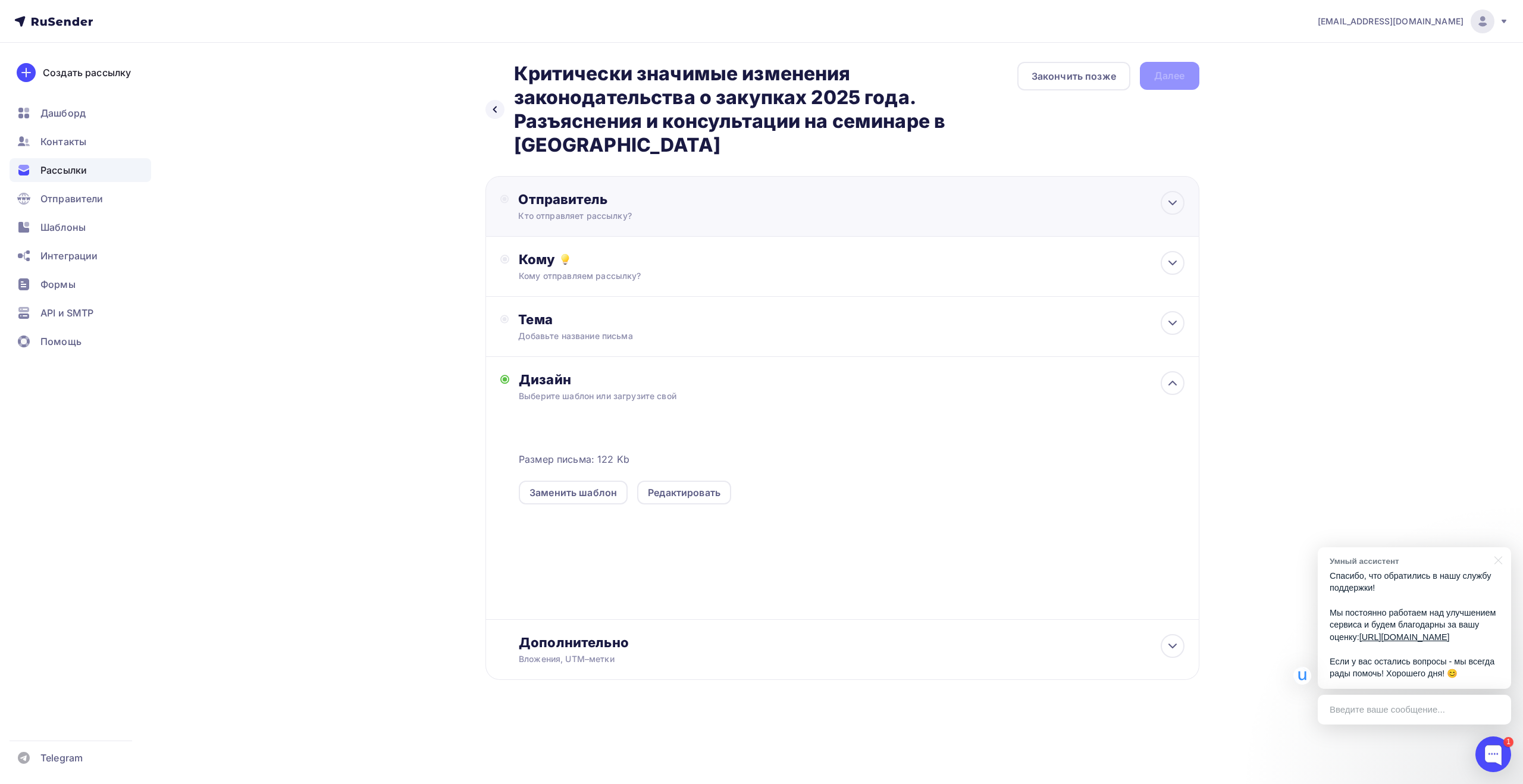
drag, startPoint x: 586, startPoint y: 213, endPoint x: 590, endPoint y: 234, distance: 21.4
click at [586, 213] on div "Кто отправляет рассылку?" at bounding box center [634, 215] width 232 height 12
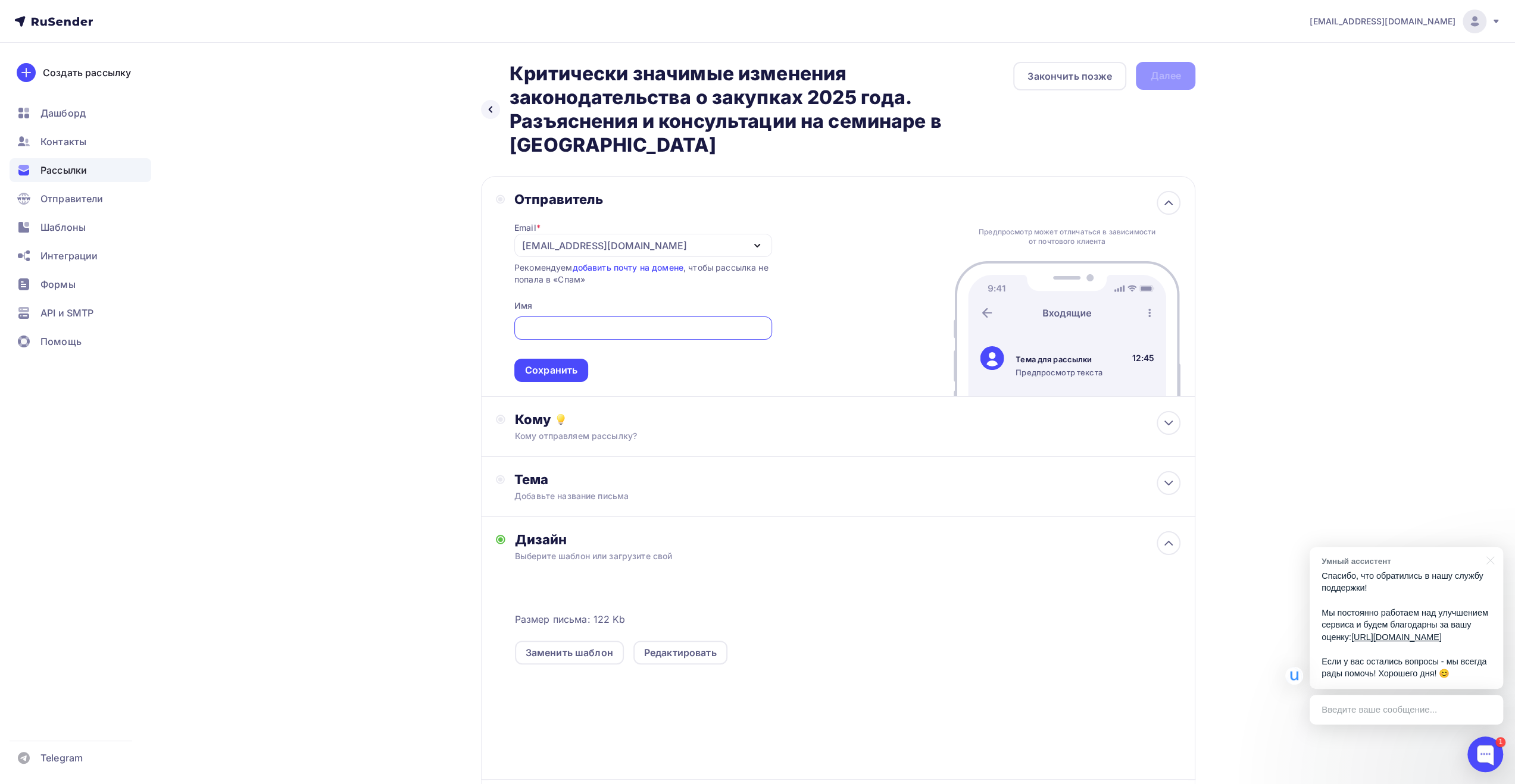
click at [602, 240] on div "[EMAIL_ADDRESS][DOMAIN_NAME]" at bounding box center [604, 245] width 165 height 14
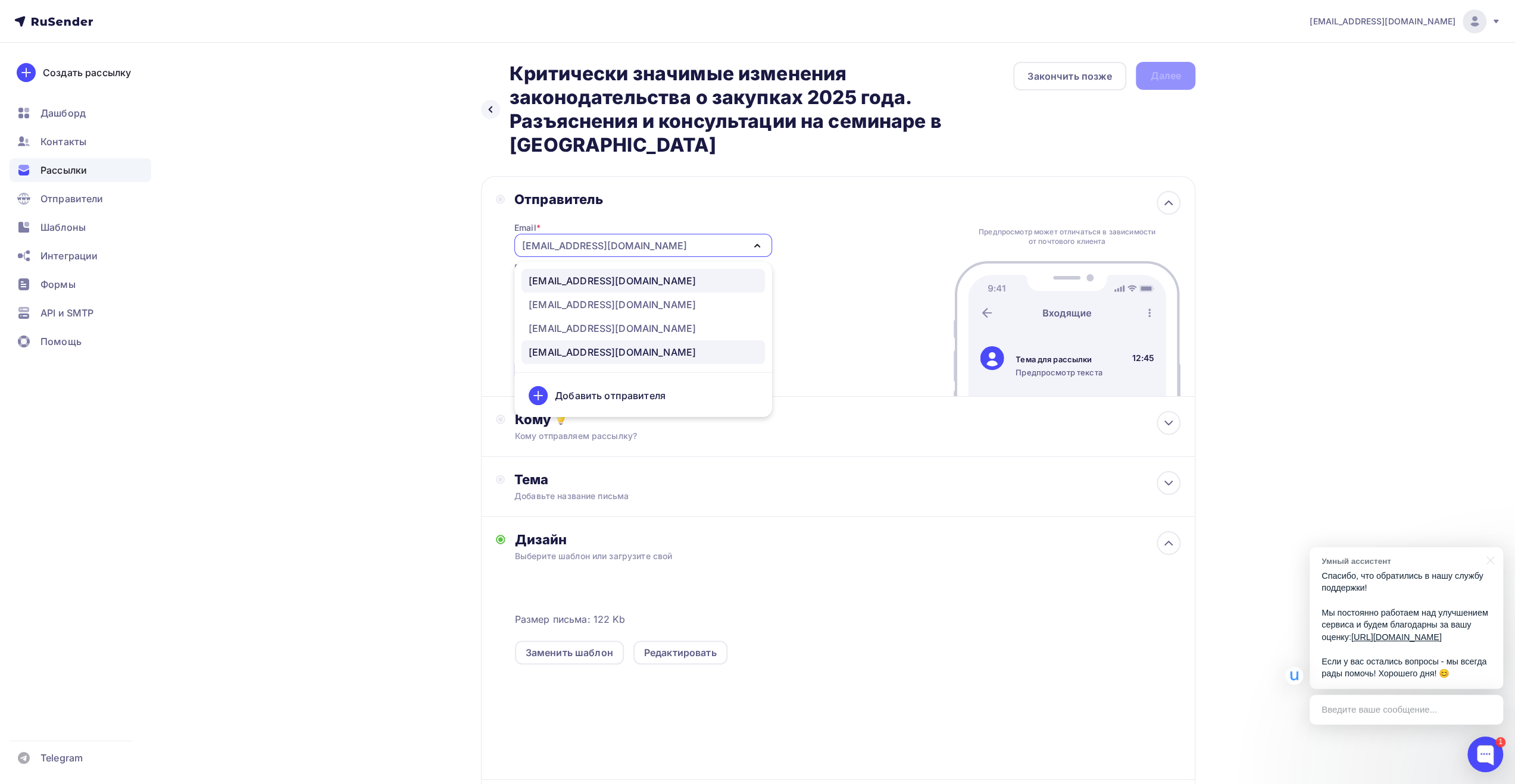
click at [613, 287] on div "[EMAIL_ADDRESS][DOMAIN_NAME]" at bounding box center [643, 280] width 229 height 14
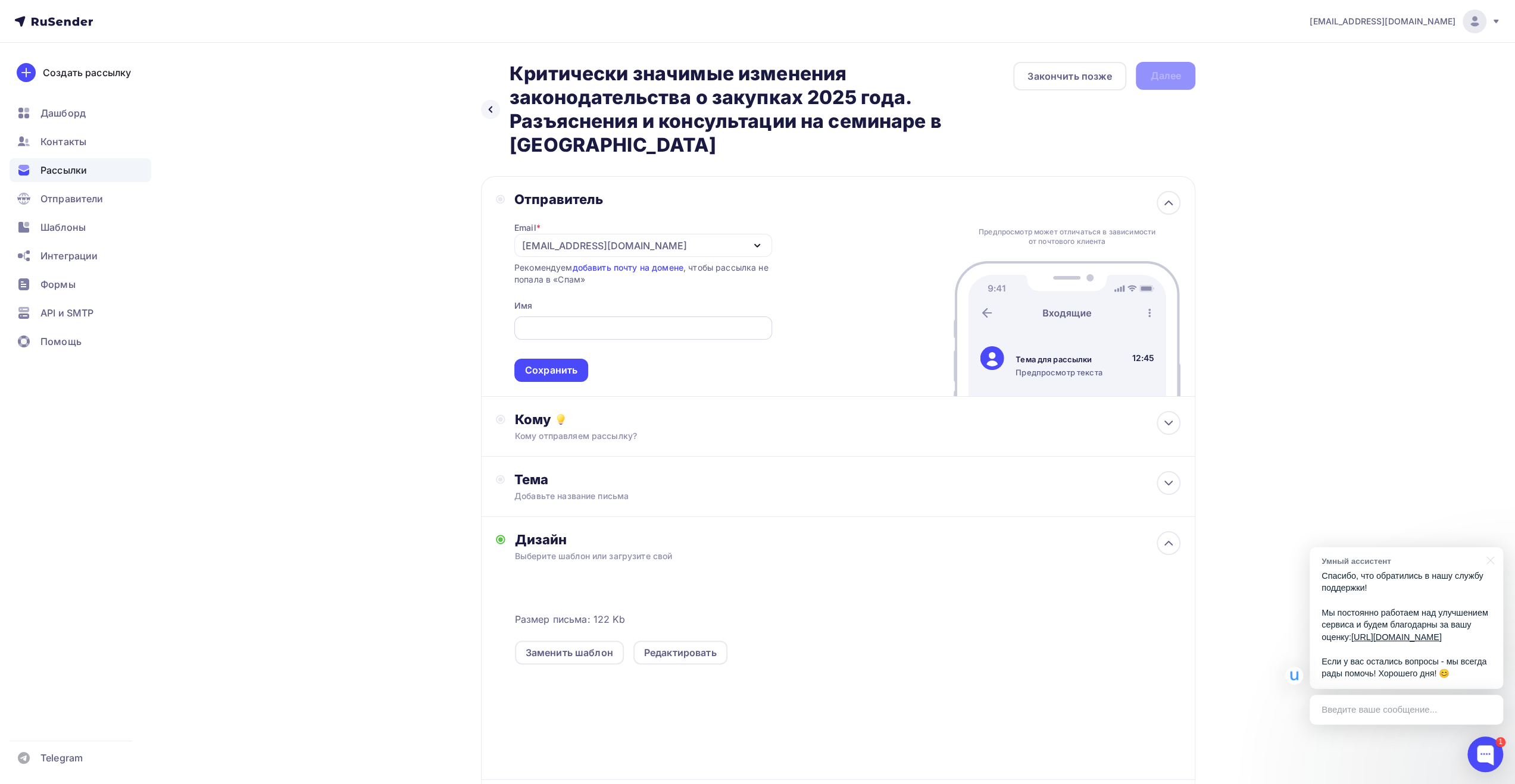
click at [586, 327] on input "text" at bounding box center [643, 328] width 244 height 14
type input "[PERSON_NAME]"
type input "ЕЦПК"
click at [558, 370] on div "Сохранить" at bounding box center [551, 370] width 53 height 14
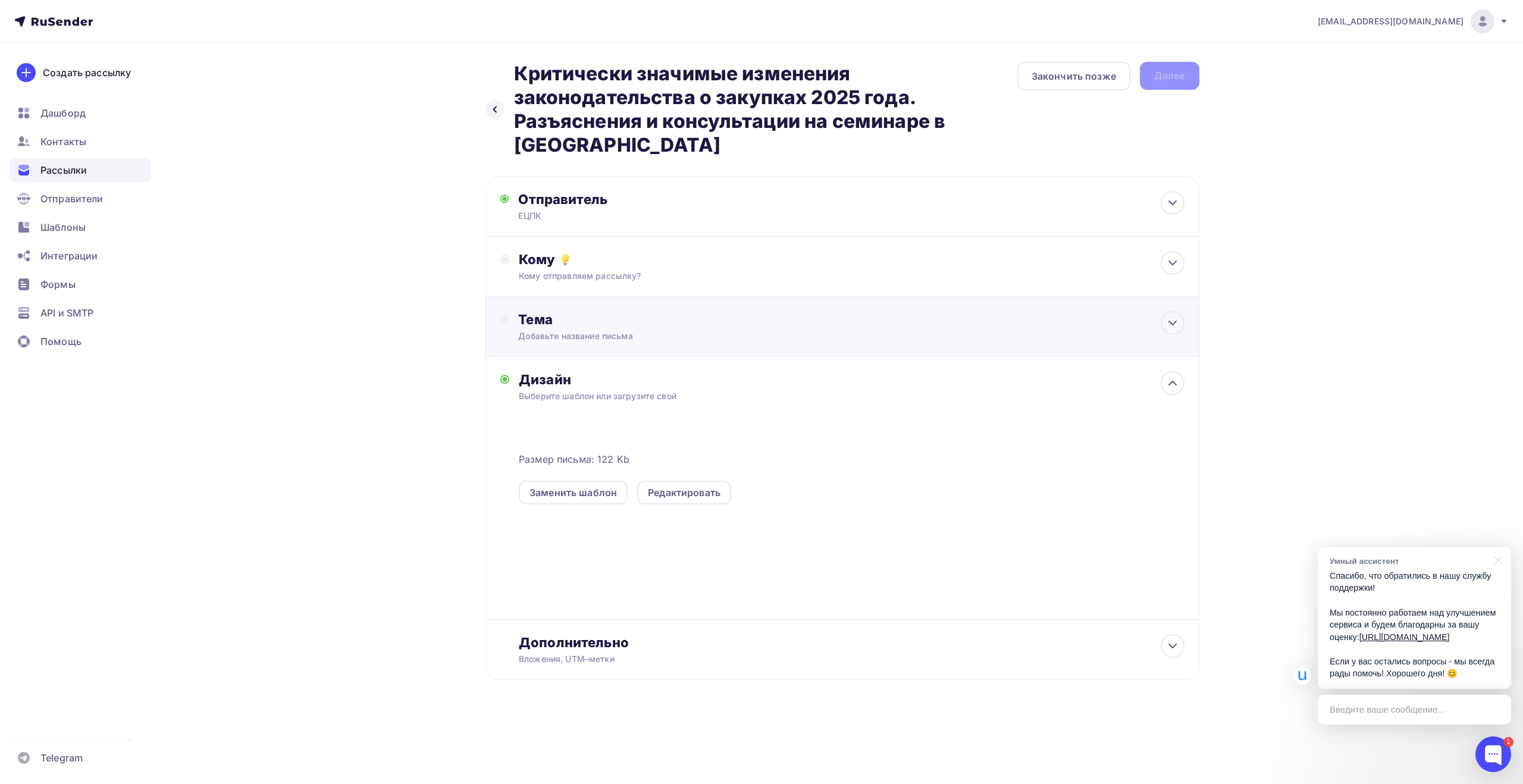
click at [589, 333] on div "Добавьте название письма" at bounding box center [624, 335] width 212 height 12
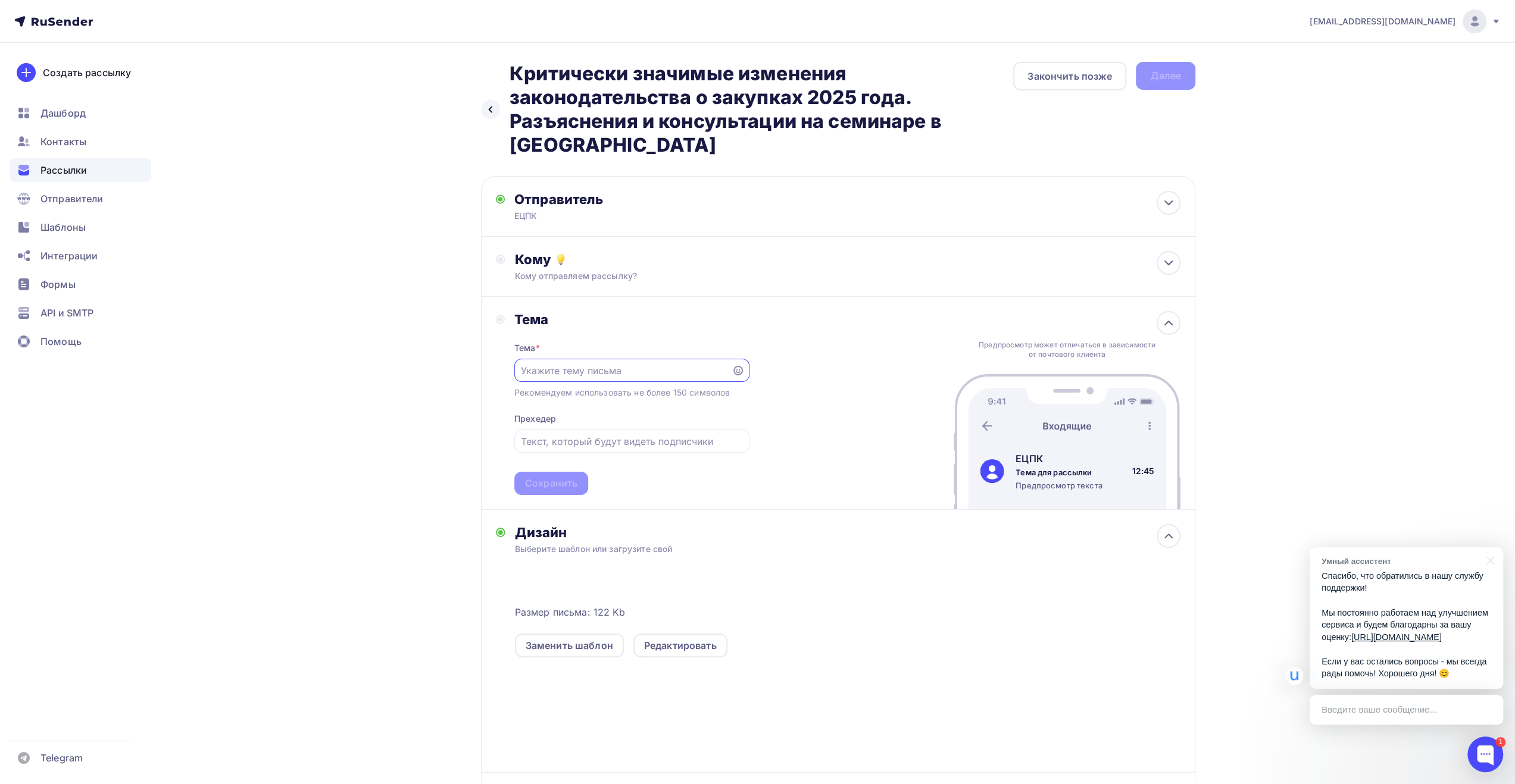
paste input "Критически значимые изменения законодательства о закупках 2025 года. Разъяснени…"
type input "Критически значимые изменения законодательства о закупках 2025 года. Разъяснени…"
click at [601, 436] on input "text" at bounding box center [631, 441] width 222 height 14
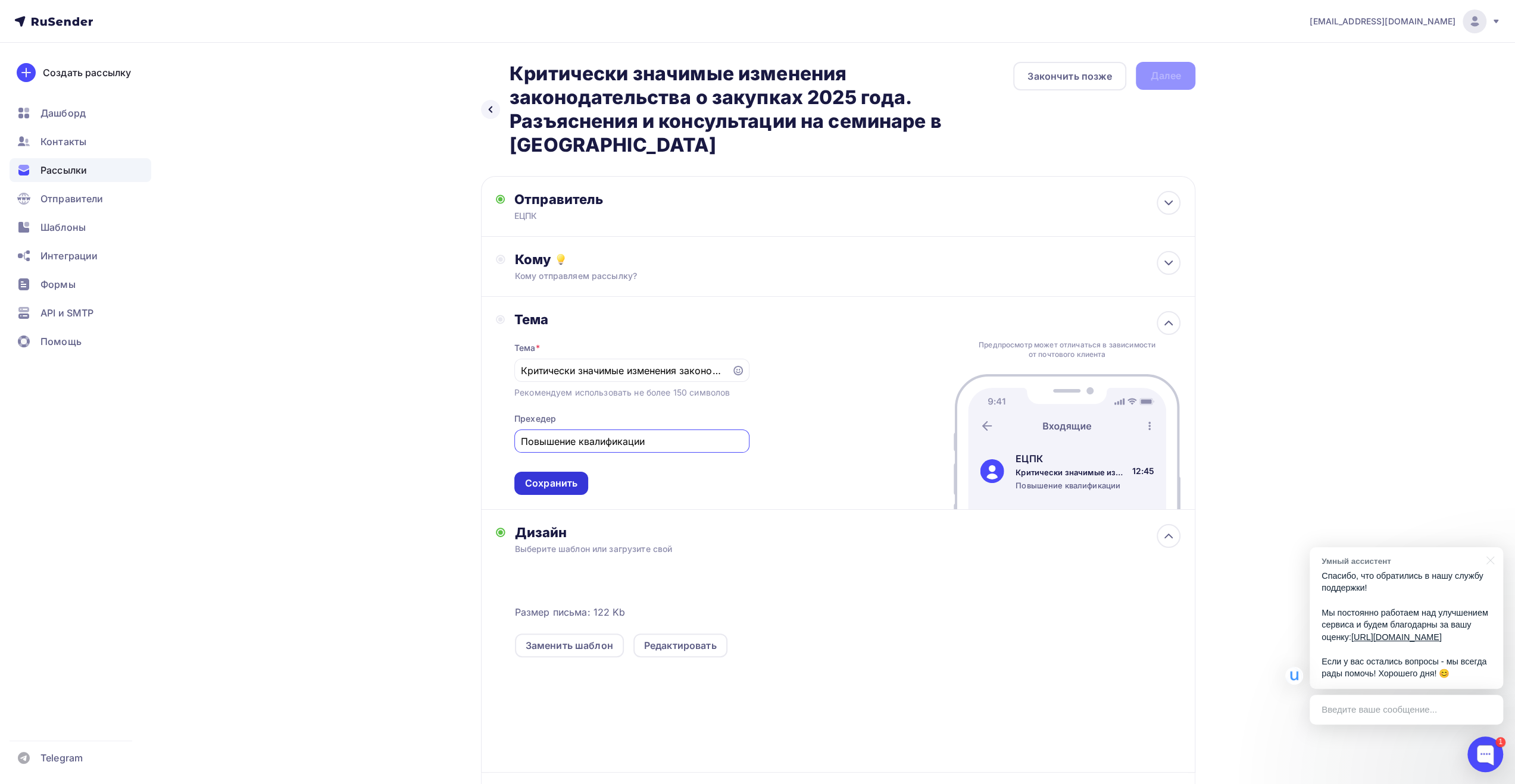
type input "Повышение квалификации"
click at [572, 483] on div "Сохранить" at bounding box center [551, 483] width 53 height 14
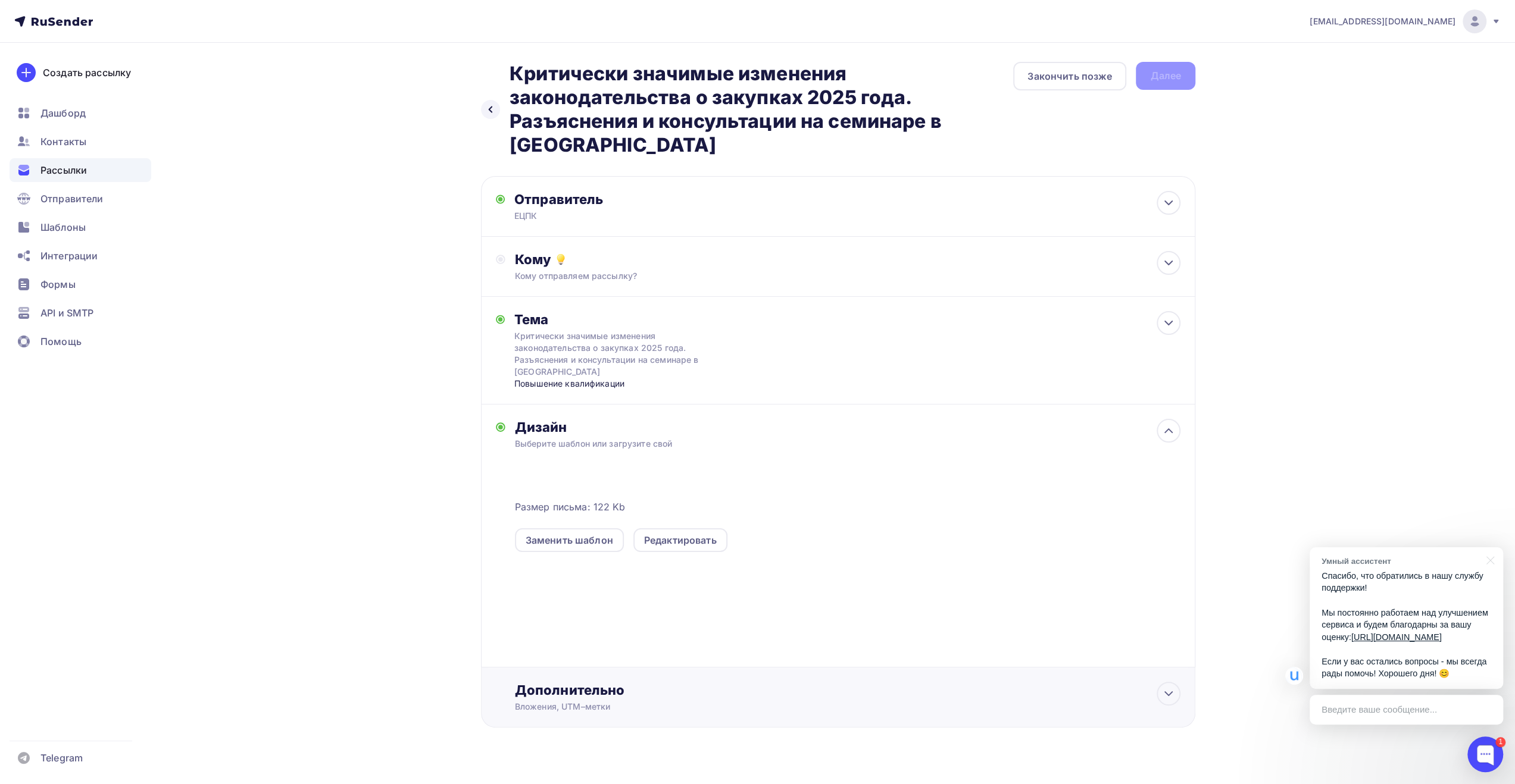
click at [568, 700] on div "Дополнительно Вложения, UTM–метки Вложения Добавить файл Максимальный суммарный…" at bounding box center [847, 697] width 665 height 31
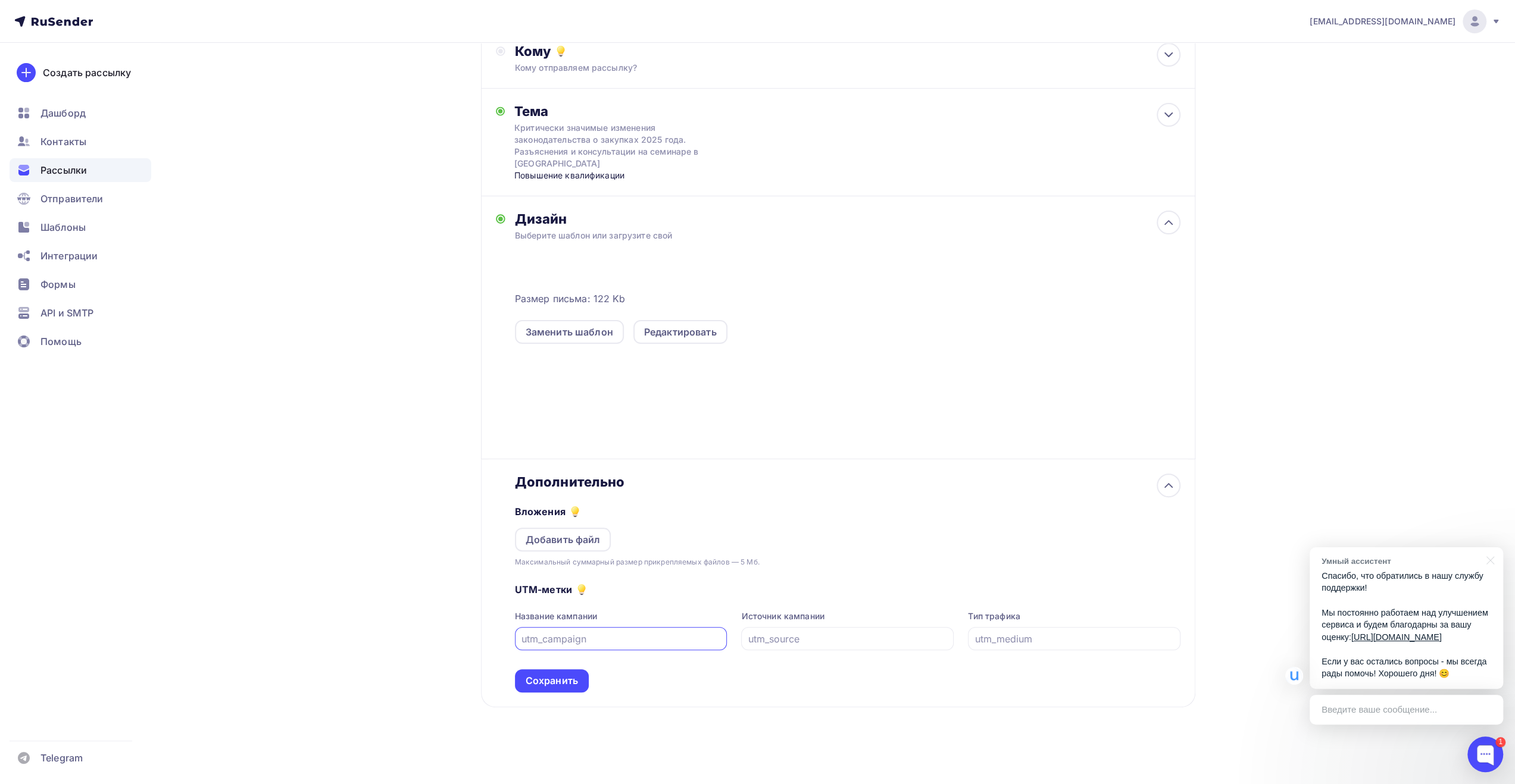
click at [585, 635] on input "text" at bounding box center [620, 639] width 198 height 14
type input "к"
type input "rusend_ecpk_131025"
drag, startPoint x: 572, startPoint y: 679, endPoint x: 563, endPoint y: 684, distance: 10.3
click at [570, 678] on div "Сохранить" at bounding box center [551, 681] width 53 height 14
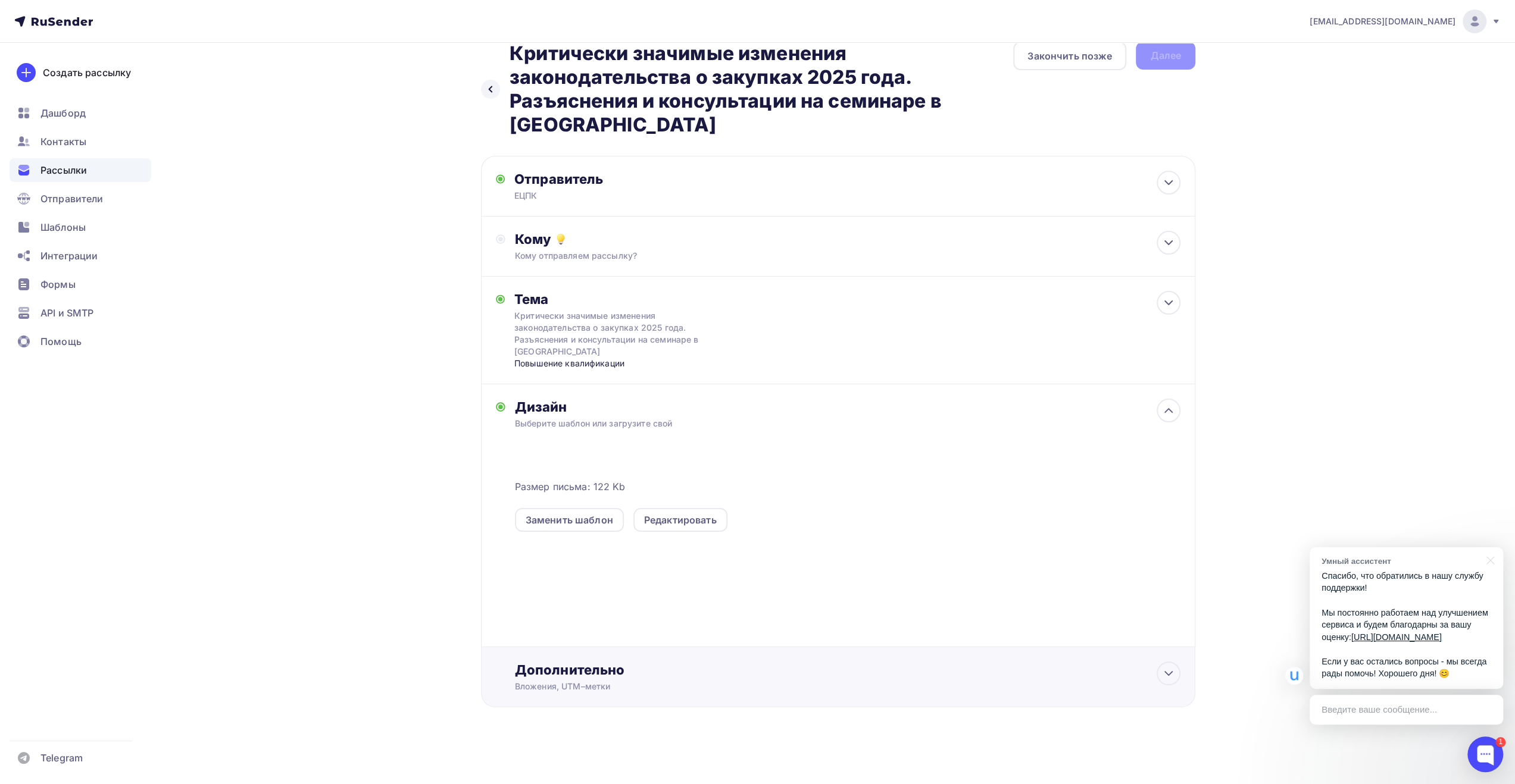
scroll to position [21, 0]
click at [653, 245] on div "Кому" at bounding box center [847, 239] width 665 height 16
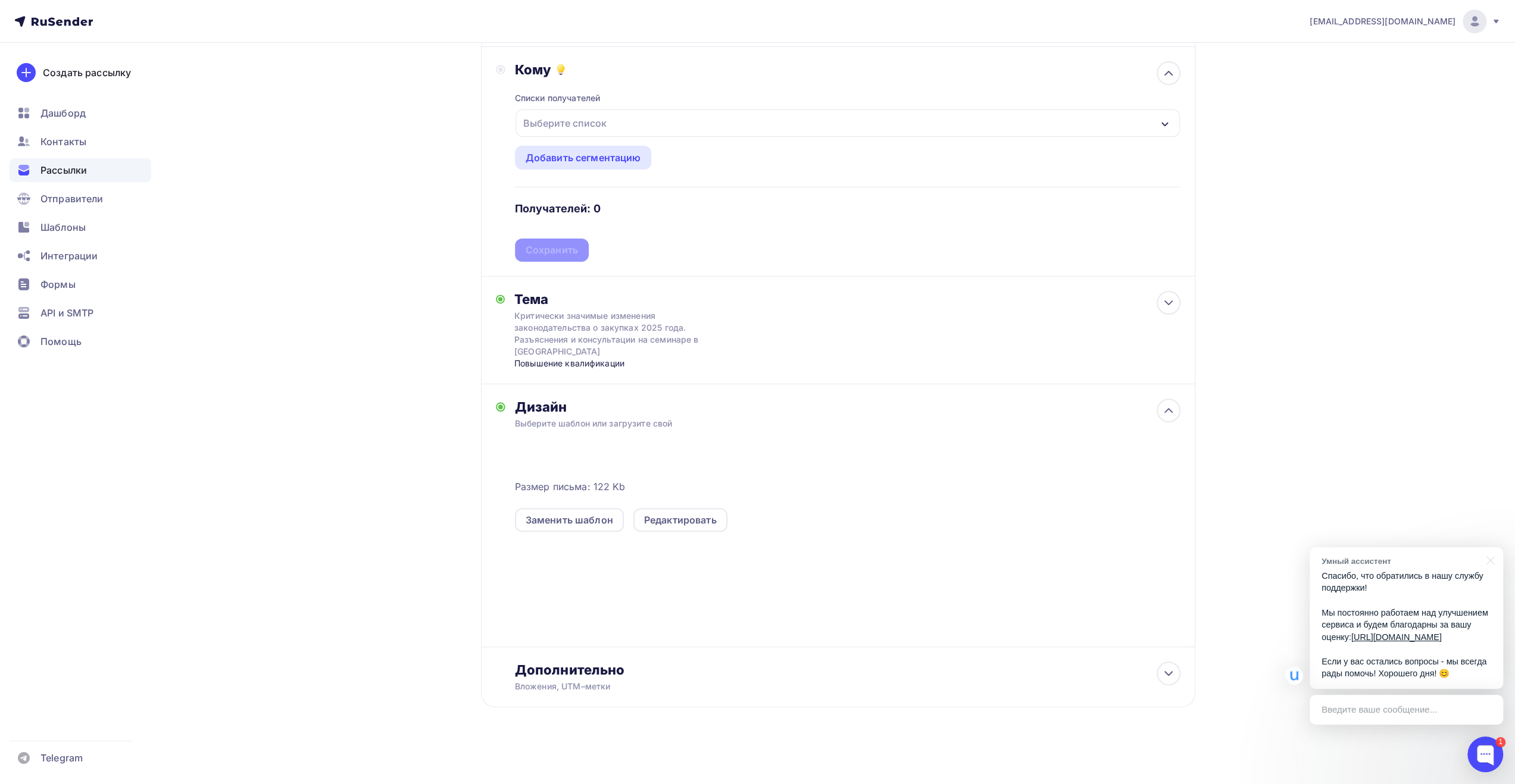
scroll to position [191, 0]
click at [656, 121] on div "Выберите список" at bounding box center [848, 123] width 664 height 27
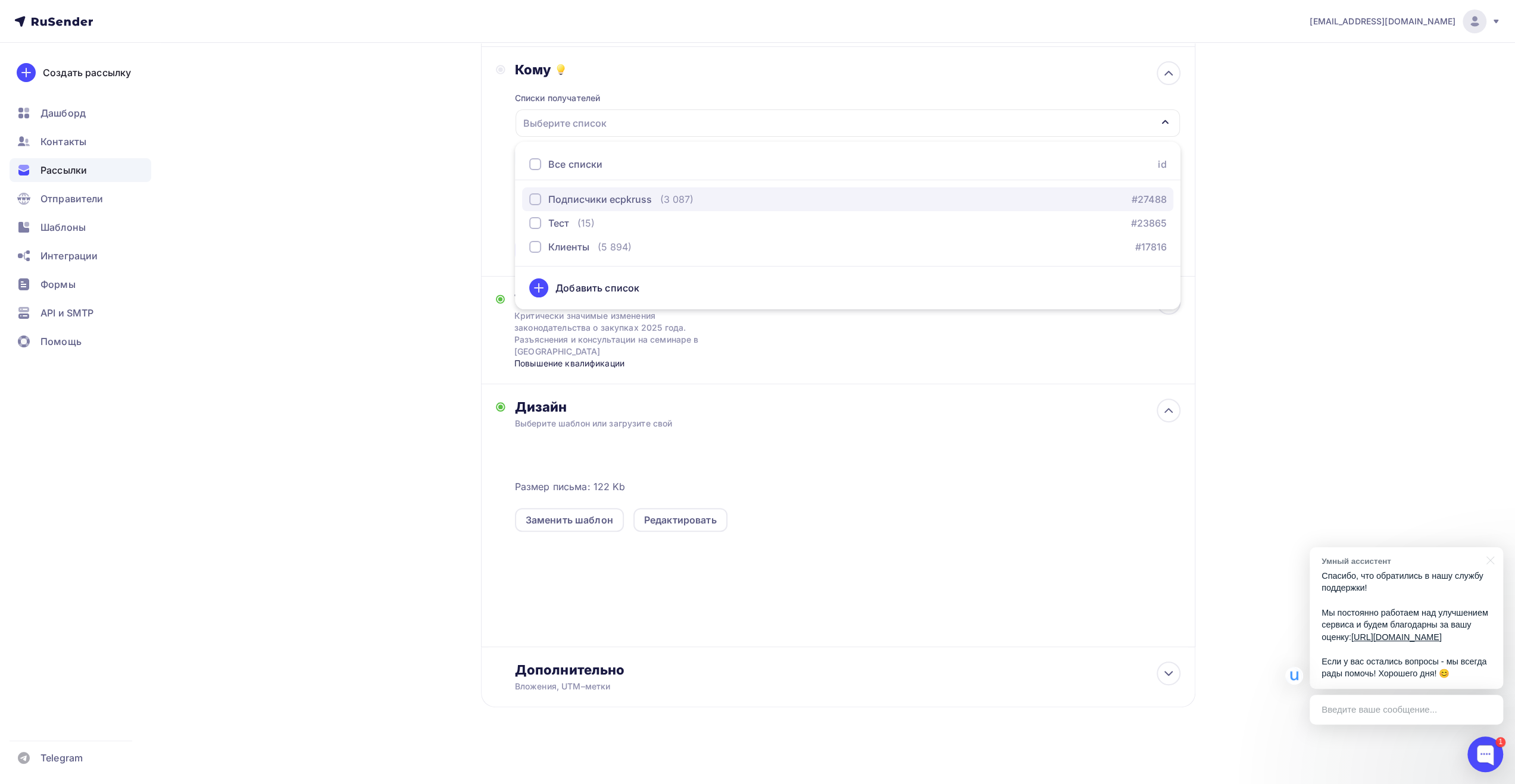
drag, startPoint x: 628, startPoint y: 197, endPoint x: 621, endPoint y: 199, distance: 7.3
click at [628, 196] on div "Подписчики ecpkruss" at bounding box center [600, 199] width 104 height 14
click at [452, 235] on div "Назад Критически значимые изменения законодательства о закупках 2025 года. Разъ…" at bounding box center [757, 318] width 975 height 931
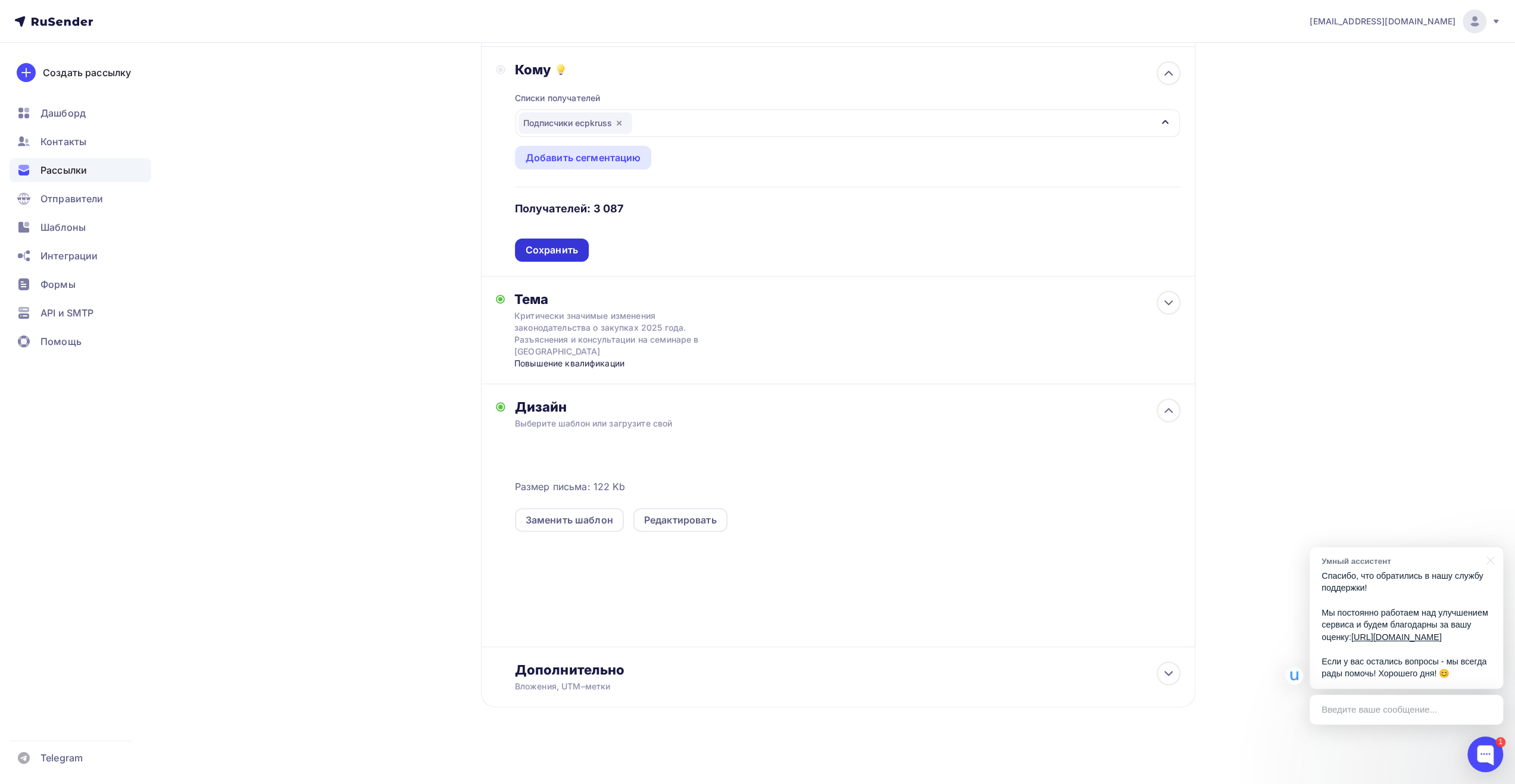
click at [542, 247] on div "Сохранить" at bounding box center [551, 250] width 53 height 14
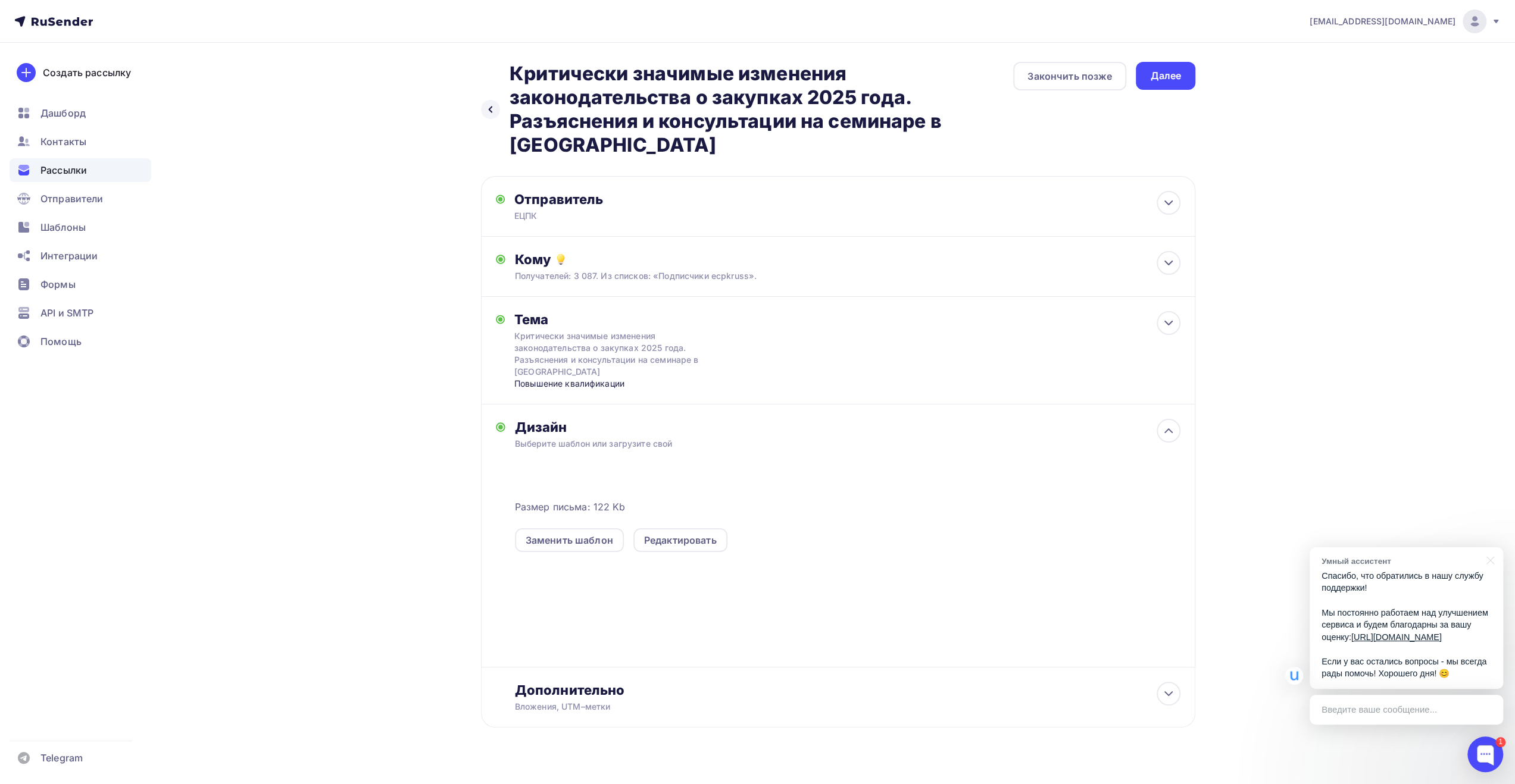
scroll to position [0, 0]
click at [1163, 78] on div "Далее" at bounding box center [1165, 76] width 31 height 14
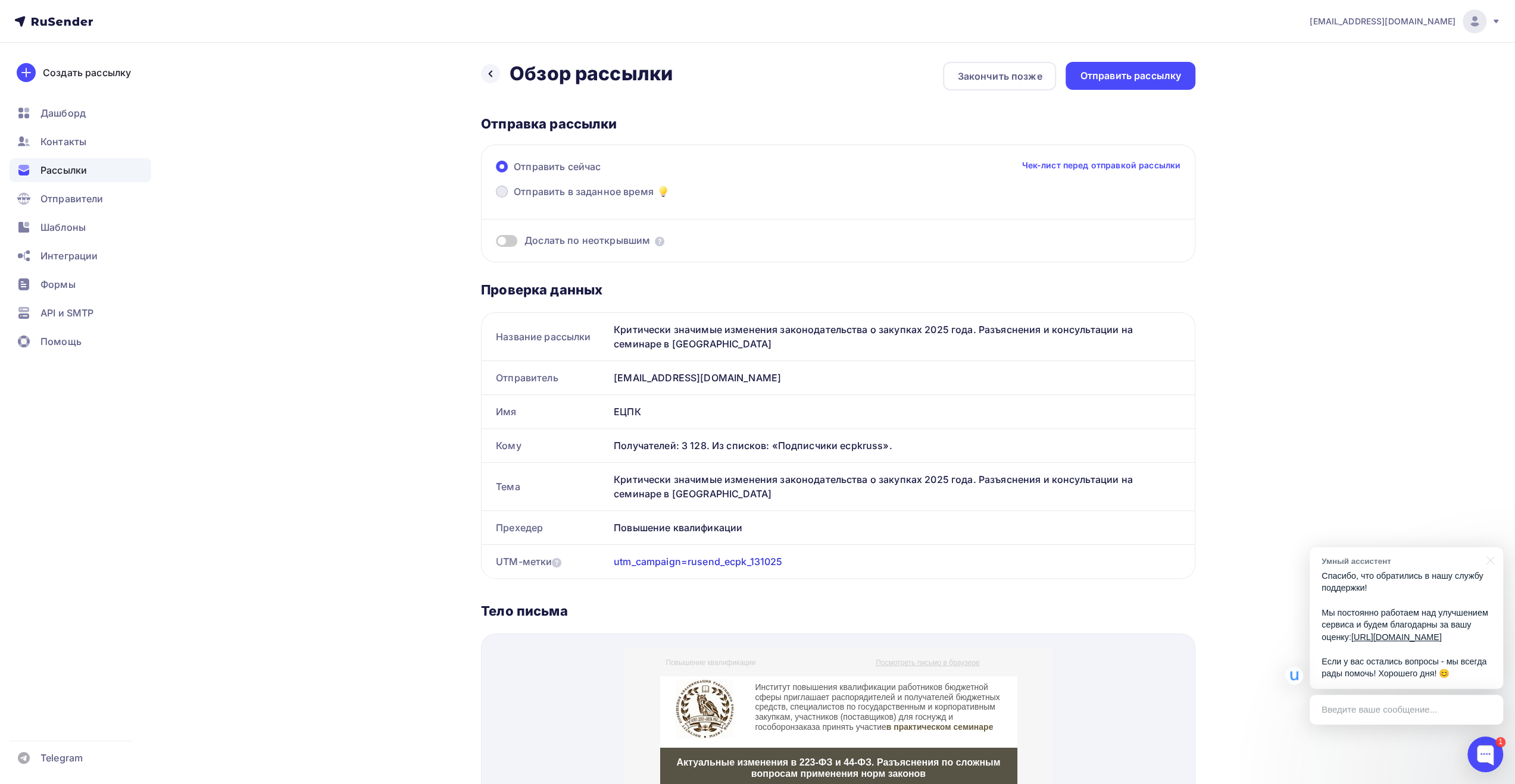
click at [614, 196] on span "Отправить в заданное время" at bounding box center [583, 191] width 140 height 14
click at [514, 198] on input "Отправить в заданное время" at bounding box center [514, 198] width 0 height 0
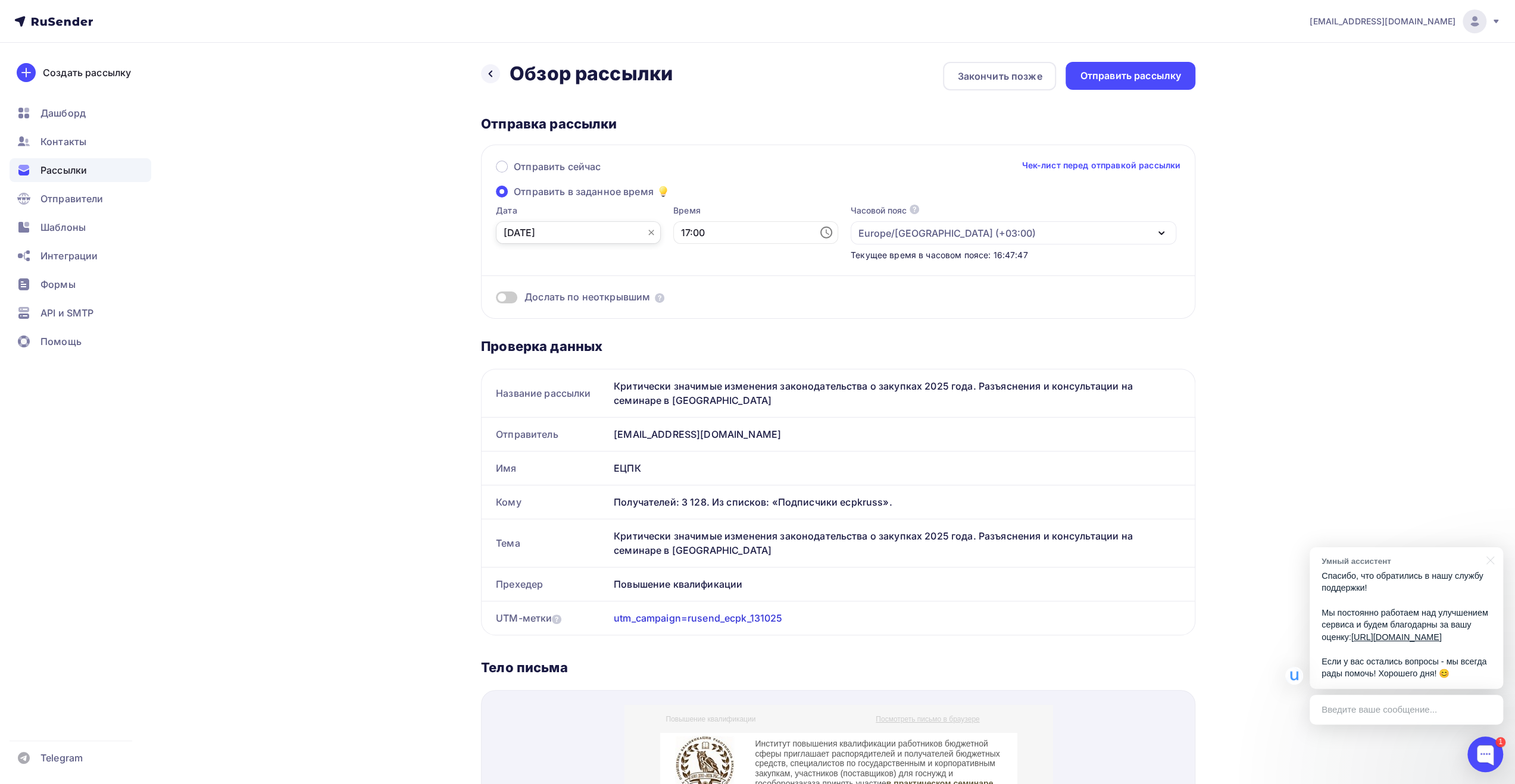
click at [598, 235] on input "[DATE]" at bounding box center [578, 232] width 165 height 22
click at [514, 335] on div "13" at bounding box center [513, 335] width 19 height 11
type input "[DATE]"
click at [759, 224] on input "17:00" at bounding box center [756, 232] width 165 height 22
click at [688, 363] on li "09" at bounding box center [690, 367] width 61 height 19
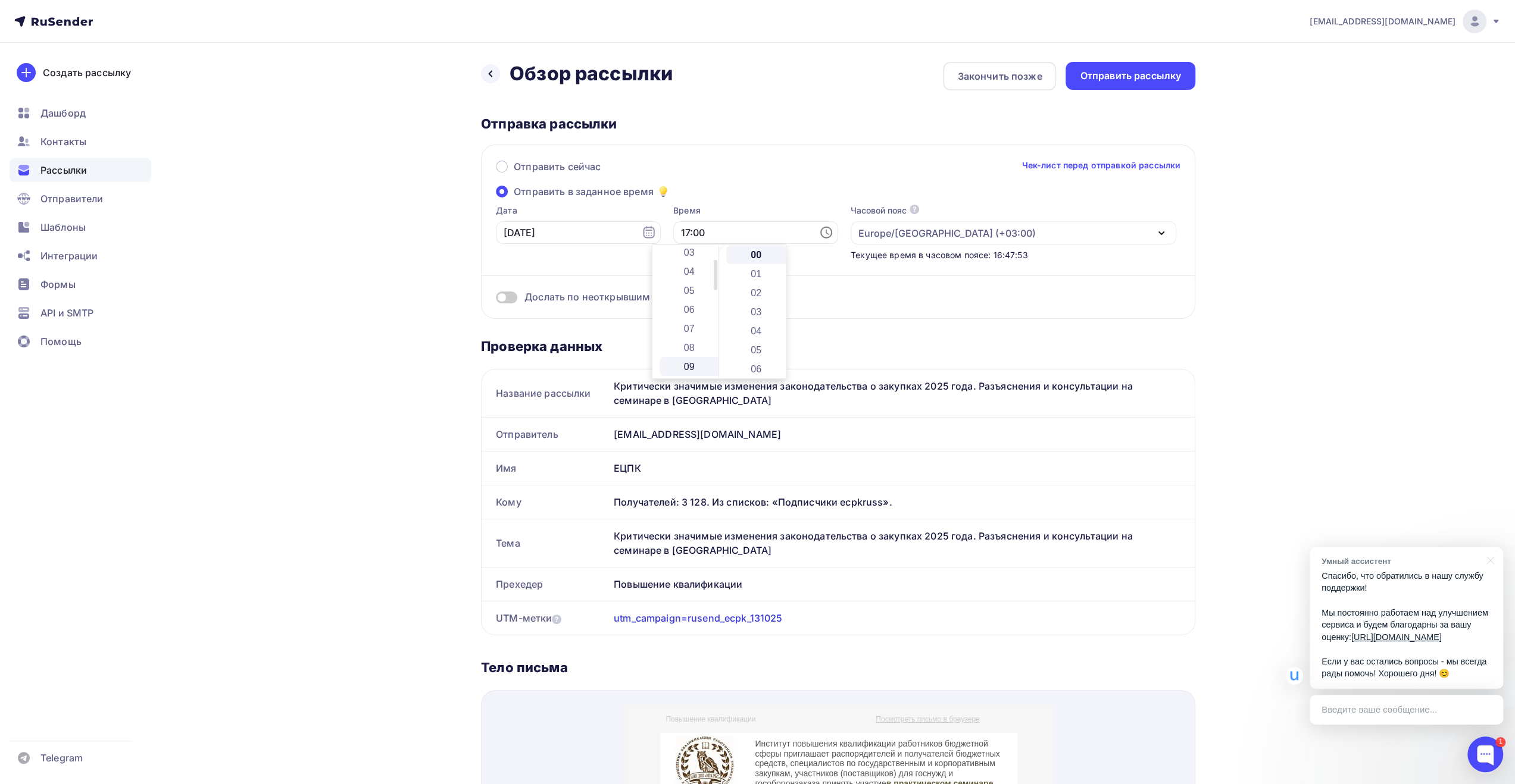
type input "09:00"
click at [946, 300] on div "Дослать по неоткрывшим" at bounding box center [838, 297] width 684 height 14
click at [1115, 78] on div "Отправить рассылку" at bounding box center [1130, 76] width 101 height 14
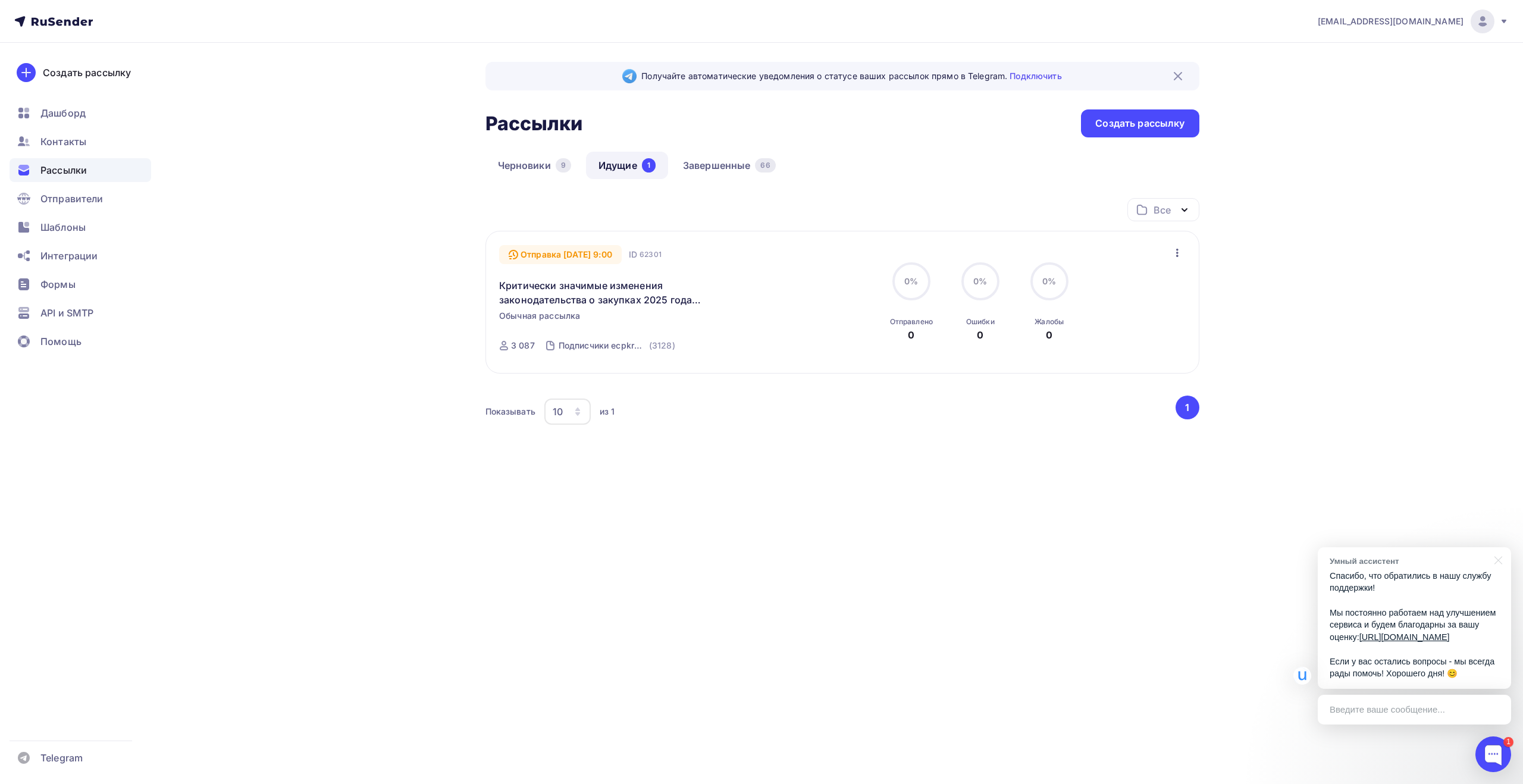
click at [624, 164] on link "Идущие 1" at bounding box center [627, 165] width 82 height 27
